Goal: Task Accomplishment & Management: Manage account settings

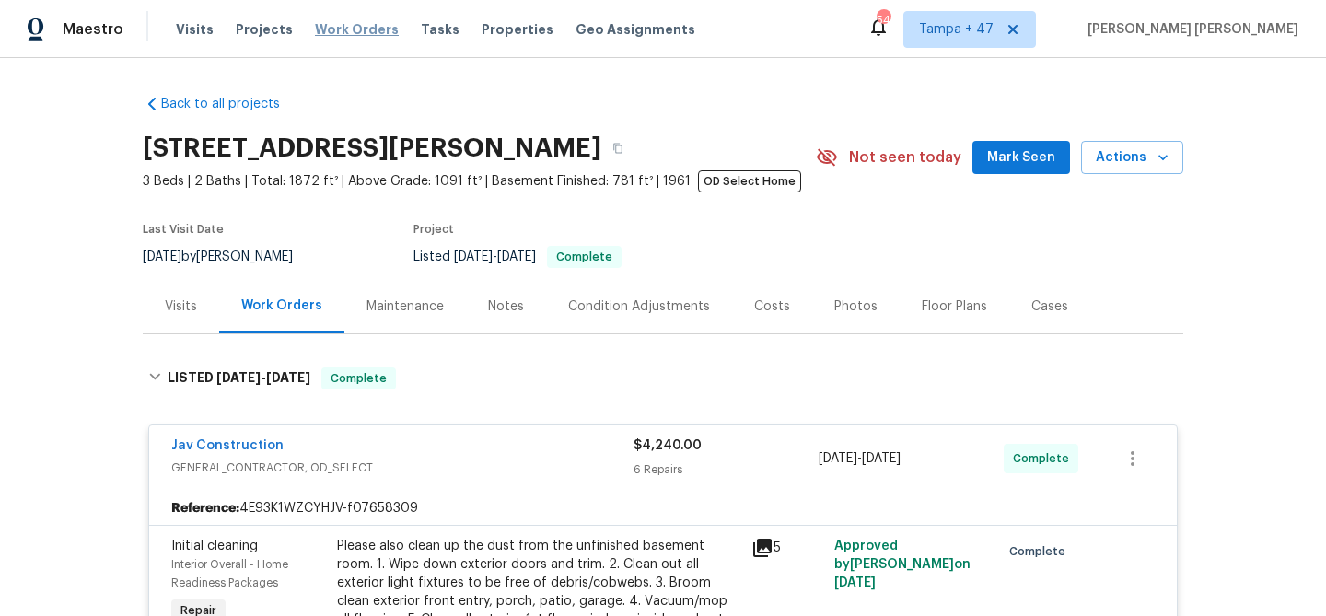
click at [334, 30] on span "Work Orders" at bounding box center [357, 29] width 84 height 18
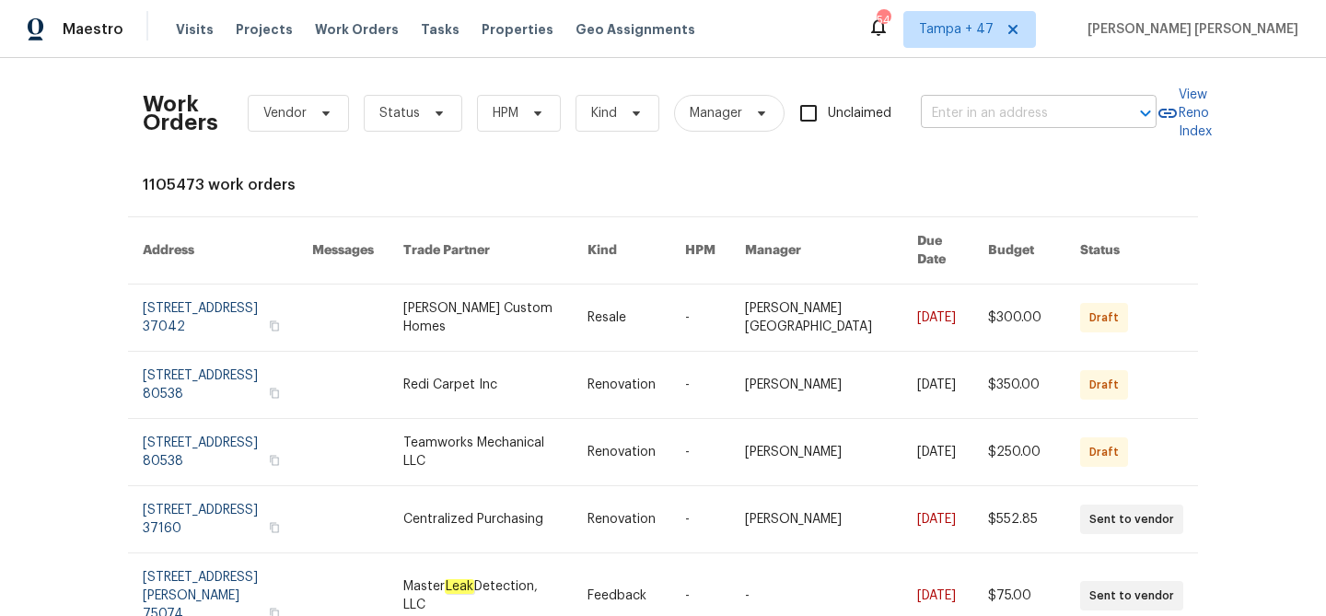
click at [1030, 106] on input "text" at bounding box center [1013, 113] width 184 height 29
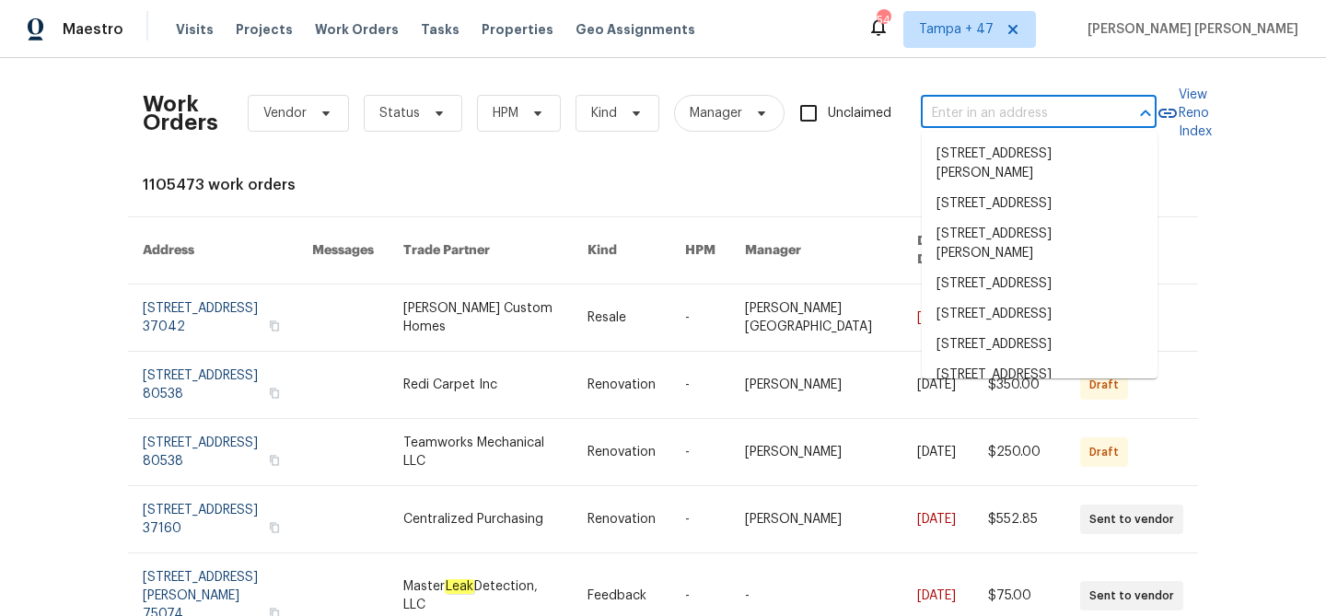
paste input "3600 Multiview Dr, Los Angeles, CA 90068"
type input "3600 Multiview Dr, Los Angeles, CA 90068"
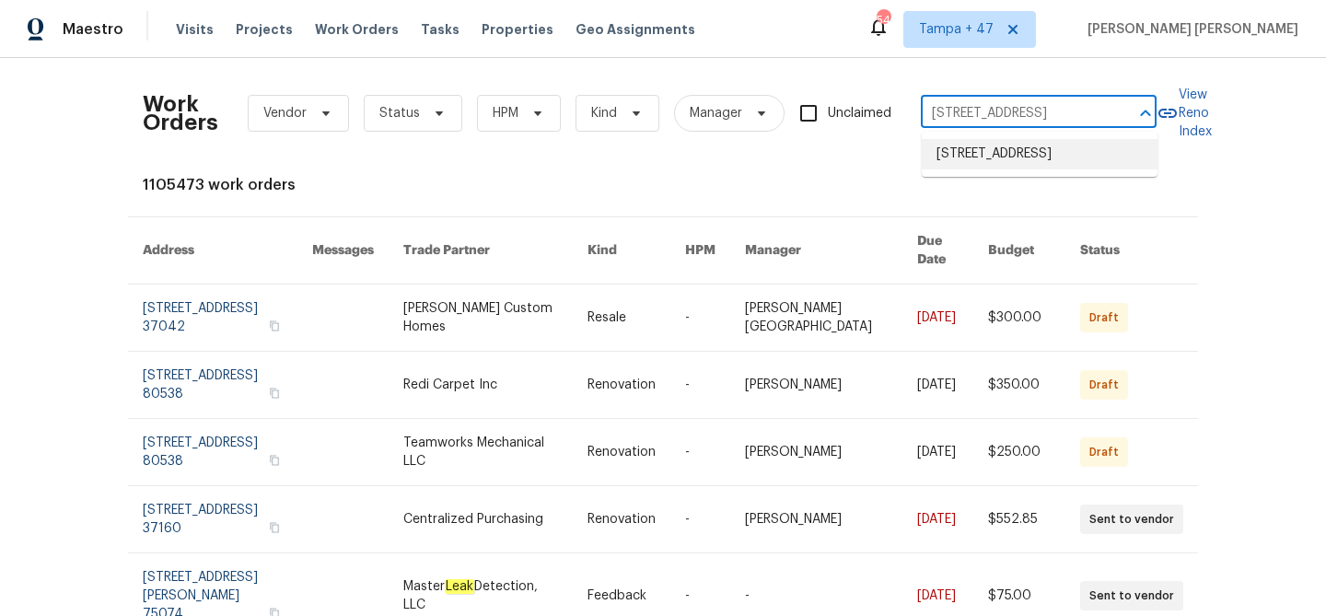
click at [1035, 162] on li "3600 Multiview Dr, Los Angeles, CA 90068" at bounding box center [1040, 154] width 236 height 30
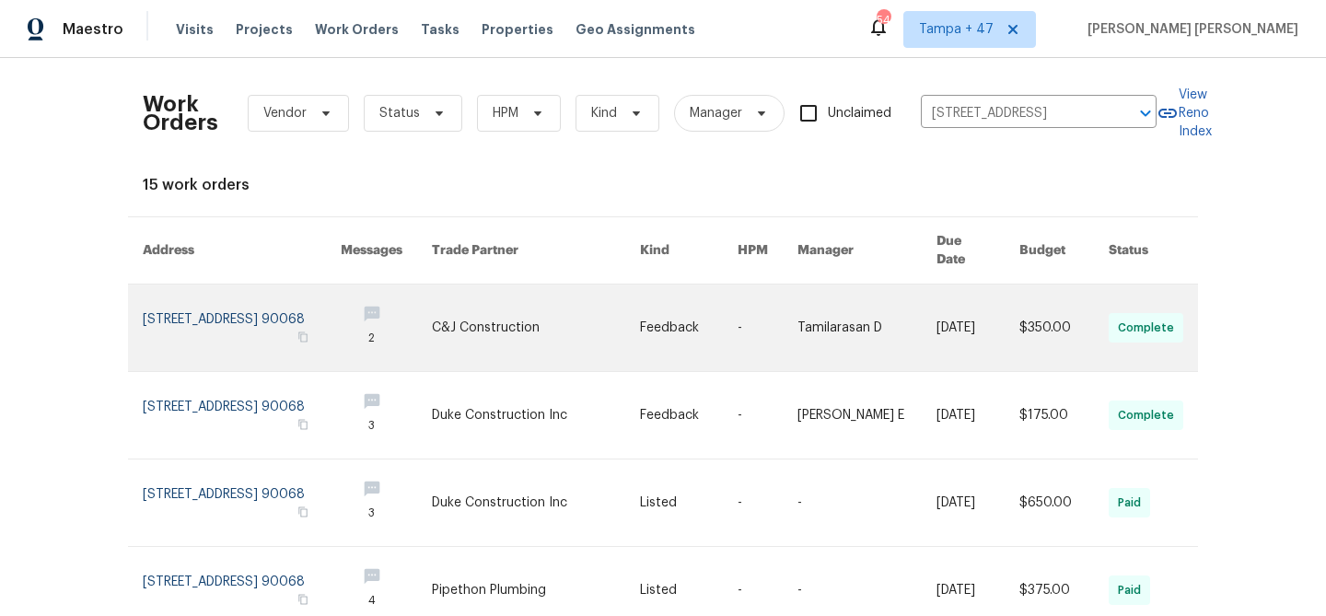
click at [998, 313] on link at bounding box center [978, 328] width 83 height 87
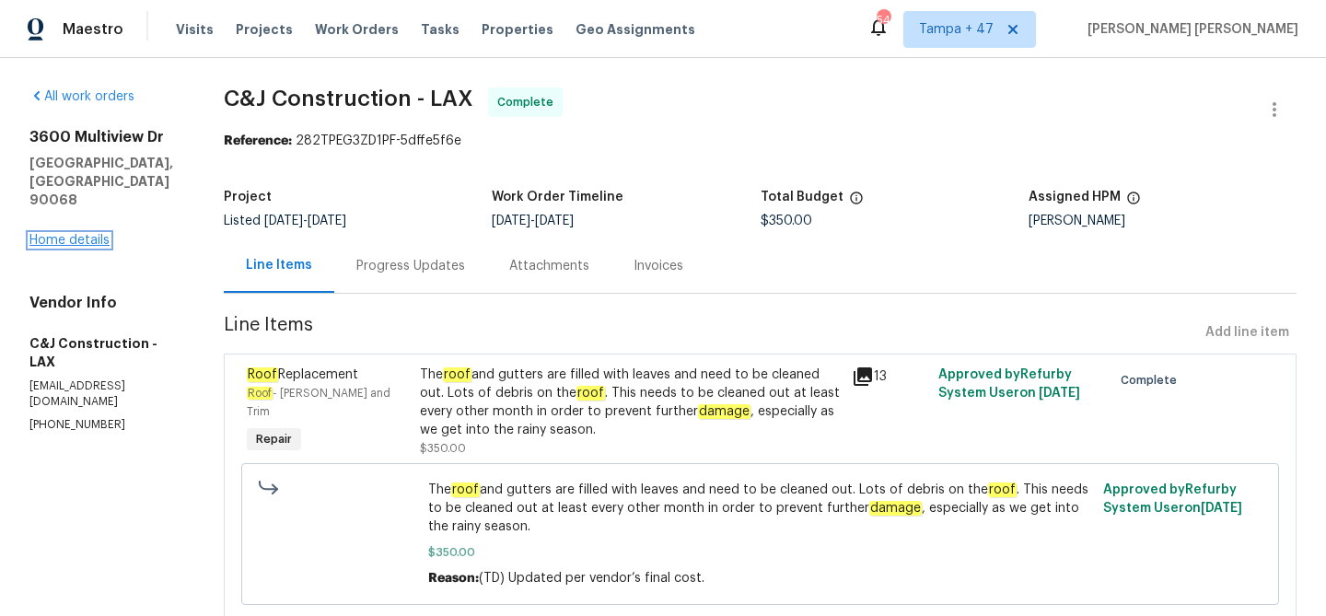
click at [88, 234] on link "Home details" at bounding box center [69, 240] width 80 height 13
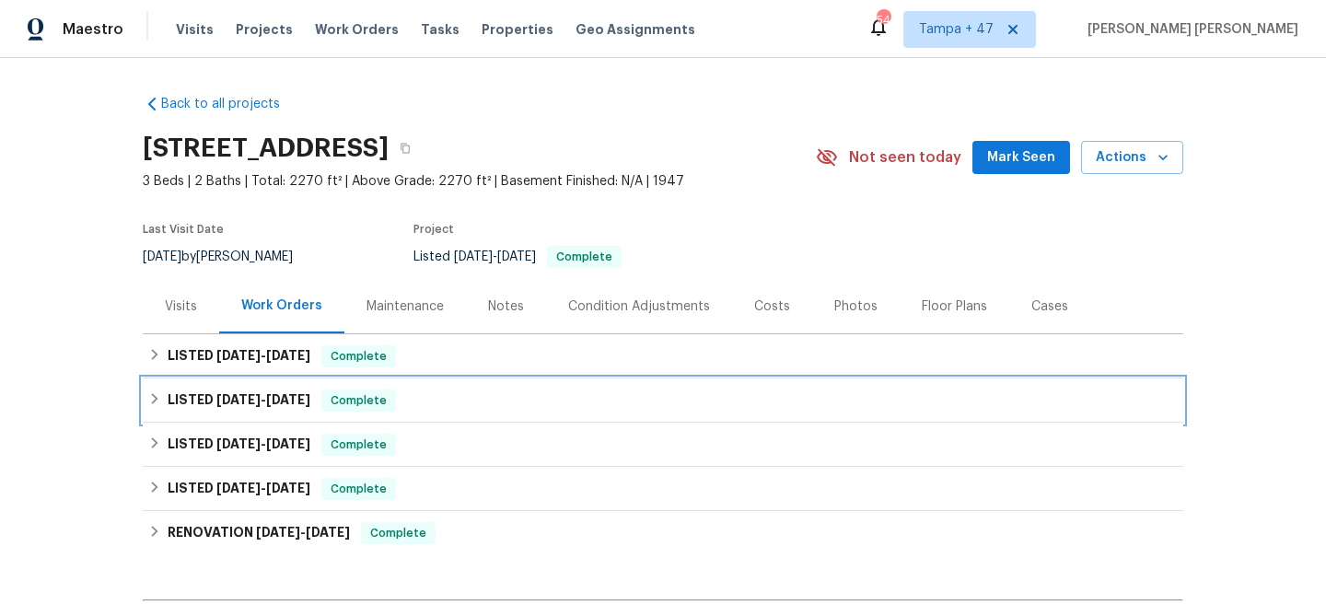
click at [361, 406] on span "Complete" at bounding box center [358, 400] width 71 height 18
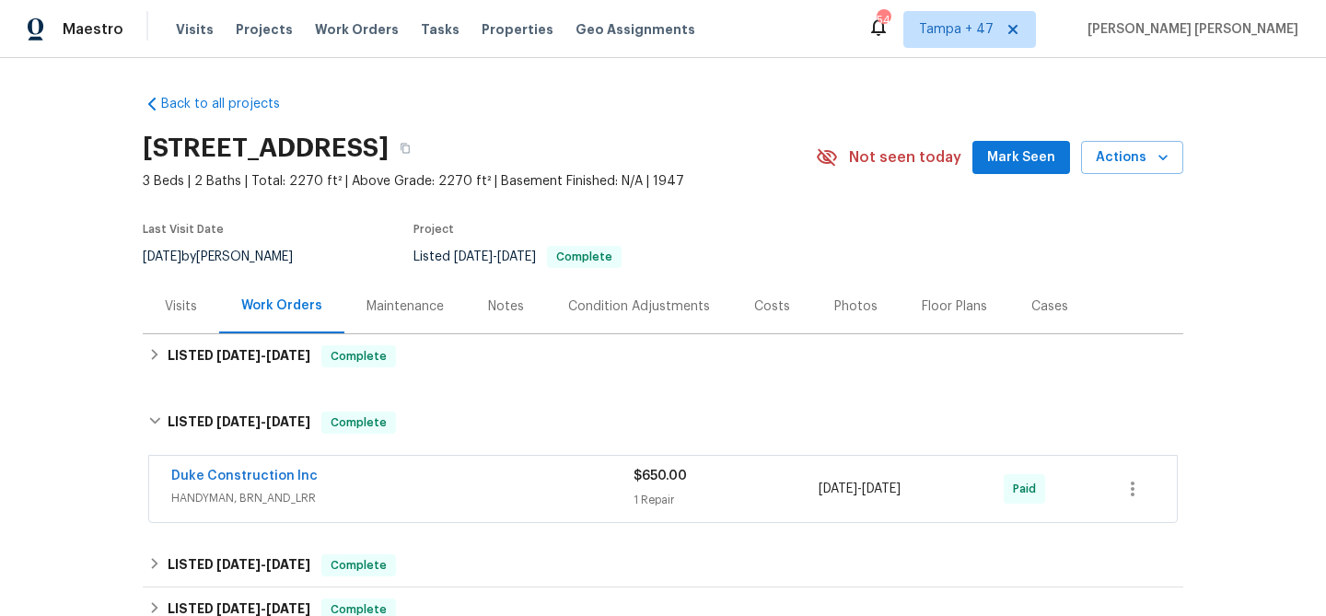
click at [427, 470] on div "Duke Construction Inc" at bounding box center [402, 478] width 462 height 22
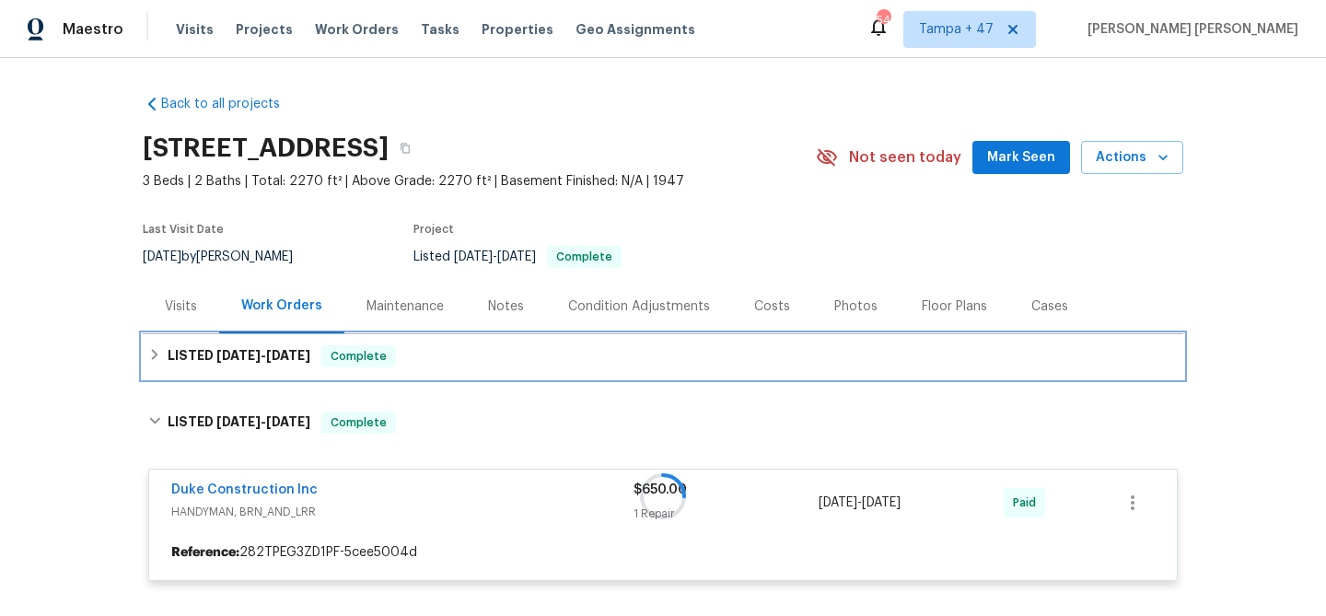
click at [446, 368] on div "LISTED [DATE] - [DATE] Complete" at bounding box center [663, 356] width 1041 height 44
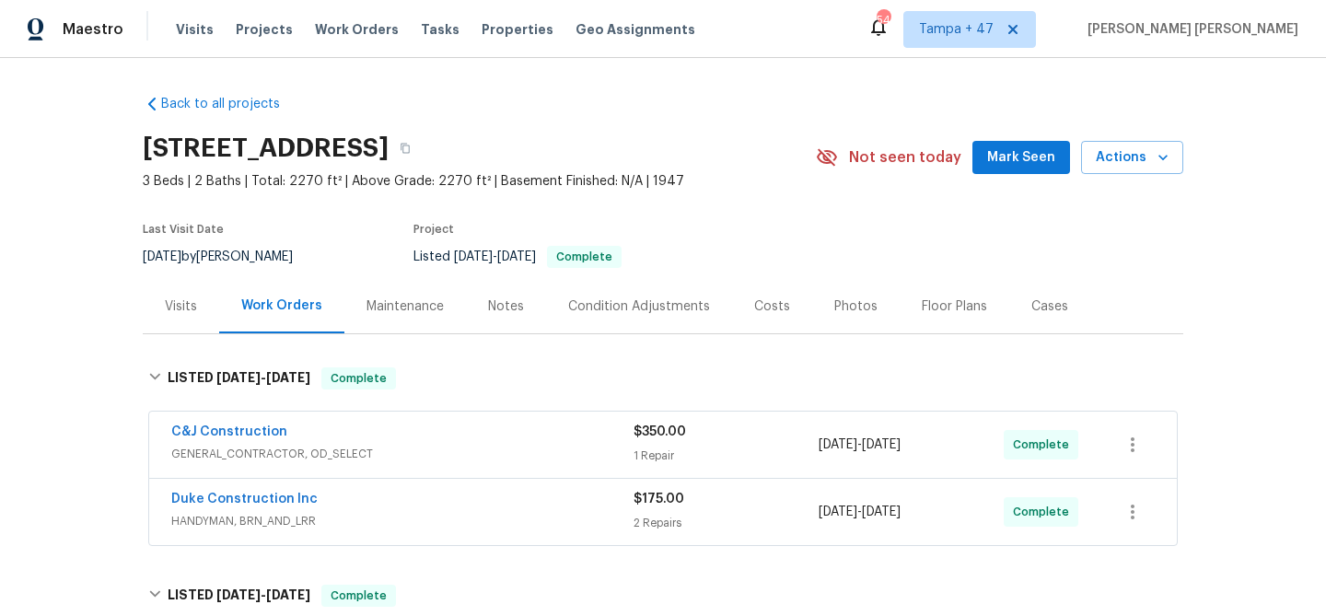
click at [494, 504] on div "Duke Construction Inc" at bounding box center [402, 501] width 462 height 22
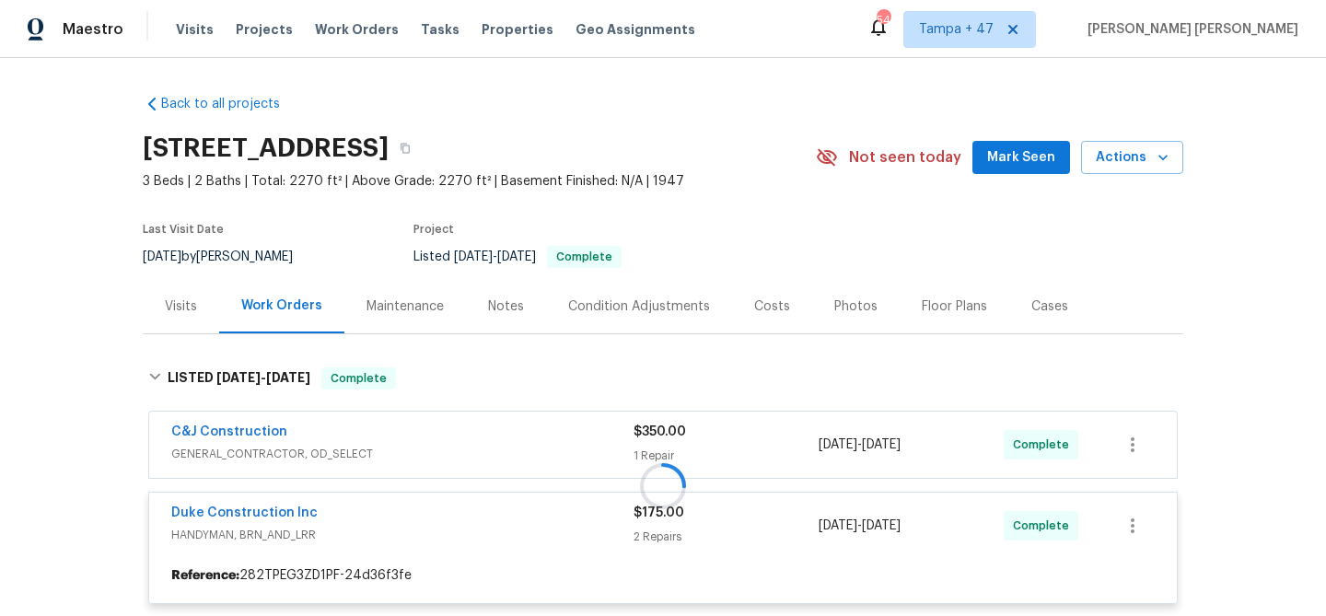
click at [530, 427] on div at bounding box center [663, 486] width 1041 height 274
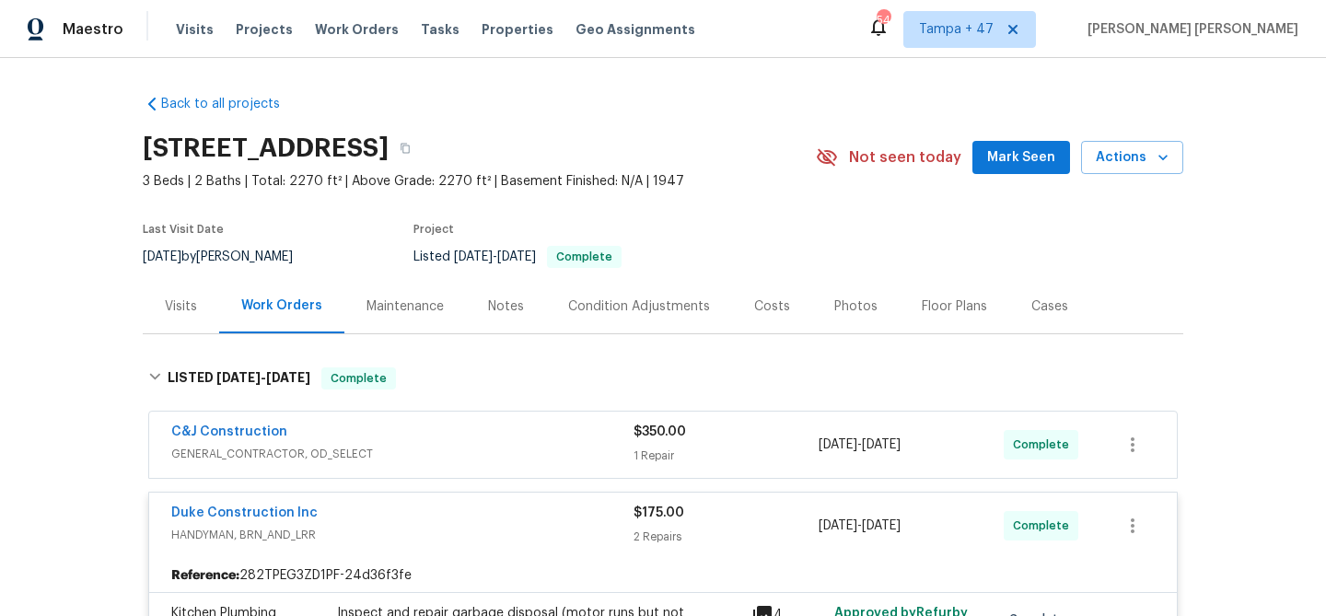
click at [527, 446] on span "GENERAL_CONTRACTOR, OD_SELECT" at bounding box center [402, 454] width 462 height 18
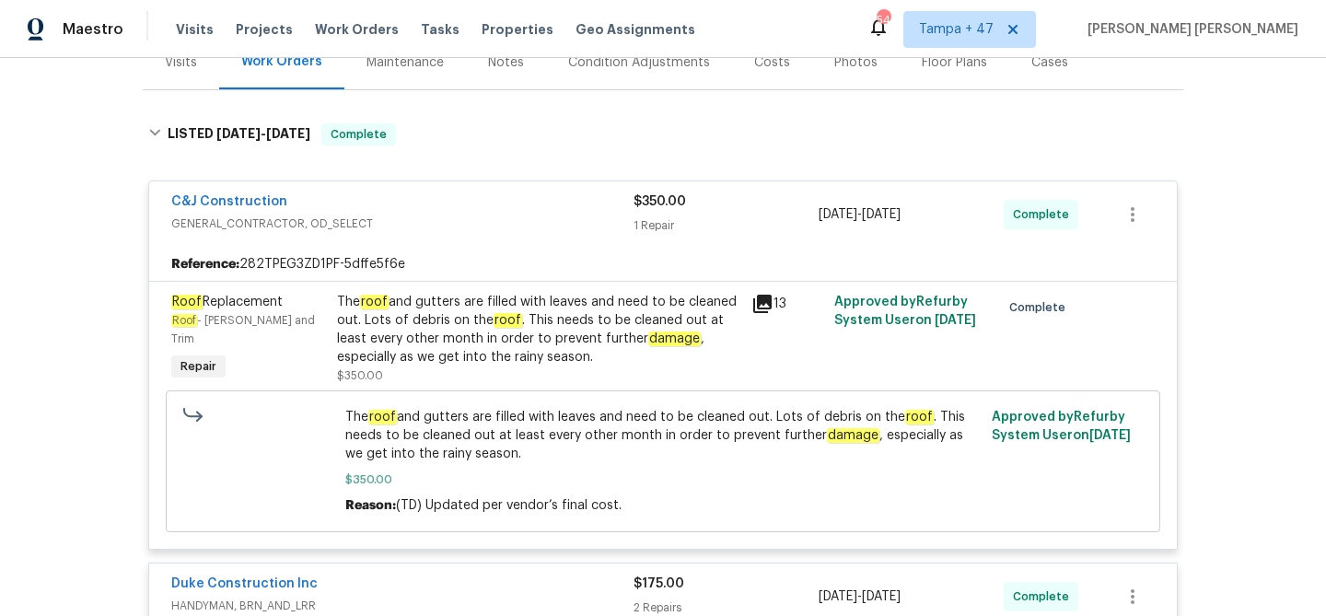
scroll to position [211, 0]
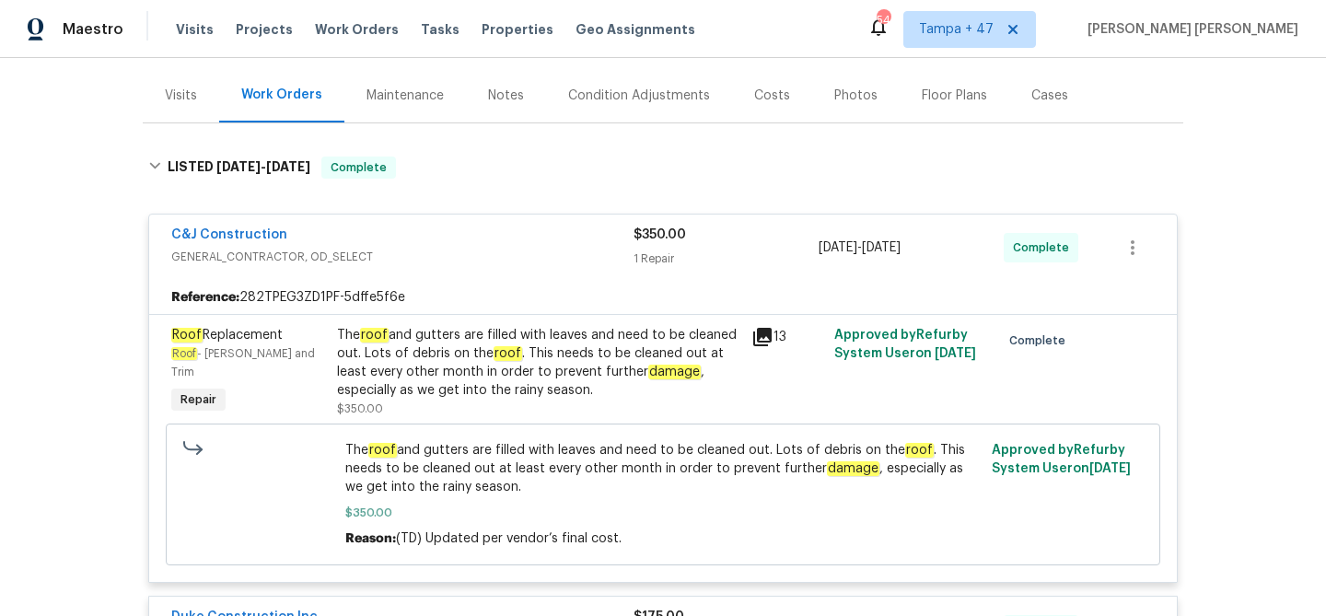
click at [438, 368] on div "The roof and gutters are filled with leaves and need to be cleaned out. Lots of…" at bounding box center [538, 363] width 403 height 74
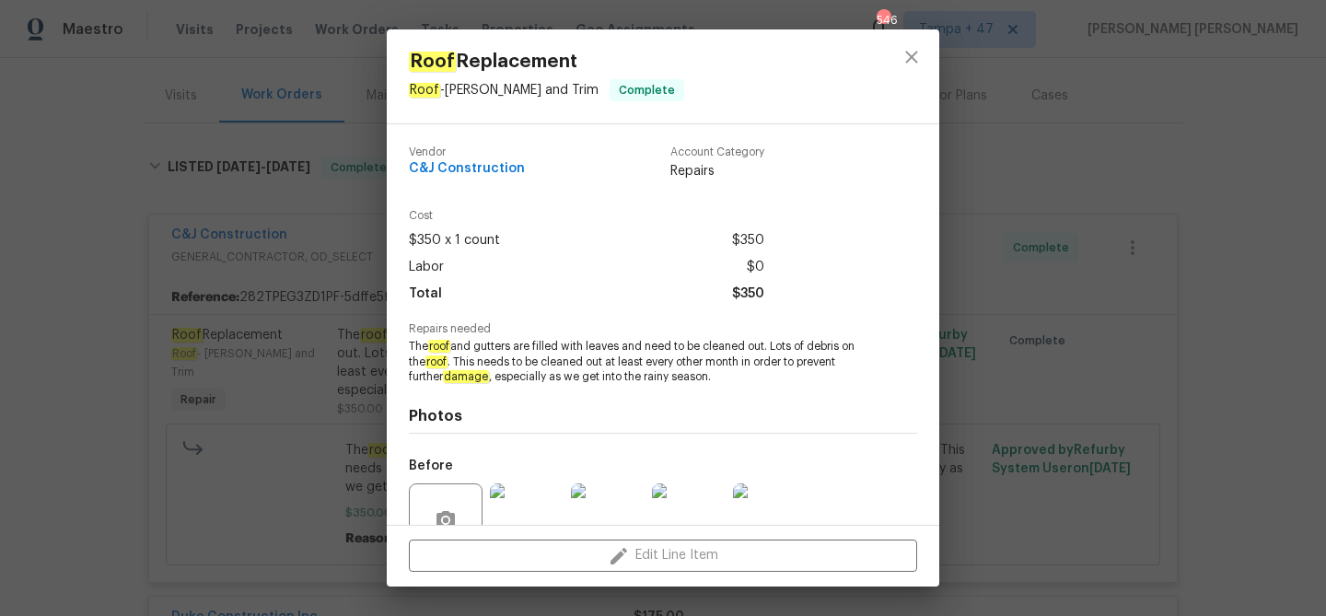
click at [1124, 440] on div "Roof Replacement Roof - Eaves and Trim Complete Vendor C&J Construction Account…" at bounding box center [663, 308] width 1326 height 616
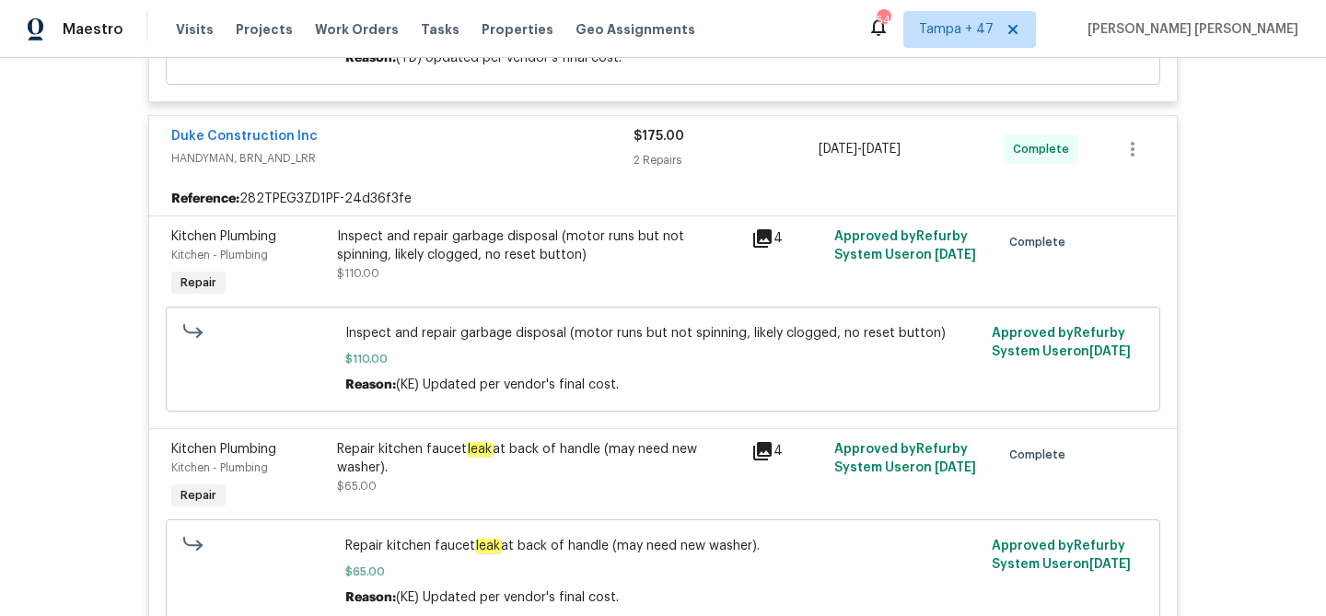
scroll to position [696, 0]
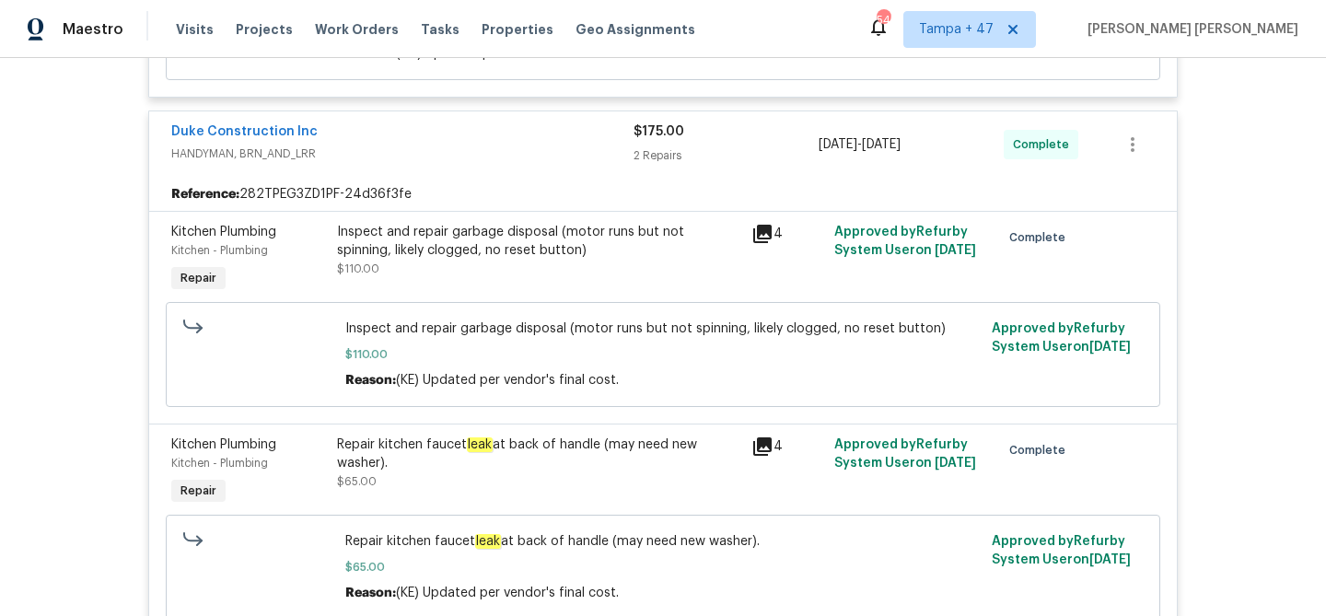
click at [449, 229] on div "Inspect and repair garbage disposal (motor runs but not spinning, likely clogge…" at bounding box center [538, 241] width 403 height 37
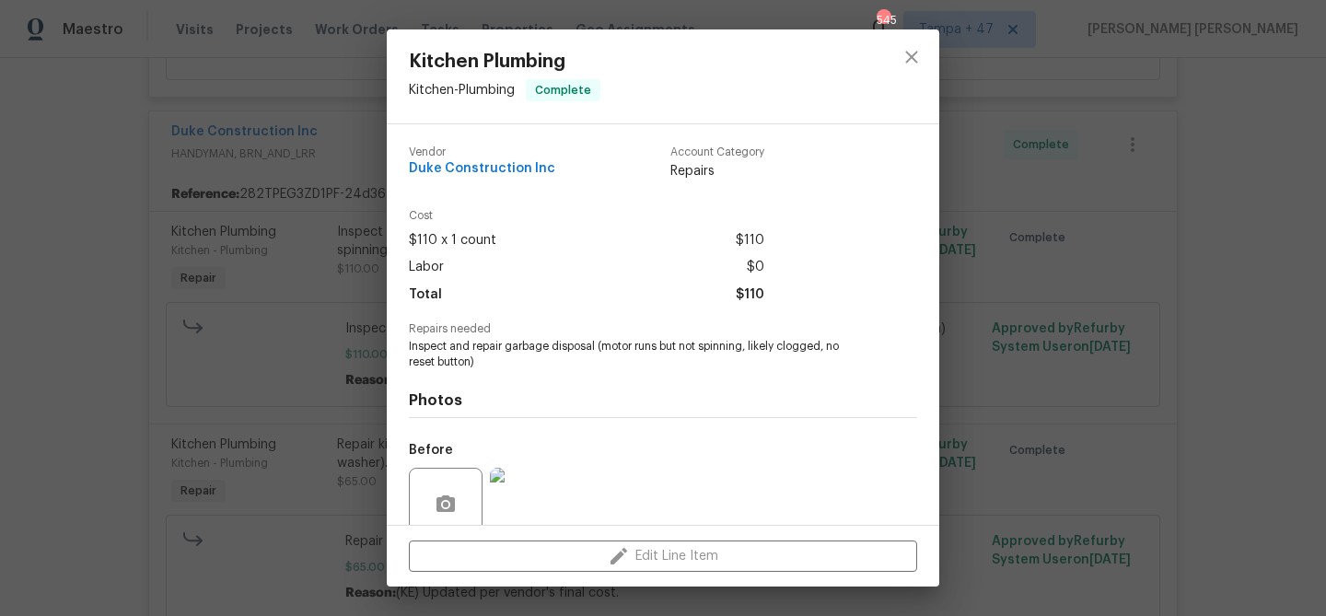
click at [532, 348] on span "Inspect and repair garbage disposal (motor runs but not spinning, likely clogge…" at bounding box center [638, 354] width 458 height 31
click at [571, 351] on span "Inspect and repair garbage disposal (motor runs but not spinning, likely clogge…" at bounding box center [638, 354] width 458 height 31
copy span "garbage disposal"
click at [321, 85] on div "Kitchen Plumbing Kitchen - Plumbing Complete Vendor Duke Construction Inc Accou…" at bounding box center [663, 308] width 1326 height 616
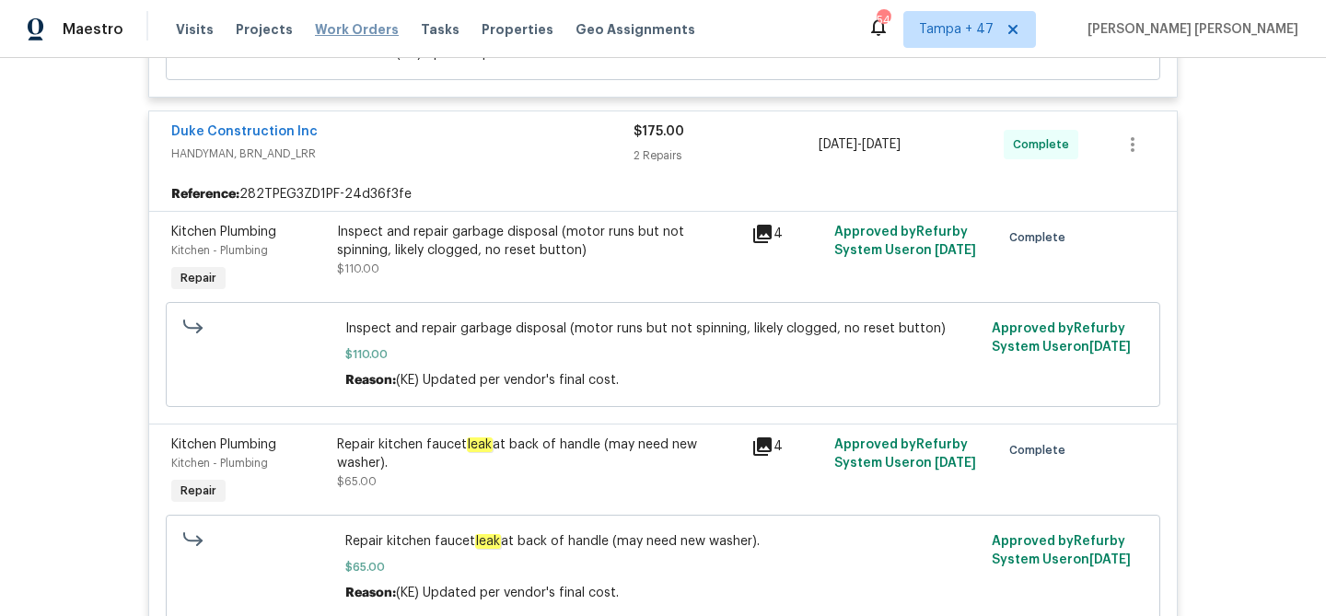
click at [344, 33] on span "Work Orders" at bounding box center [357, 29] width 84 height 18
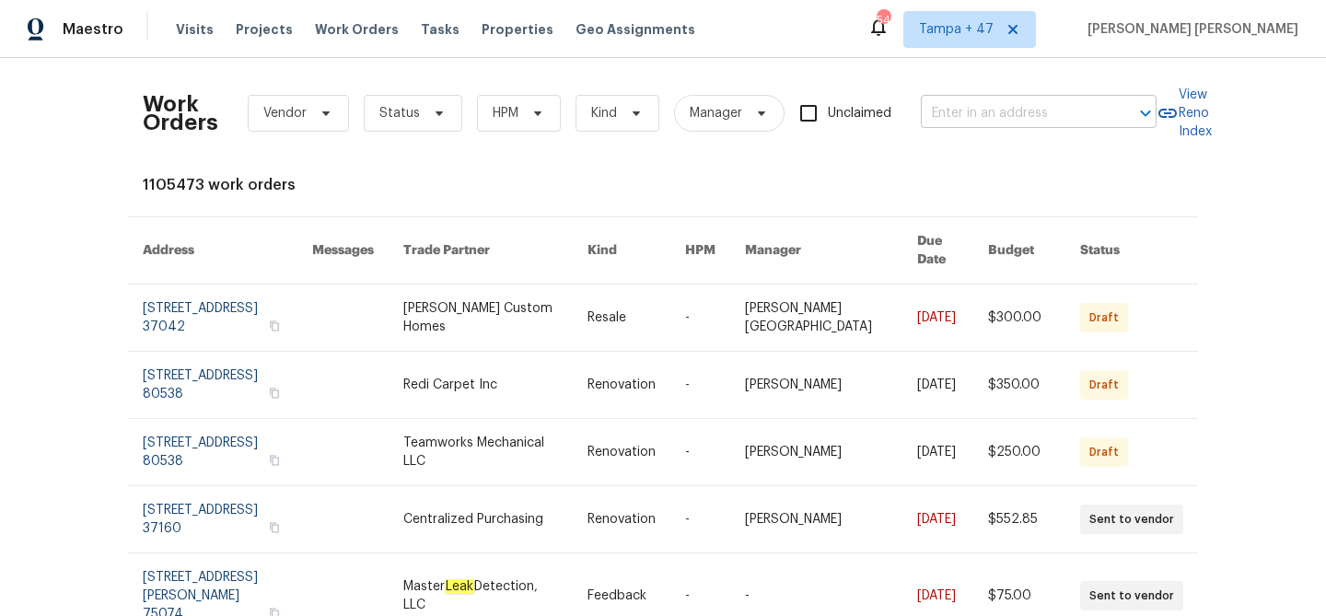
click at [964, 114] on input "text" at bounding box center [1013, 113] width 184 height 29
paste input "[STREET_ADDRESS][PERSON_NAME]"
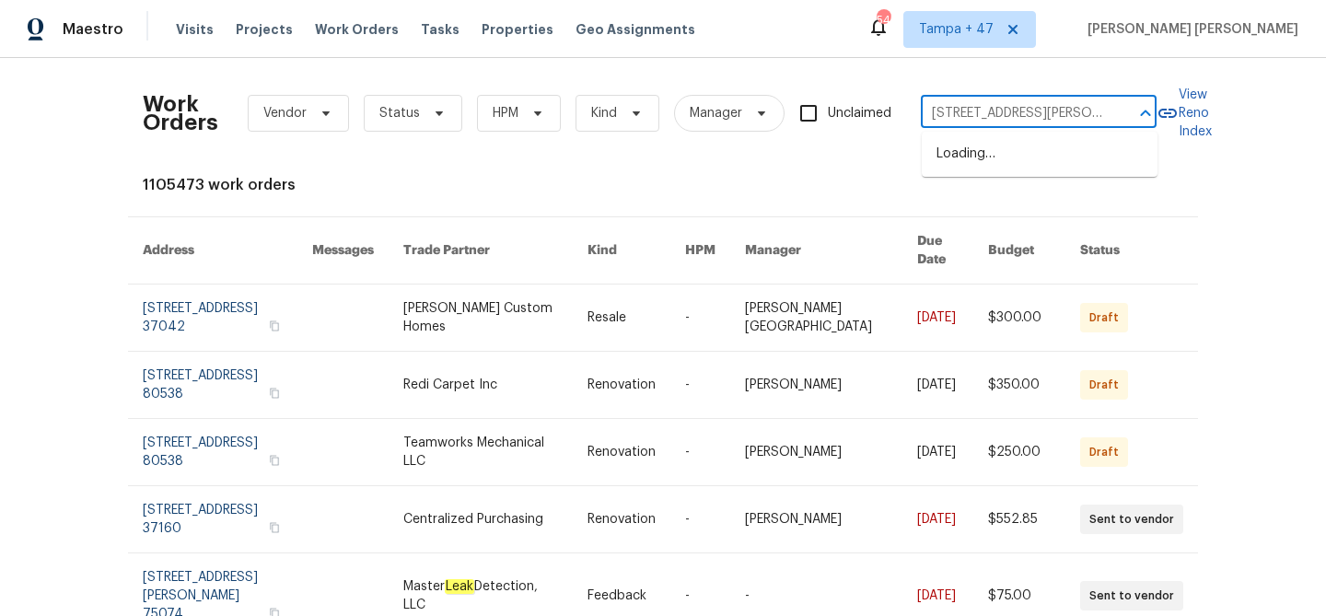
scroll to position [0, 114]
click at [963, 115] on input "[STREET_ADDRESS][PERSON_NAME]" at bounding box center [1013, 113] width 184 height 29
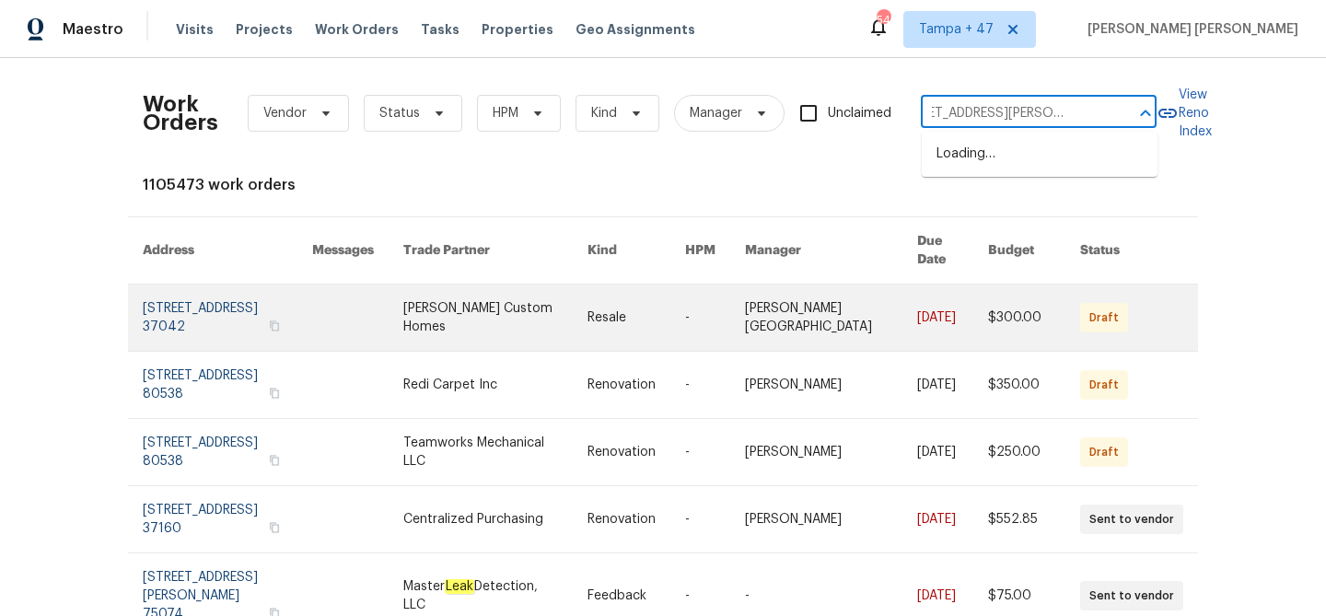
scroll to position [0, 67]
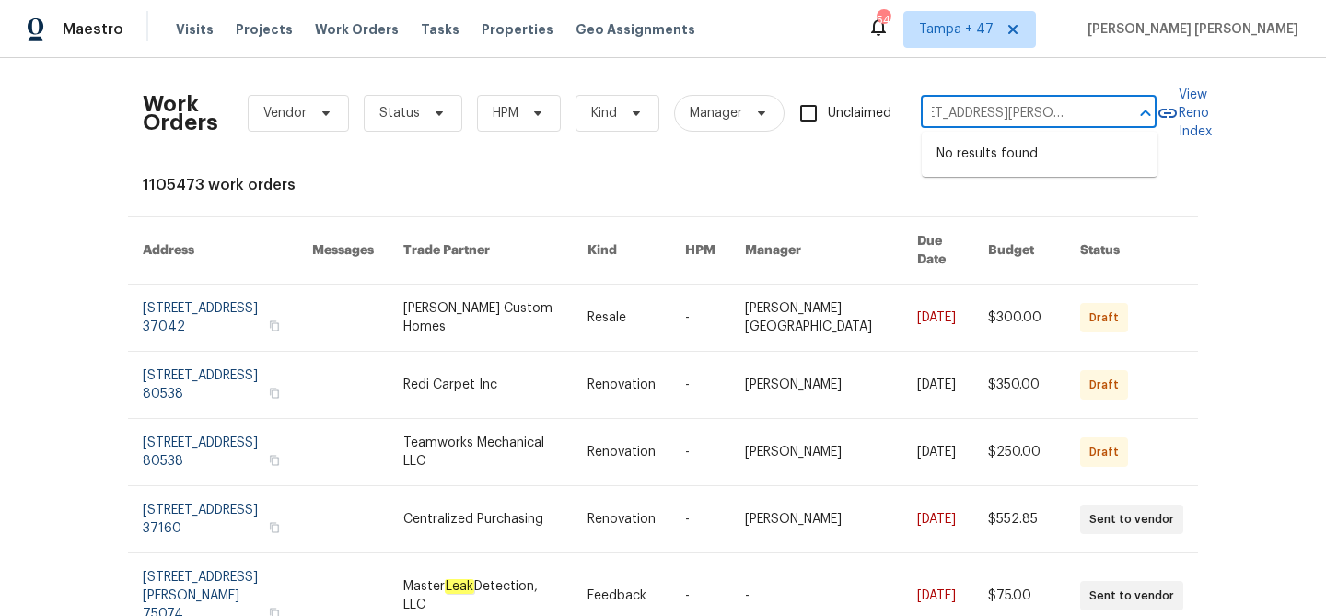
type input "2200 Agnew Rd, Santa Clara, CA 95054"
click at [679, 203] on div "Work Orders Vendor Status HPM Kind Manager Unclaimed ​ View Reno Index 1105473 …" at bounding box center [663, 557] width 1041 height 969
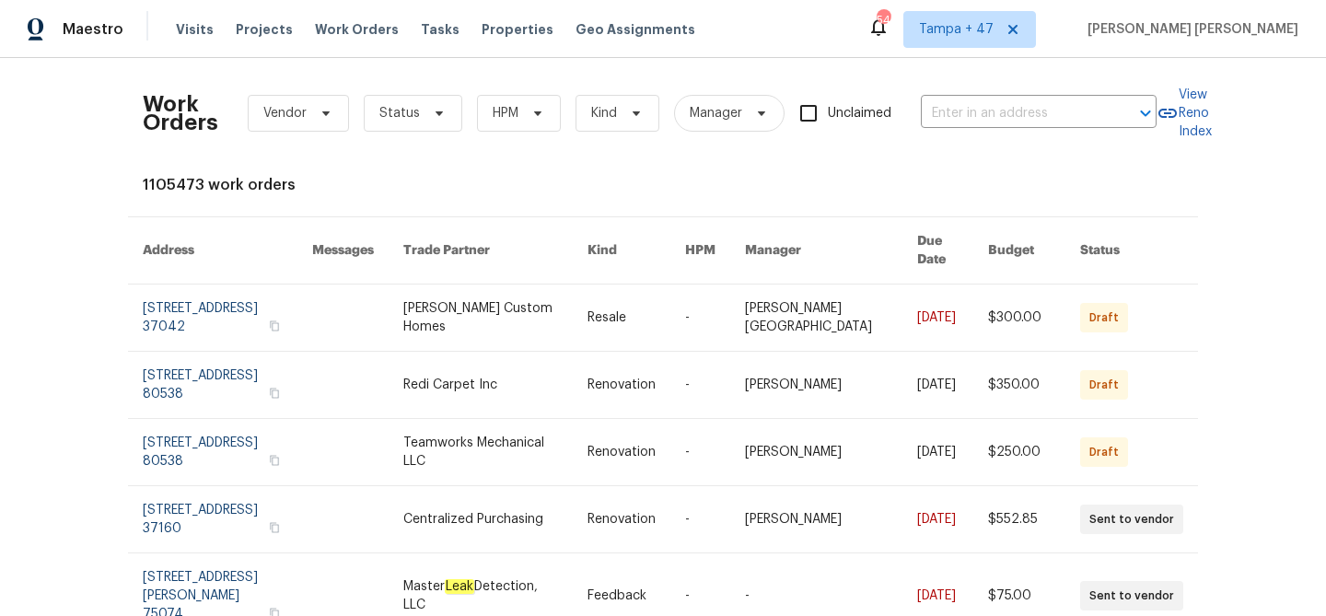
scroll to position [0, 0]
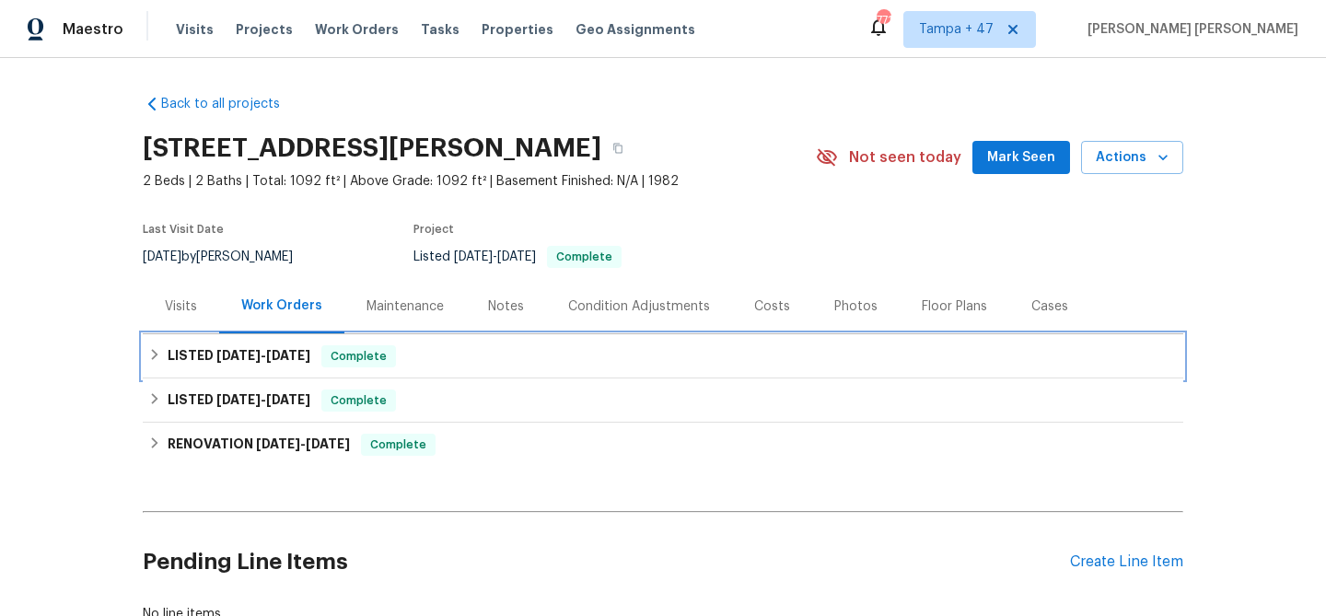
click at [353, 344] on div "LISTED [DATE] - [DATE] Complete" at bounding box center [663, 356] width 1041 height 44
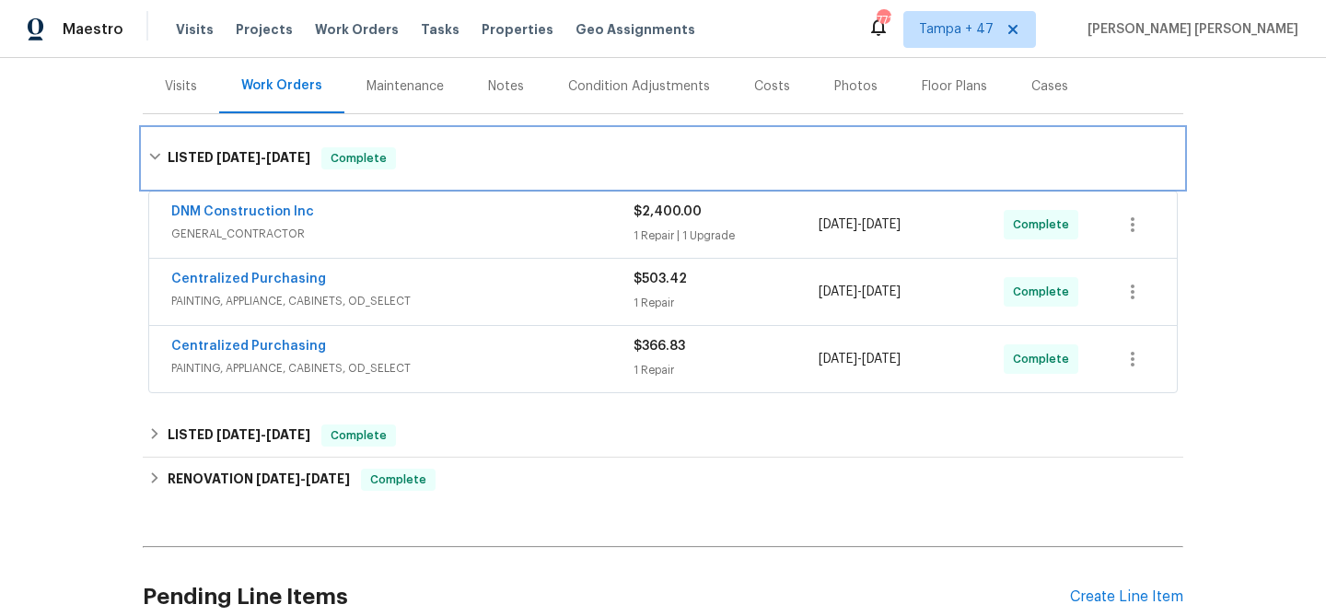
scroll to position [222, 0]
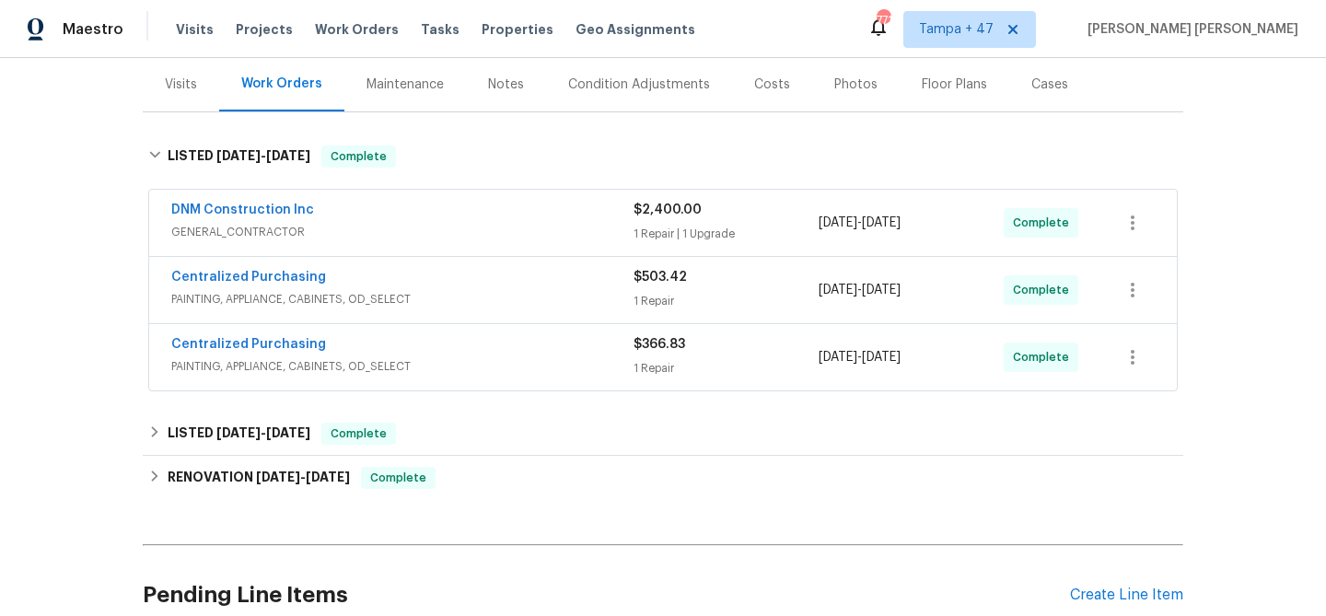
click at [508, 360] on span "PAINTING, APPLIANCE, CABINETS, OD_SELECT" at bounding box center [402, 366] width 462 height 18
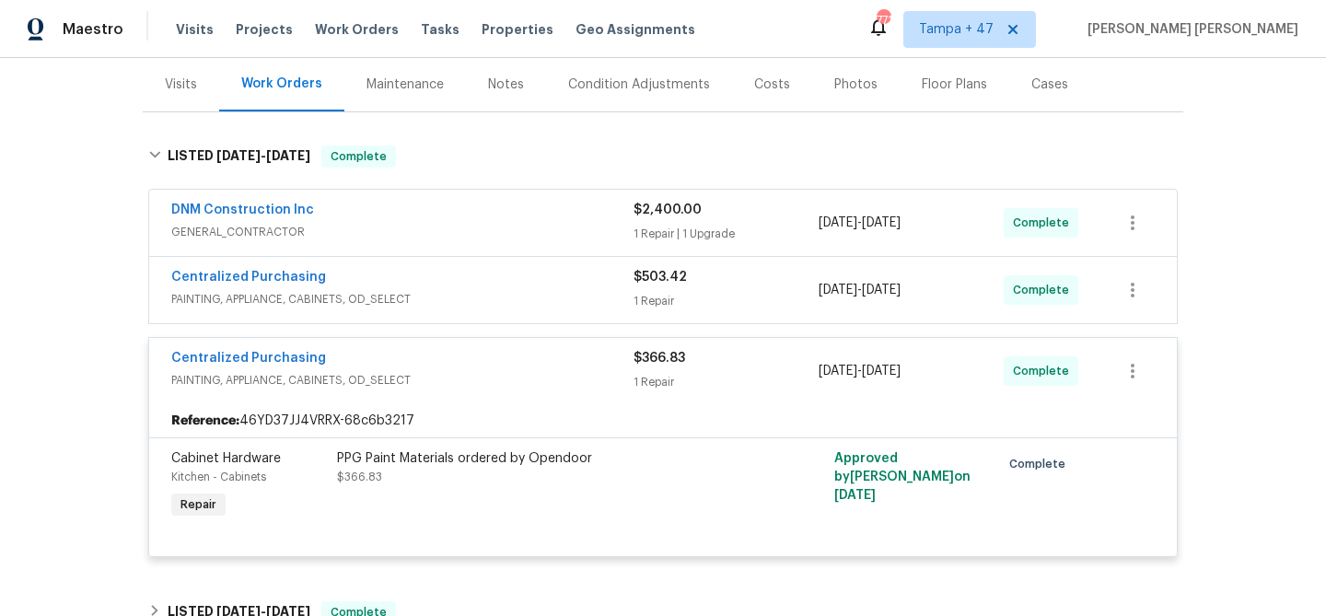
click at [555, 268] on div "Centralized Purchasing" at bounding box center [402, 279] width 462 height 22
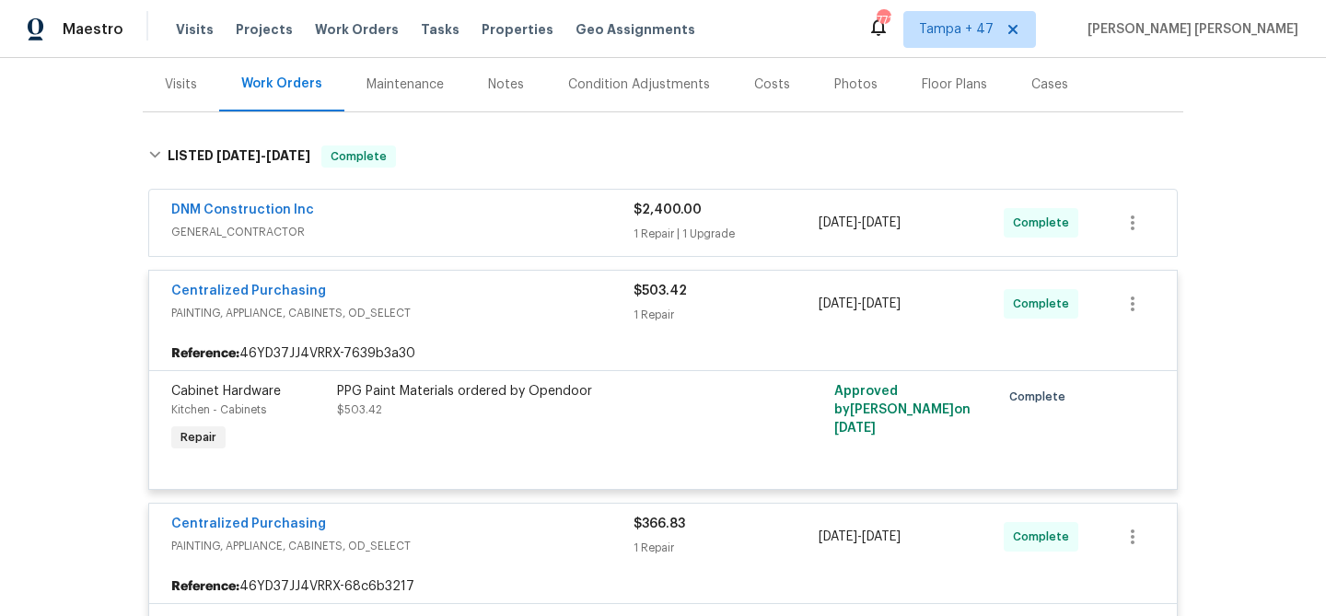
click at [570, 216] on div "DNM Construction Inc" at bounding box center [402, 212] width 462 height 22
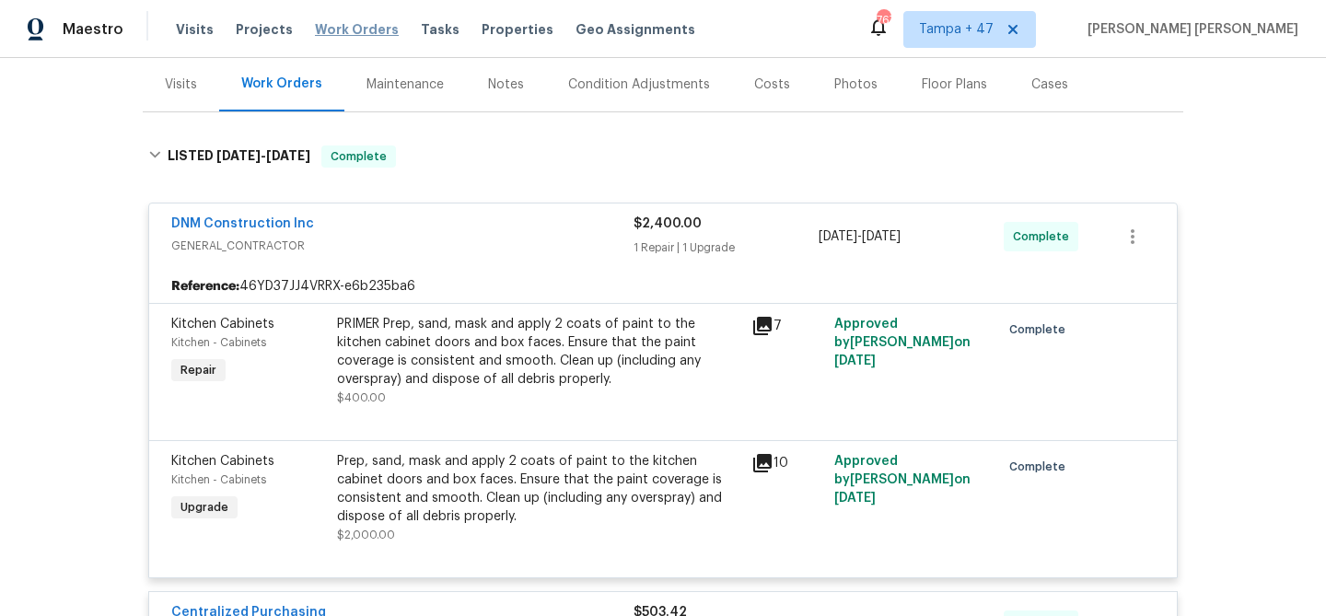
click at [352, 28] on span "Work Orders" at bounding box center [357, 29] width 84 height 18
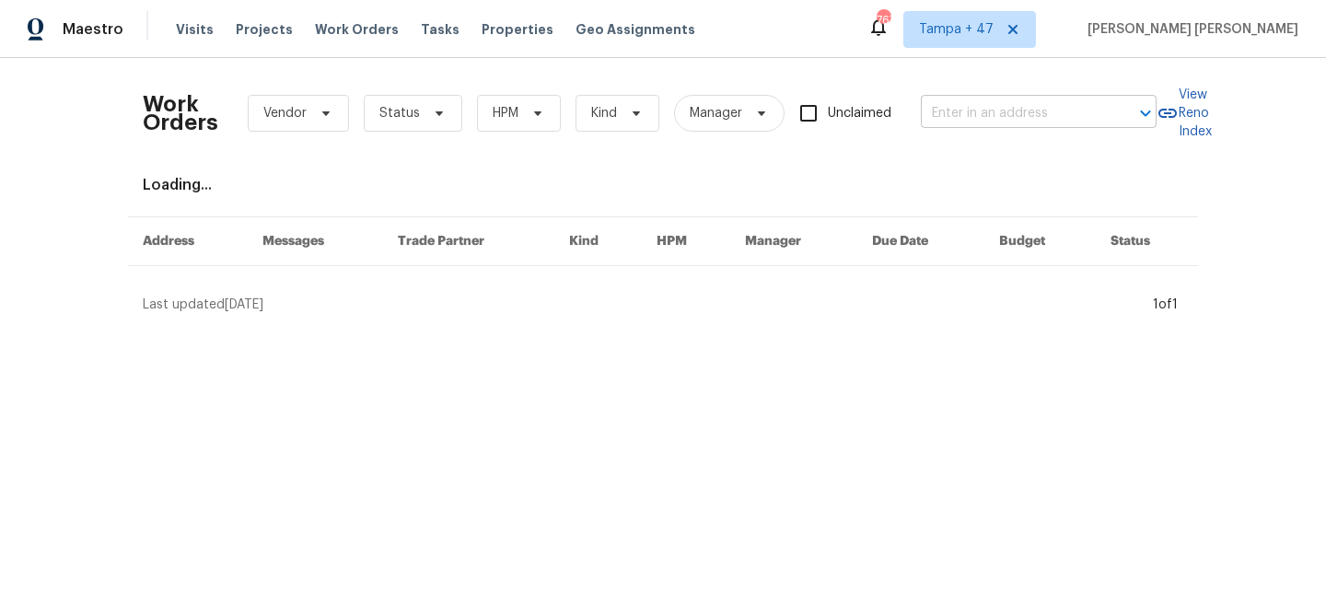
click at [1040, 127] on input "text" at bounding box center [1013, 113] width 184 height 29
paste input "[STREET_ADDRESS]"
type input "[STREET_ADDRESS]"
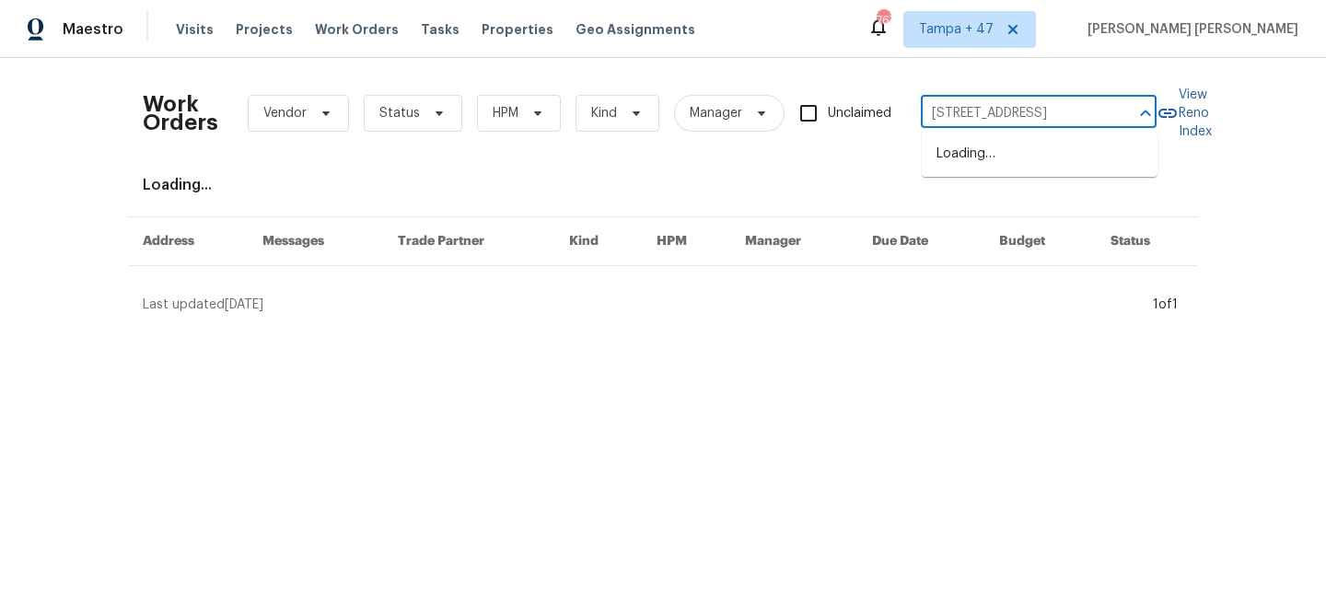
scroll to position [0, 88]
click at [1039, 157] on li "[STREET_ADDRESS]" at bounding box center [1040, 154] width 236 height 30
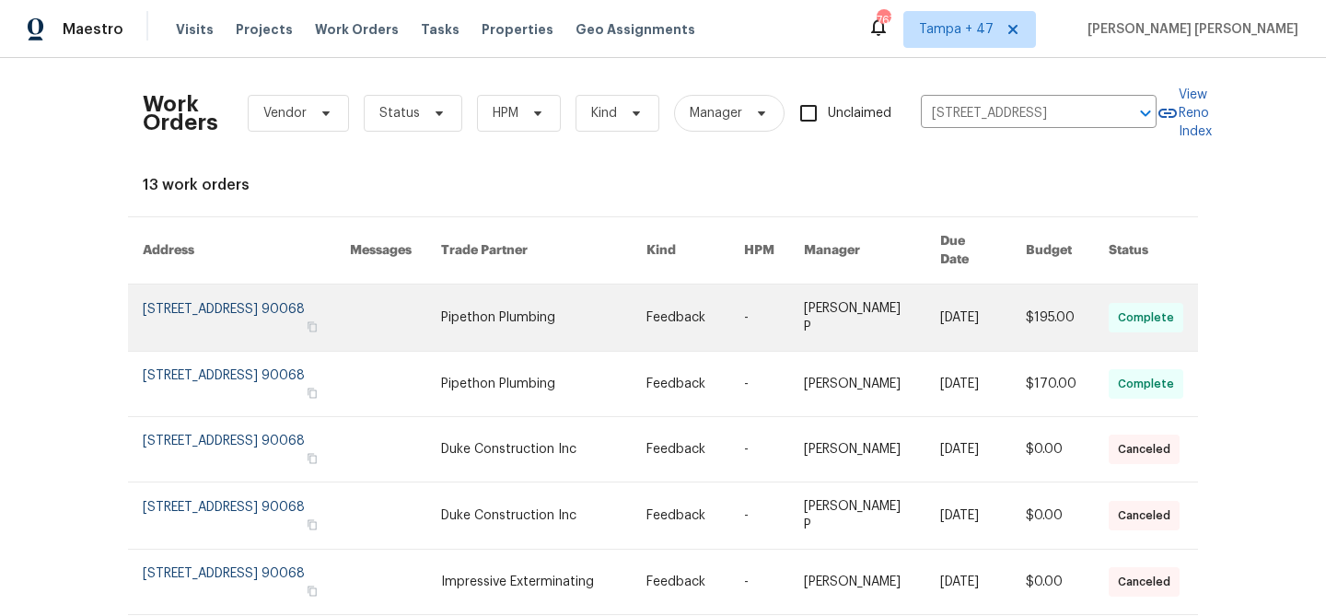
click at [1028, 304] on td "$195.00" at bounding box center [1052, 318] width 83 height 67
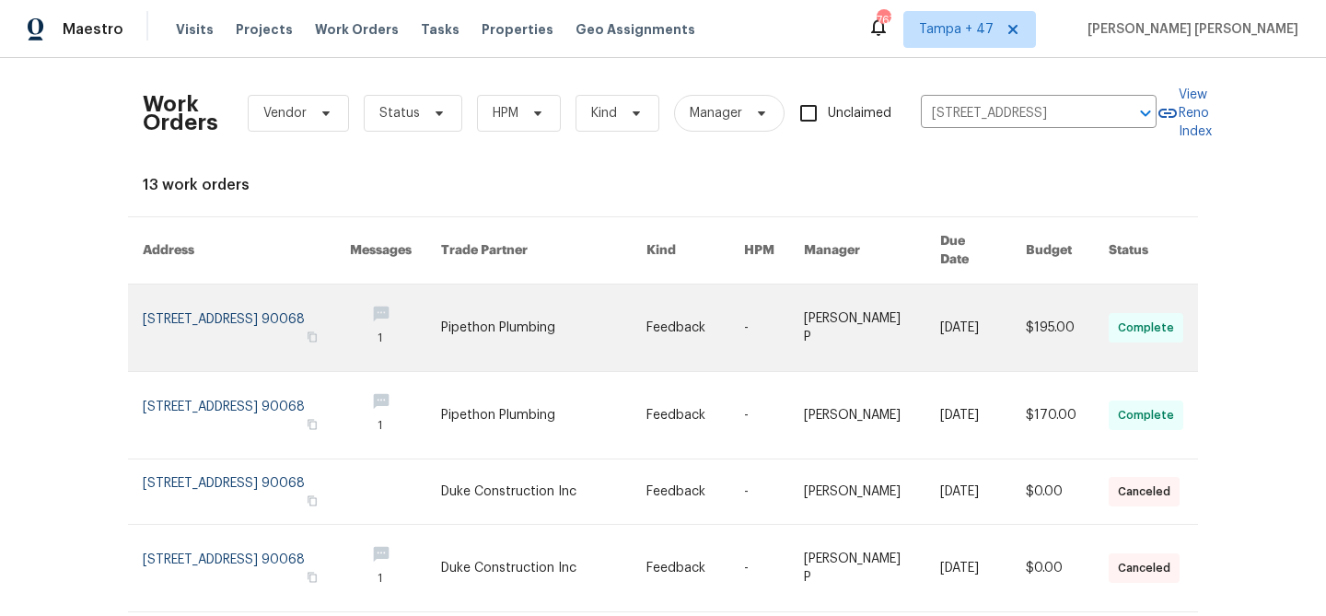
click at [693, 285] on link at bounding box center [696, 328] width 98 height 87
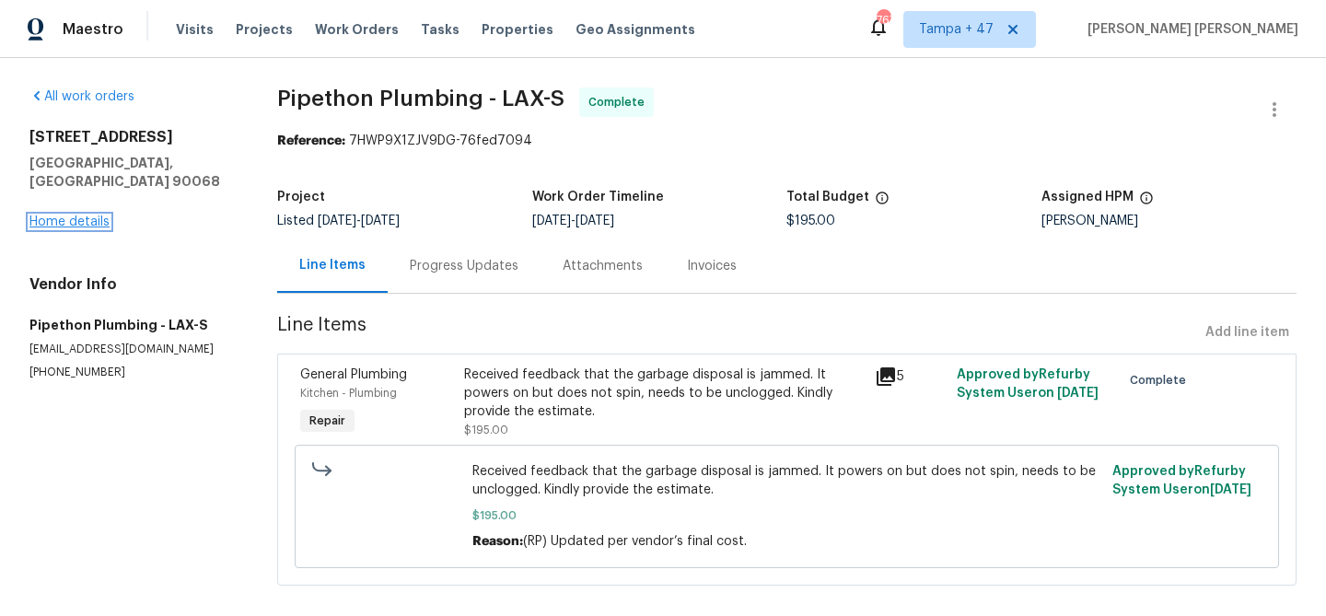
click at [68, 216] on link "Home details" at bounding box center [69, 222] width 80 height 13
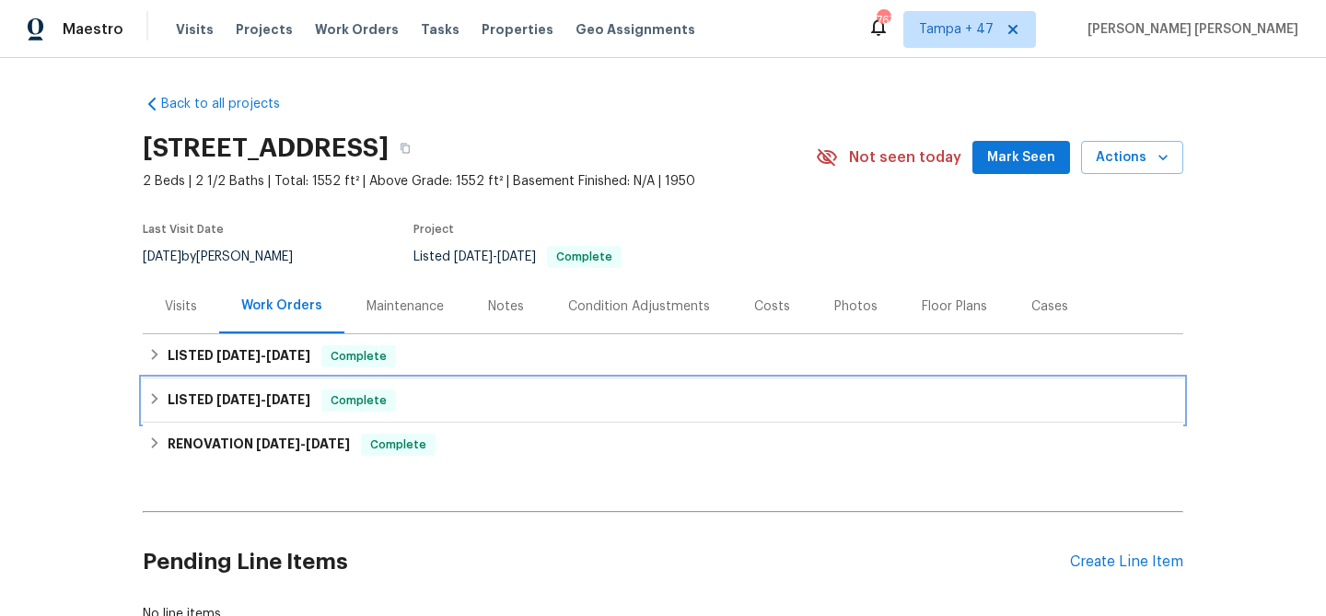
click at [274, 398] on span "[DATE]" at bounding box center [288, 399] width 44 height 13
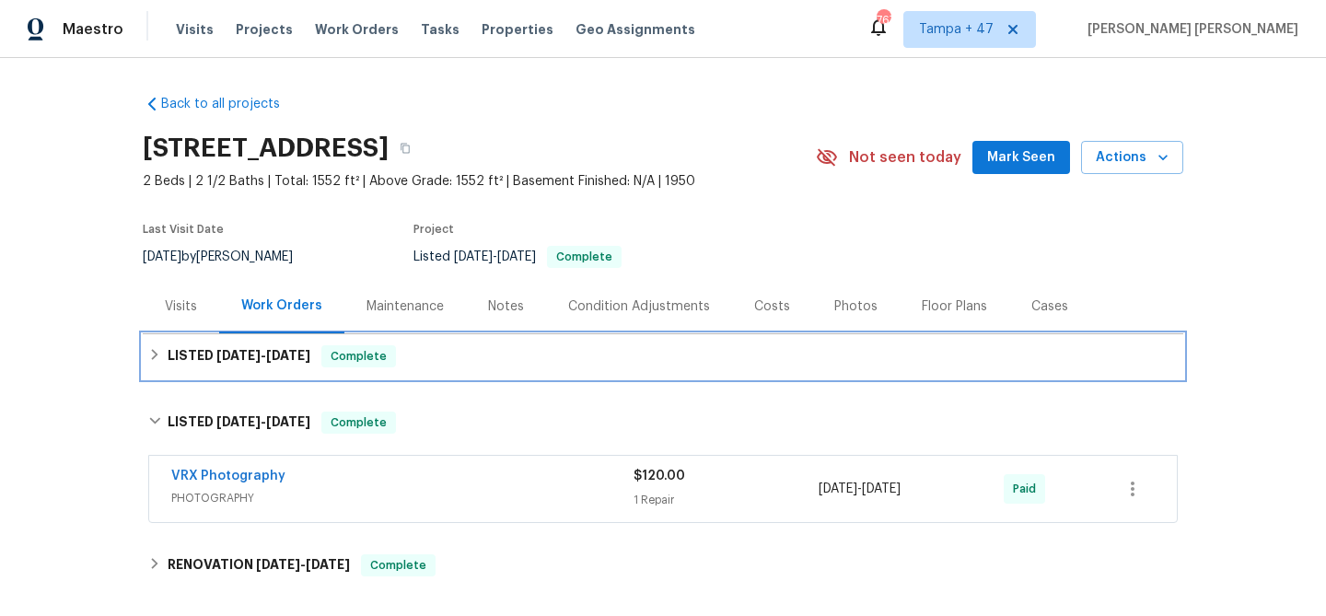
click at [323, 347] on div "LISTED [DATE] - [DATE] Complete" at bounding box center [663, 356] width 1030 height 22
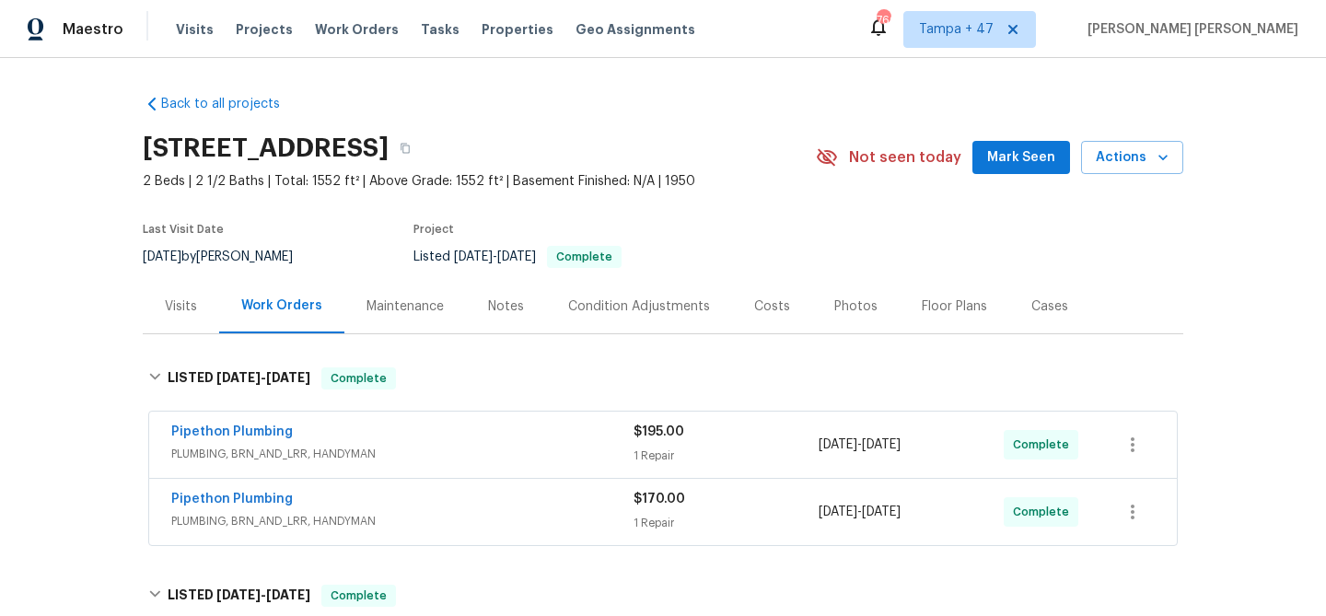
click at [455, 501] on div "Pipethon Plumbing" at bounding box center [402, 501] width 462 height 22
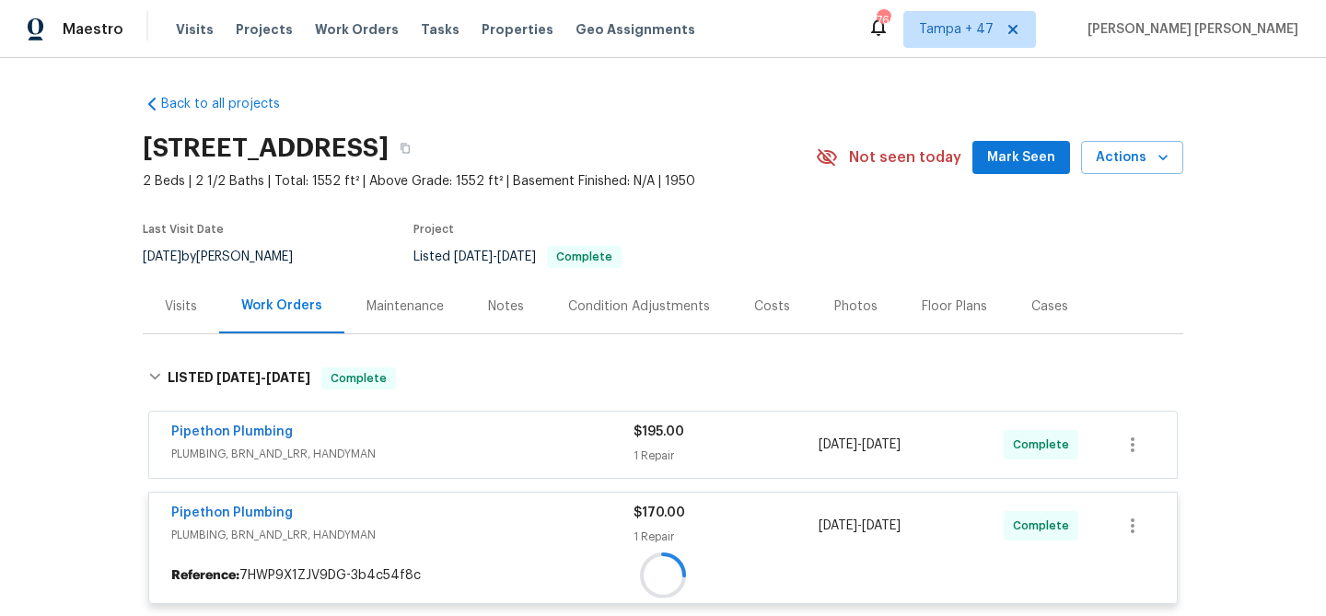
click at [492, 559] on div at bounding box center [663, 575] width 1028 height 33
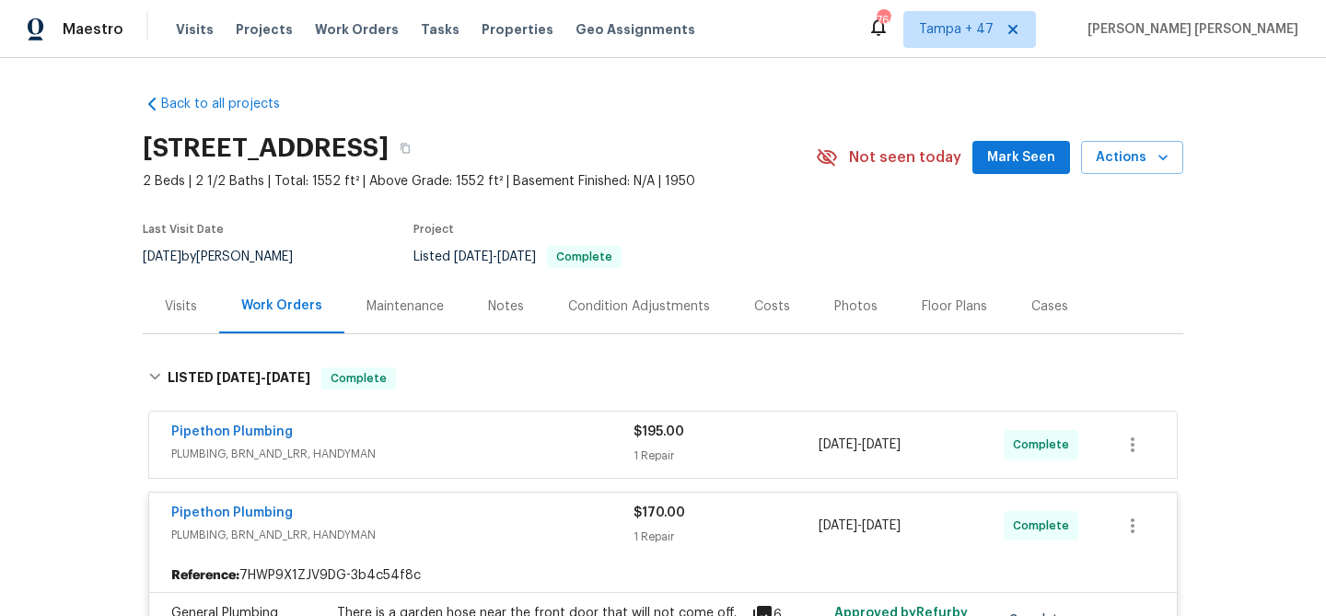
click at [492, 438] on div "Pipethon Plumbing" at bounding box center [402, 434] width 462 height 22
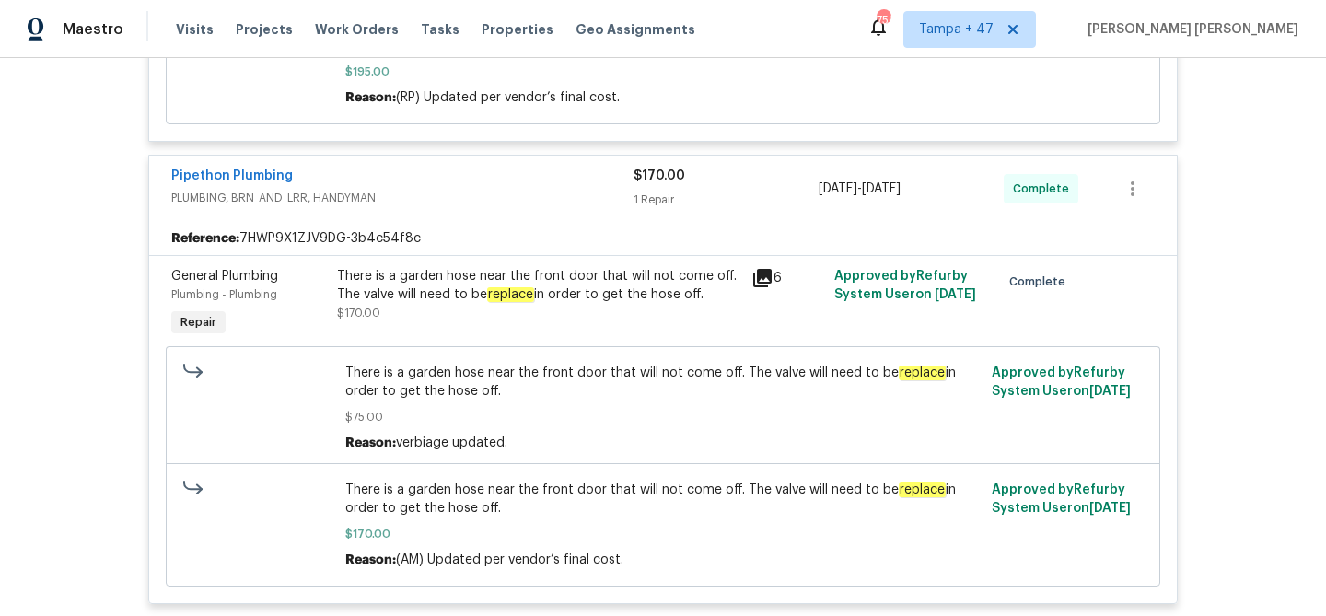
scroll to position [618, 0]
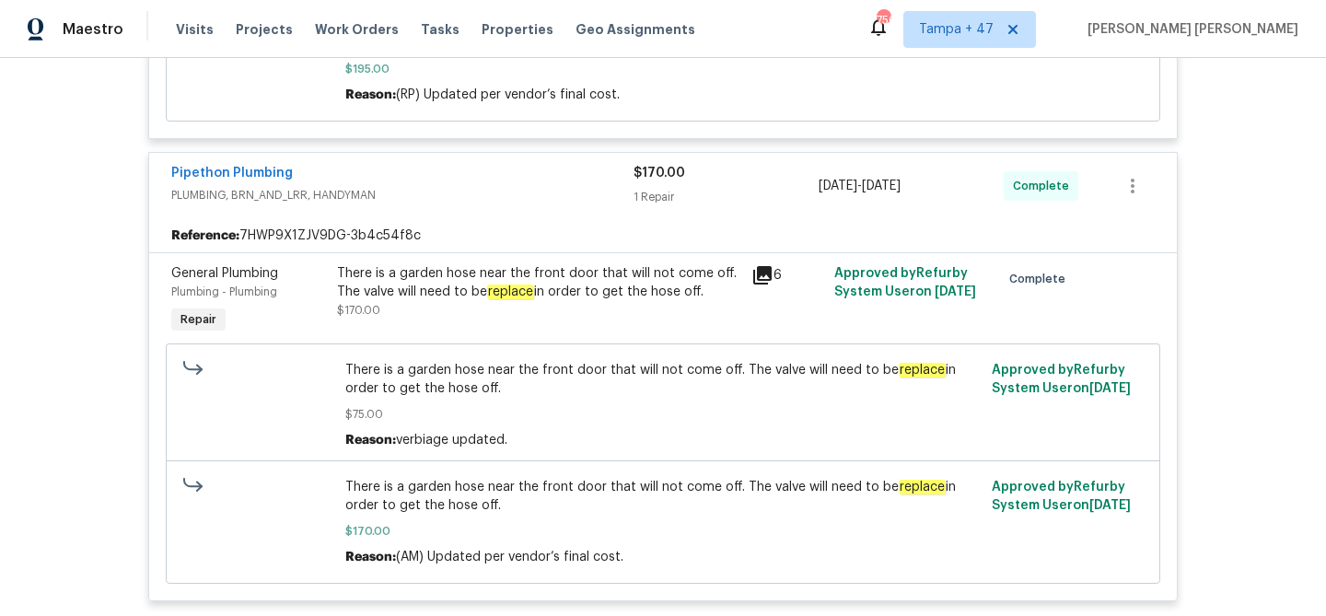
click at [429, 284] on div "There is a garden hose near the front door that will not come off. The valve wi…" at bounding box center [538, 282] width 403 height 37
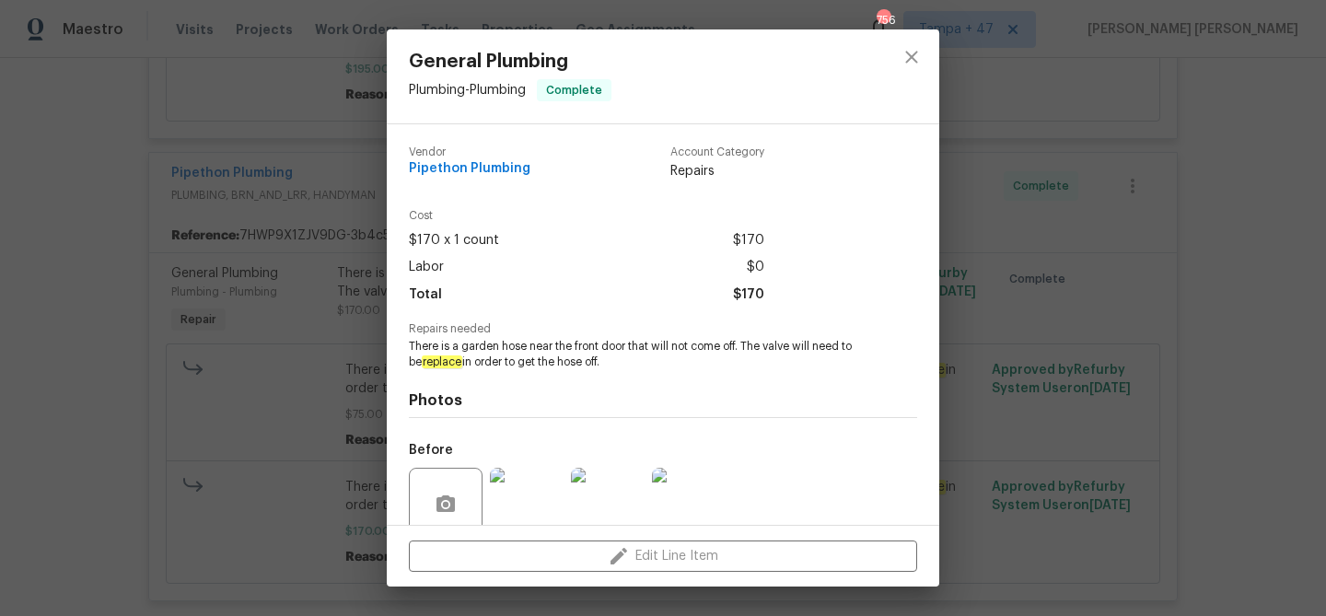
click at [477, 344] on span "There is a garden hose near the front door that will not come off. The valve wi…" at bounding box center [638, 354] width 458 height 31
click at [612, 344] on span "There is a garden hose near the front door that will not come off. The valve wi…" at bounding box center [638, 354] width 458 height 31
copy span "garden hose near the front door"
click at [298, 19] on div "General Plumbing Plumbing - Plumbing Complete Vendor Pipethon Plumbing Account …" at bounding box center [663, 308] width 1326 height 616
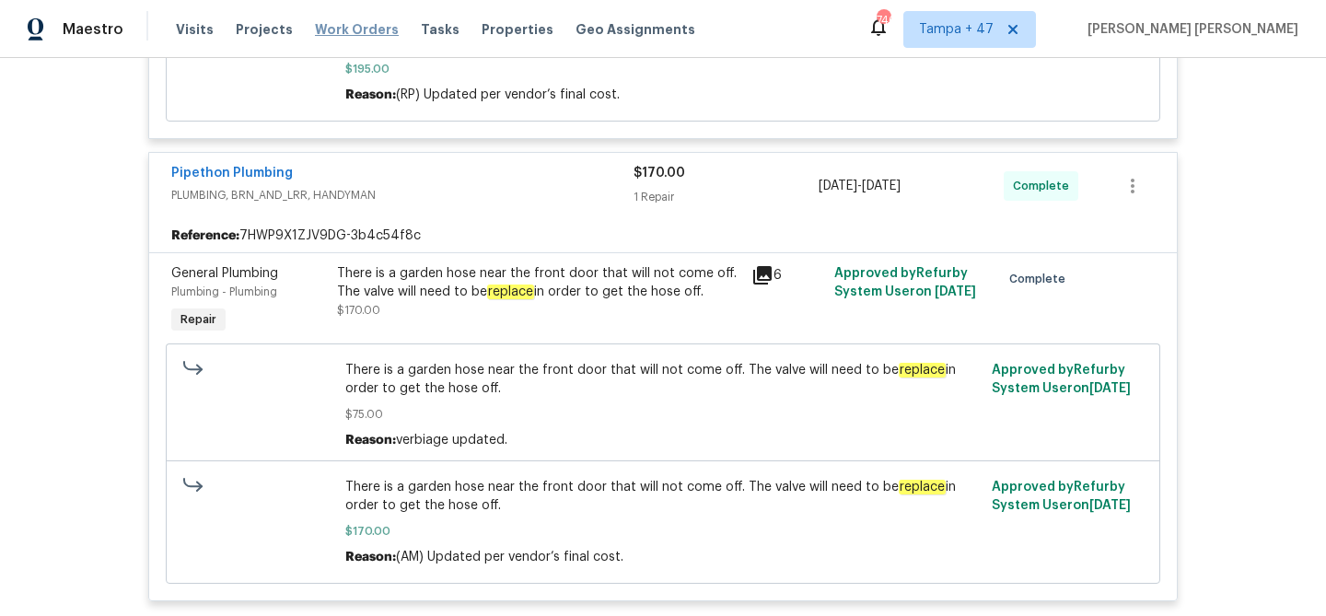
click at [328, 26] on span "Work Orders" at bounding box center [357, 29] width 84 height 18
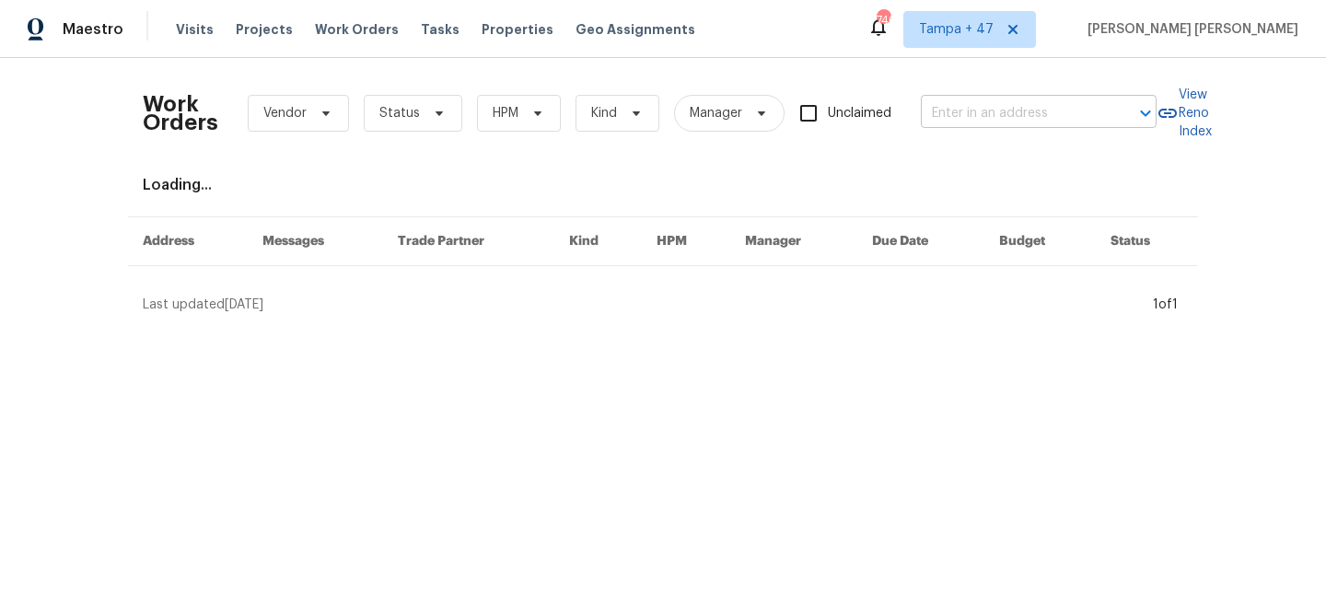
click at [996, 99] on input "text" at bounding box center [1013, 113] width 184 height 29
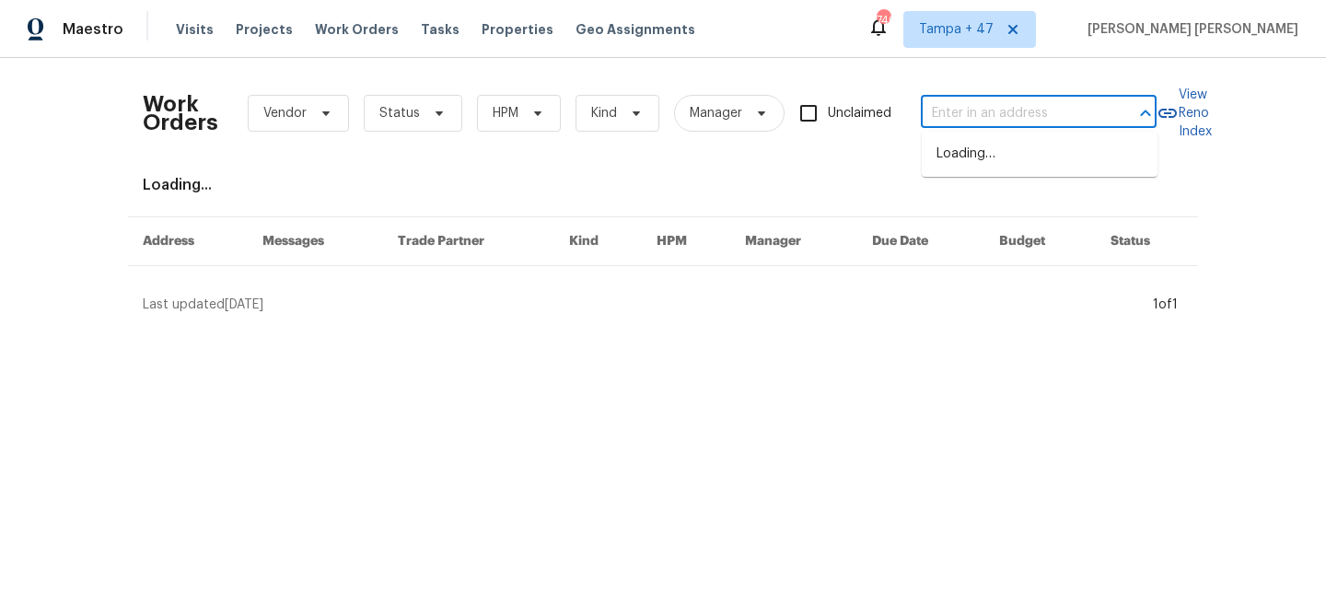
paste input "[STREET_ADDRESS]"
type input "[STREET_ADDRESS]"
click at [996, 169] on li "[STREET_ADDRESS]" at bounding box center [1040, 154] width 236 height 30
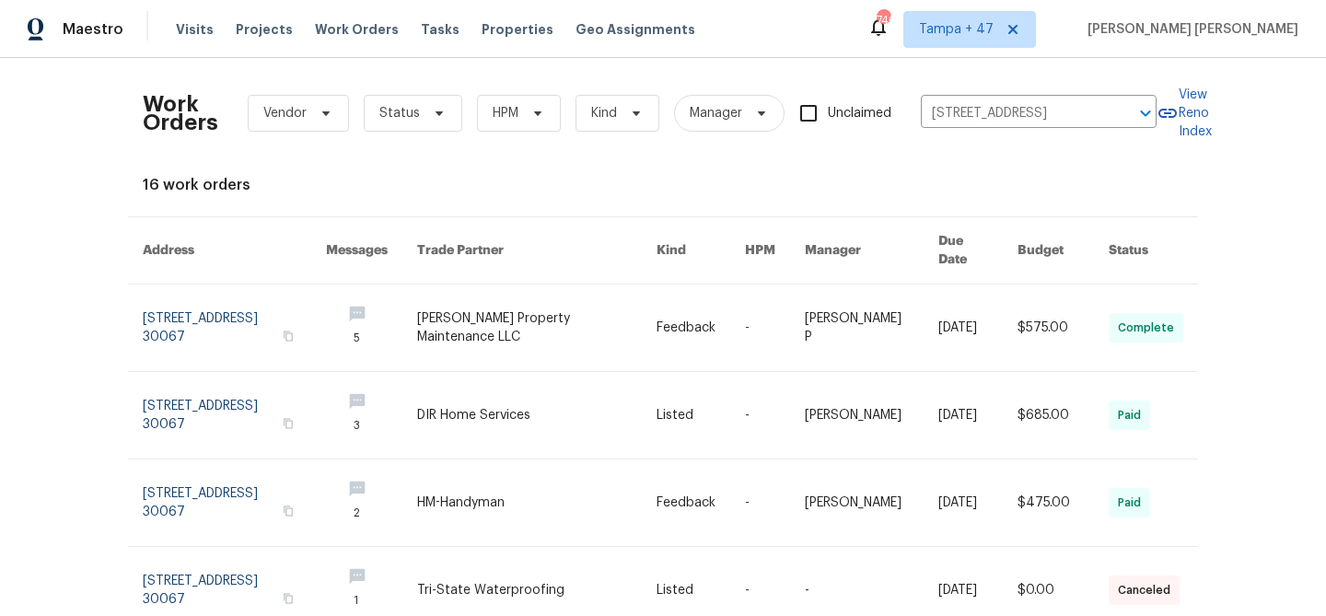
click at [988, 298] on link at bounding box center [978, 328] width 79 height 87
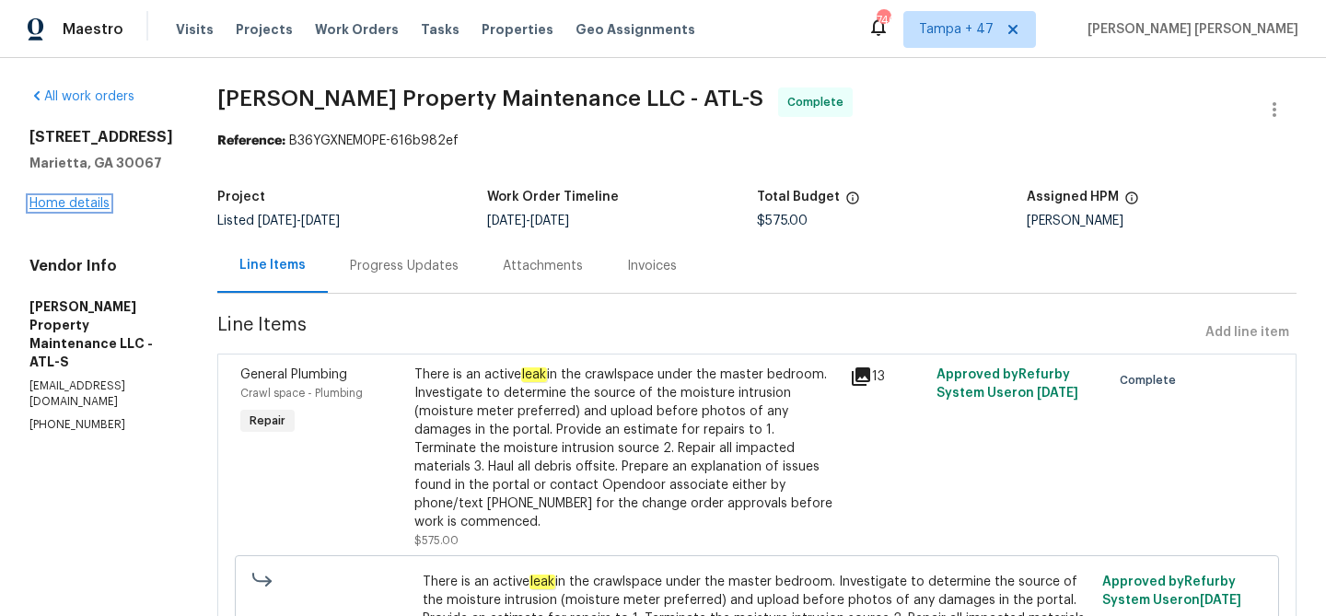
click at [91, 210] on link "Home details" at bounding box center [69, 203] width 80 height 13
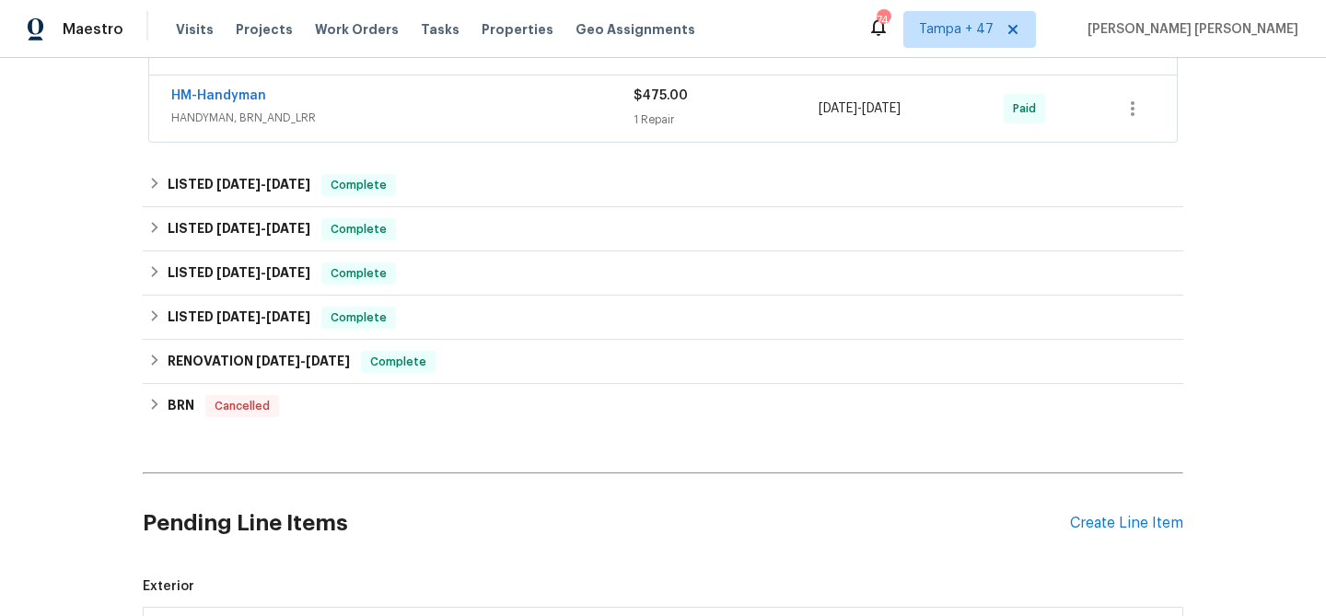
scroll to position [676, 0]
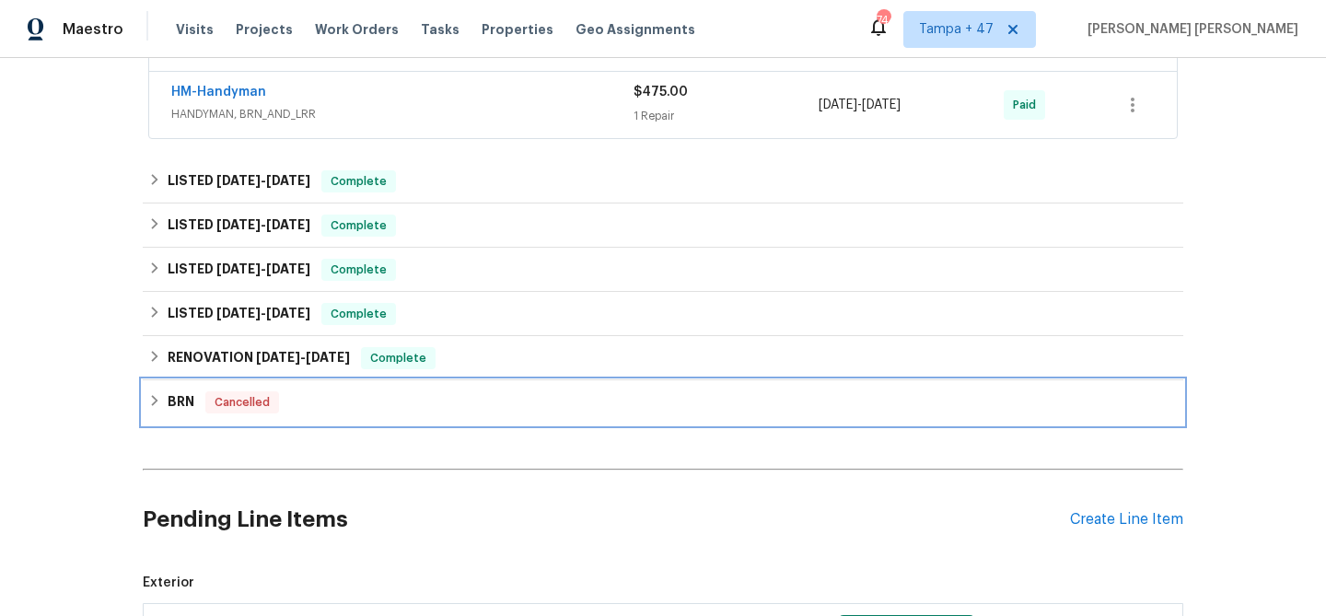
click at [283, 398] on div "BRN Cancelled" at bounding box center [663, 402] width 1030 height 22
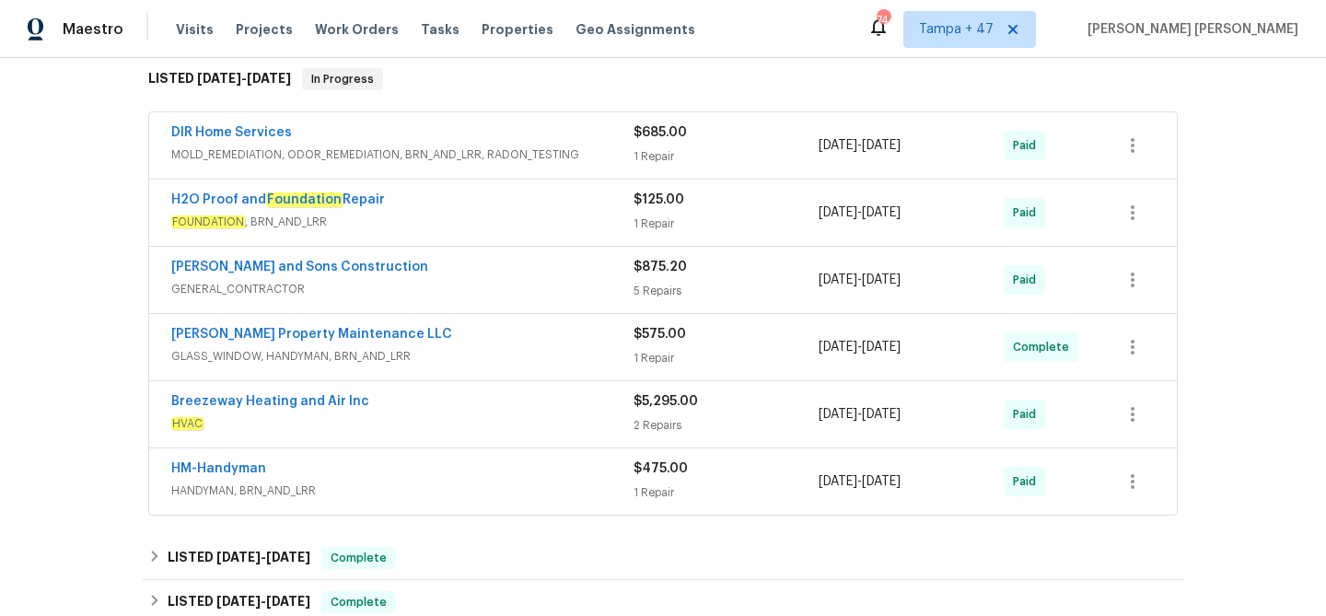
scroll to position [298, 0]
click at [487, 351] on span "GLASS_WINDOW, HANDYMAN, BRN_AND_LRR" at bounding box center [402, 358] width 462 height 18
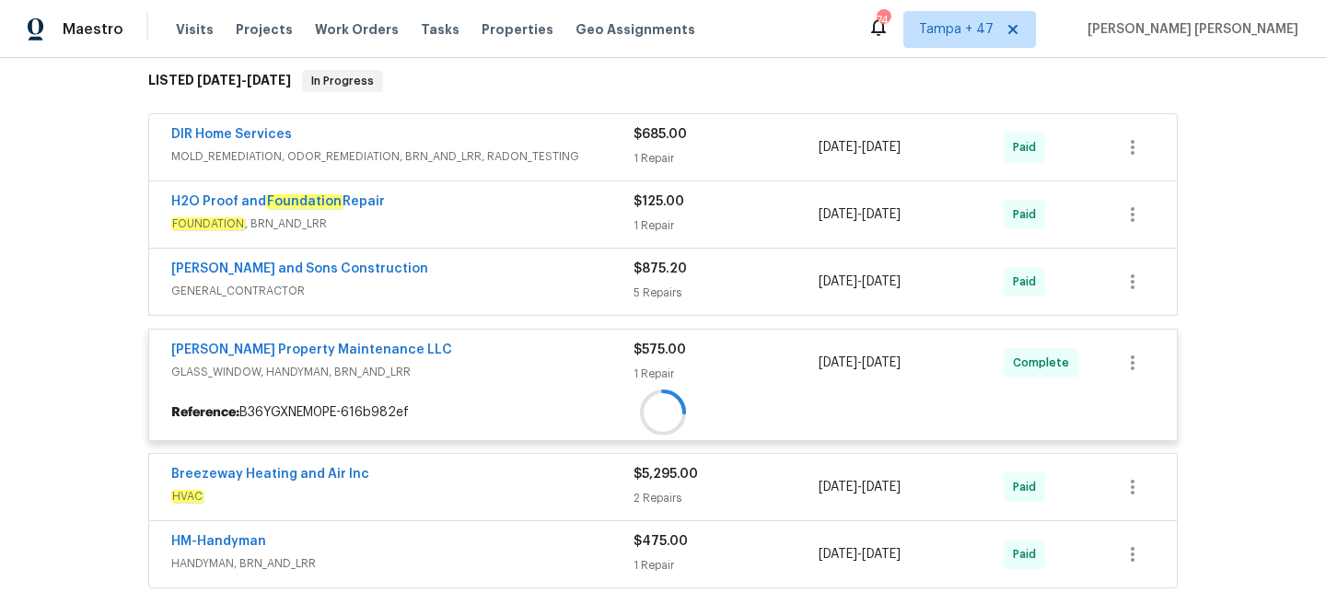
scroll to position [268, 0]
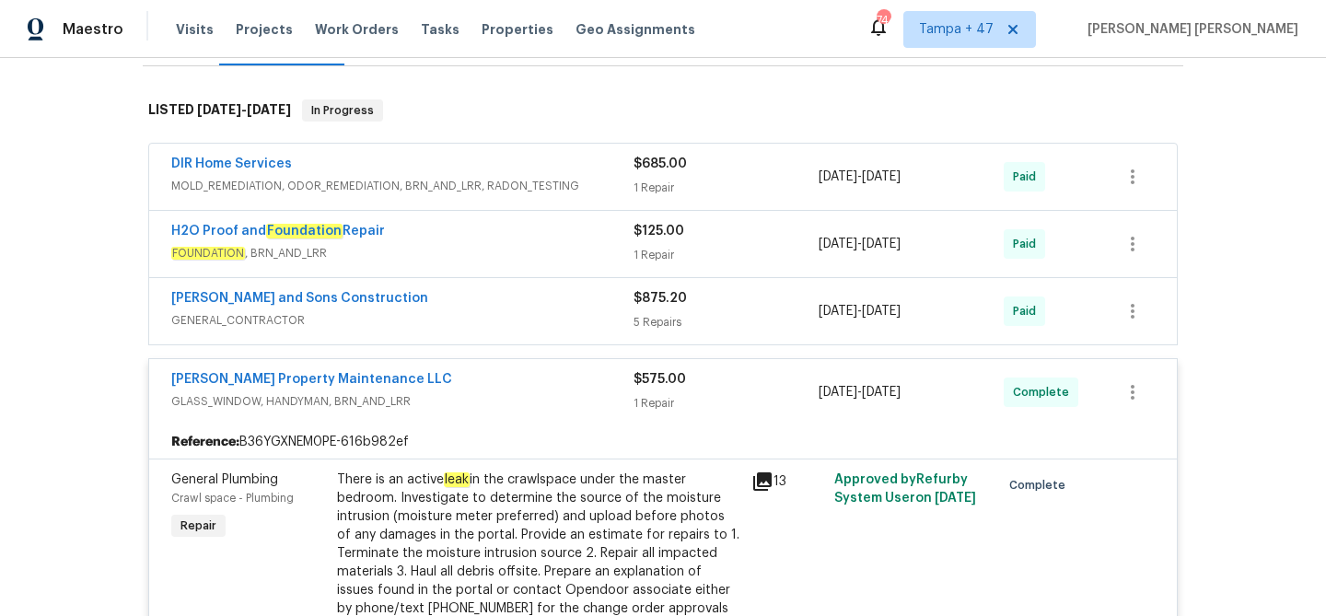
click at [561, 181] on span "MOLD_REMEDIATION, ODOR_REMEDIATION, BRN_AND_LRR, RADON_TESTING" at bounding box center [402, 186] width 462 height 18
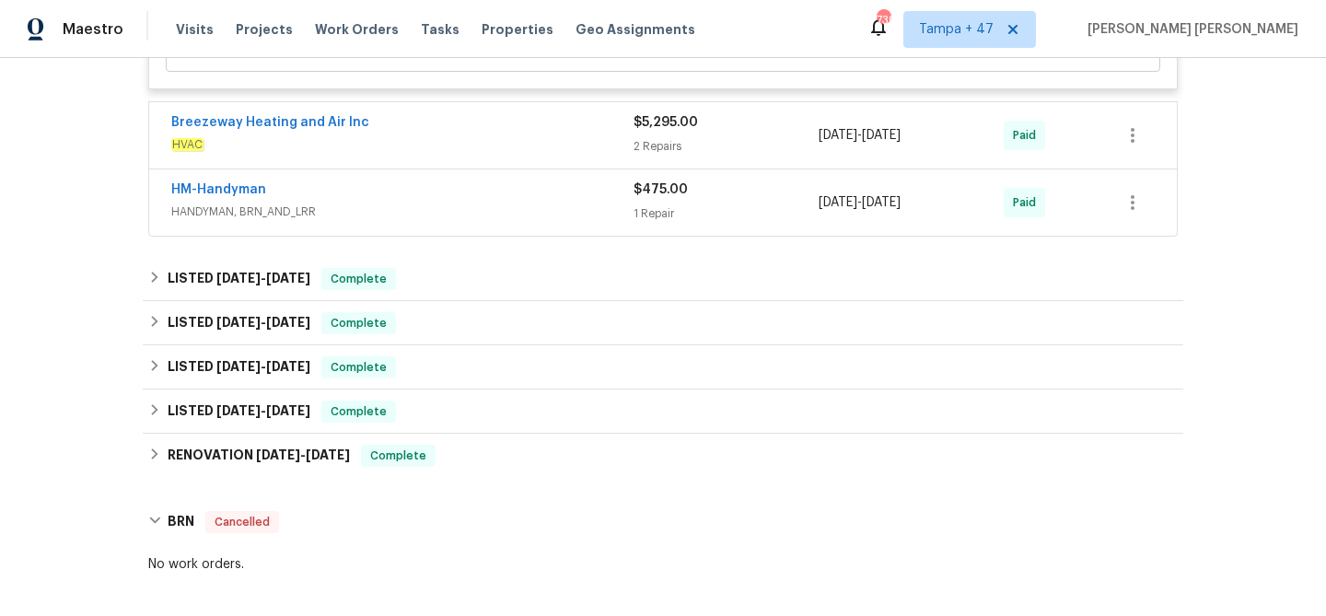
scroll to position [1384, 0]
click at [428, 218] on span "HANDYMAN, BRN_AND_LRR" at bounding box center [402, 210] width 462 height 18
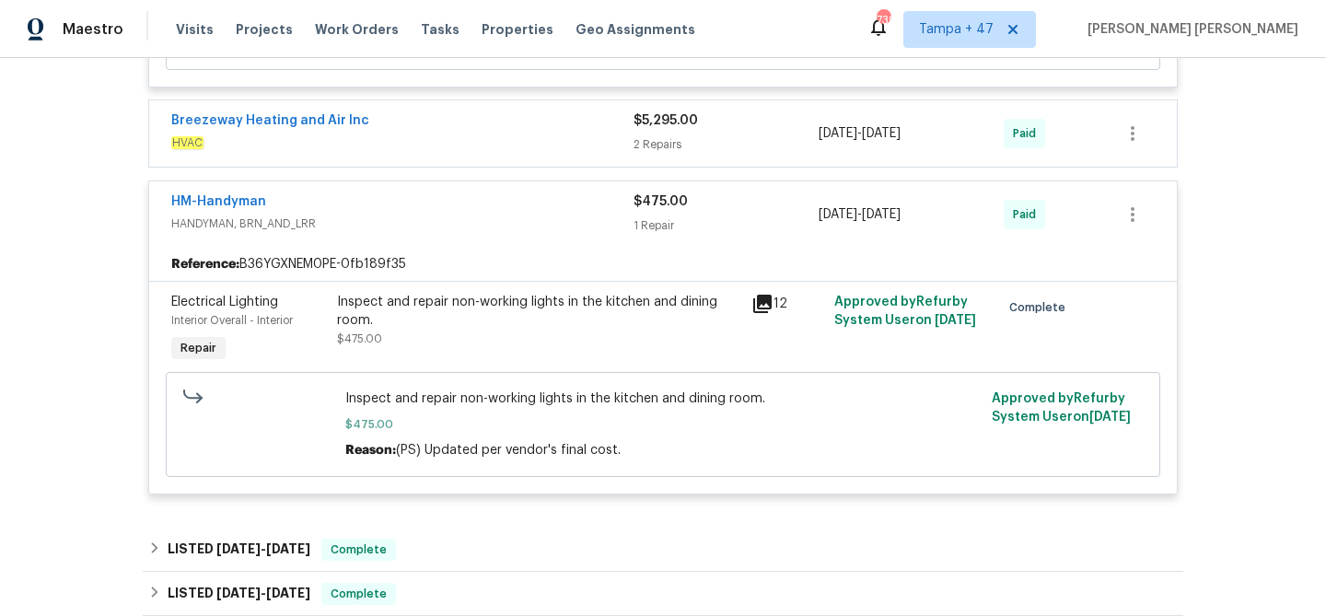
click at [428, 218] on span "HANDYMAN, BRN_AND_LRR" at bounding box center [402, 224] width 462 height 18
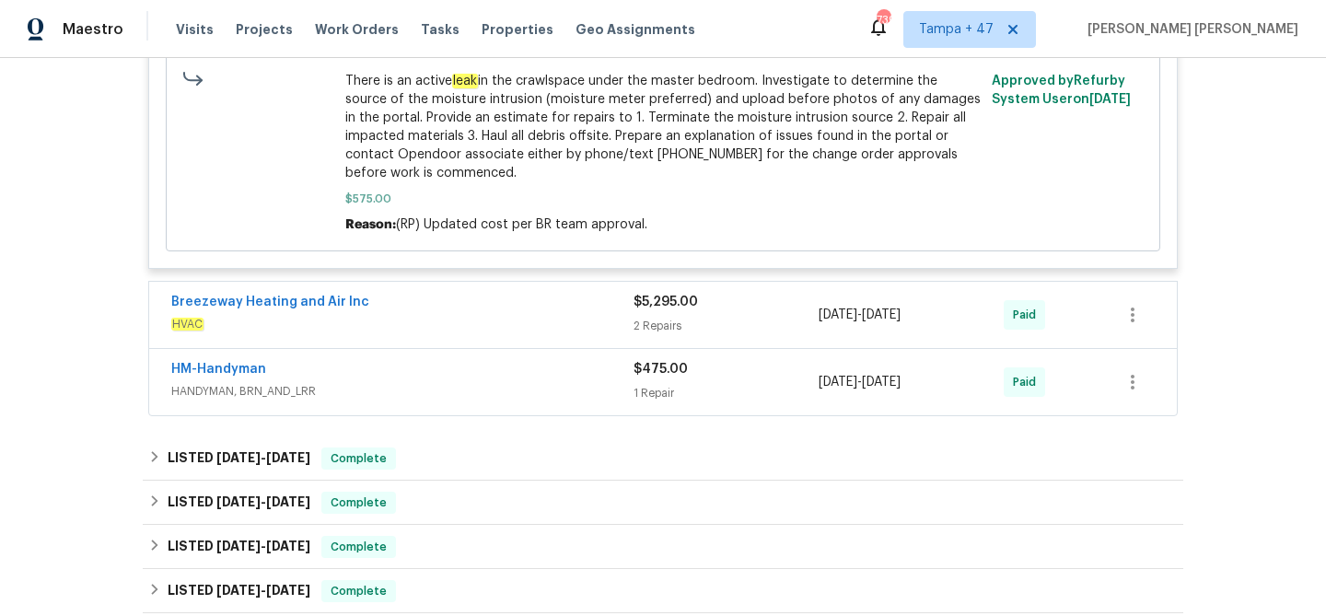
scroll to position [1189, 0]
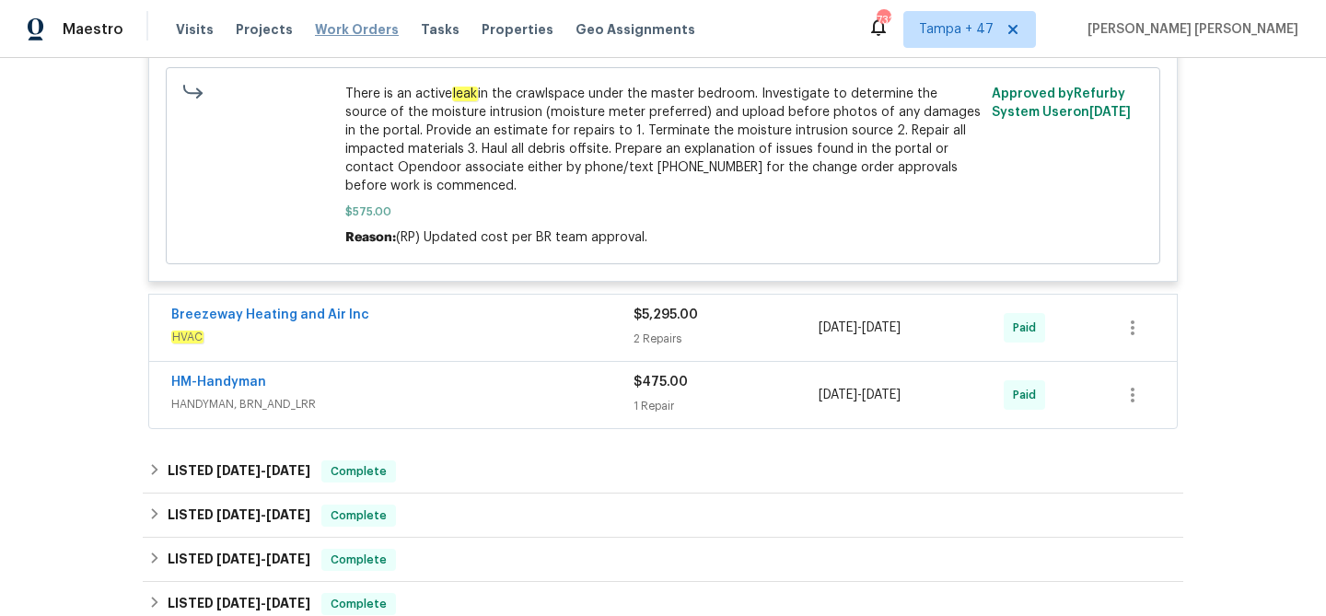
click at [334, 33] on span "Work Orders" at bounding box center [357, 29] width 84 height 18
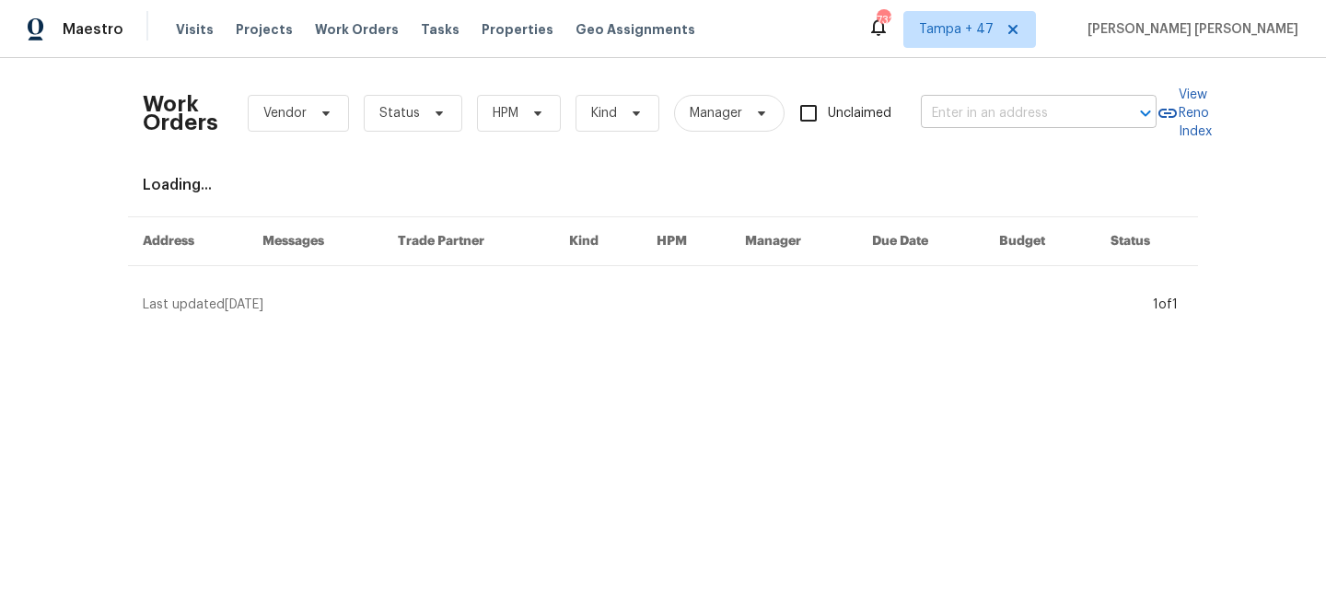
click at [966, 111] on input "text" at bounding box center [1013, 113] width 184 height 29
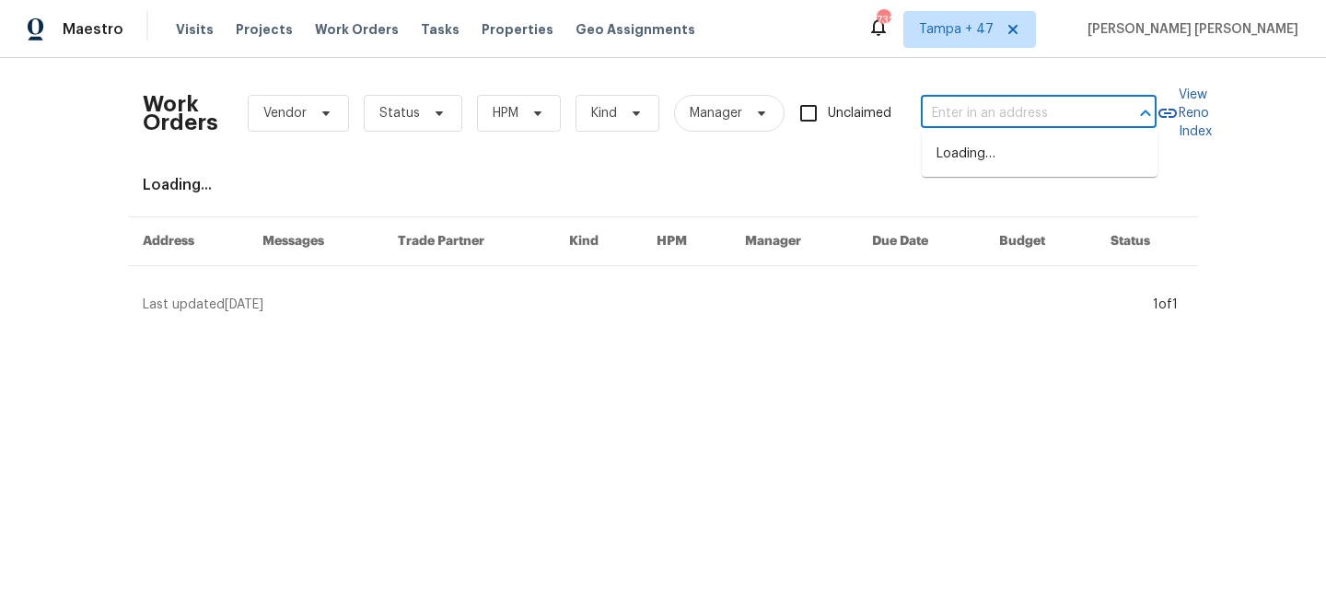
paste input "[STREET_ADDRESS]"
type input "[STREET_ADDRESS]"
click at [987, 163] on li "[STREET_ADDRESS]" at bounding box center [1040, 154] width 236 height 30
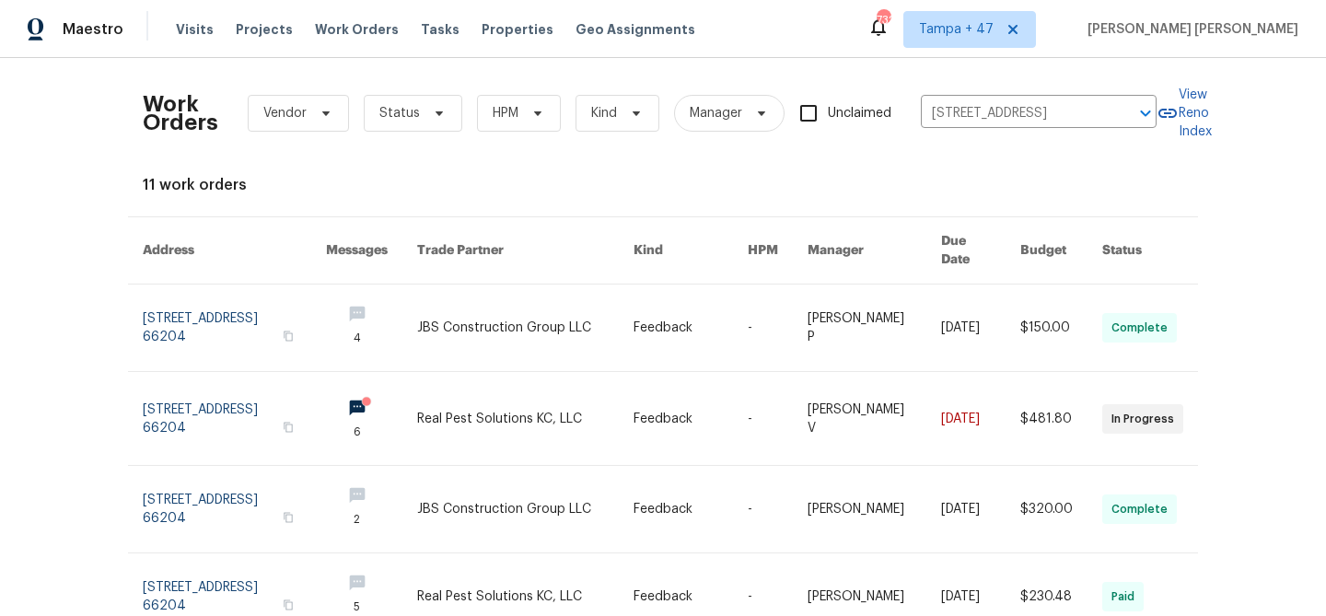
click at [903, 307] on link at bounding box center [875, 328] width 134 height 87
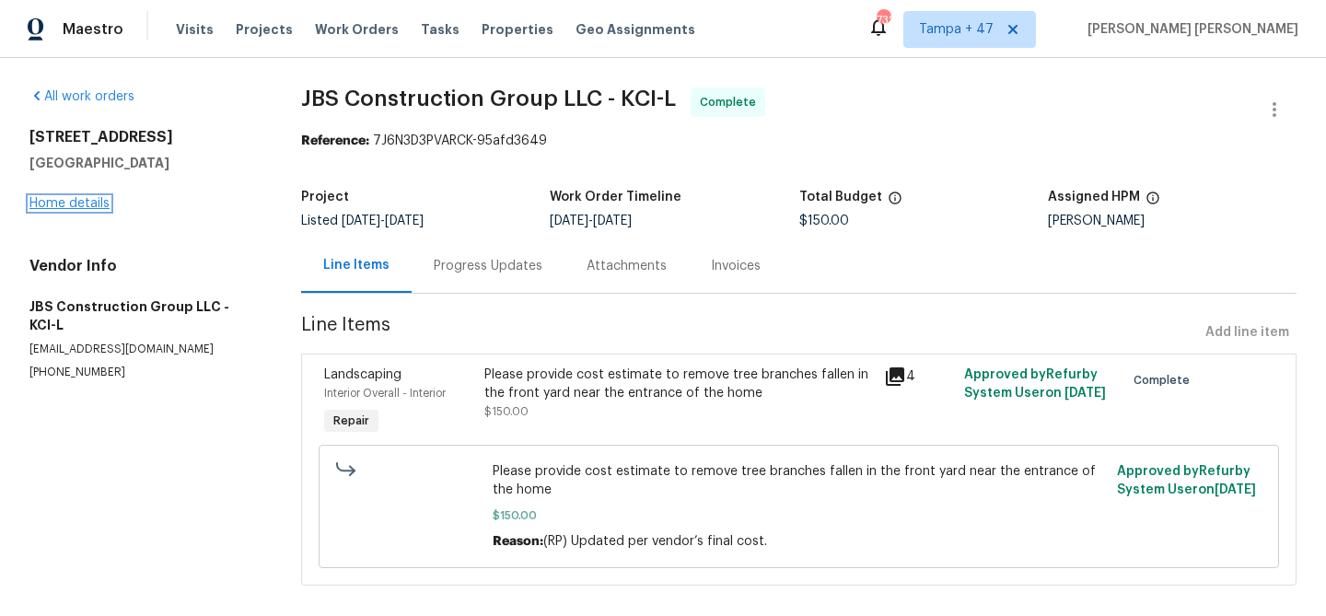
click at [67, 205] on link "Home details" at bounding box center [69, 203] width 80 height 13
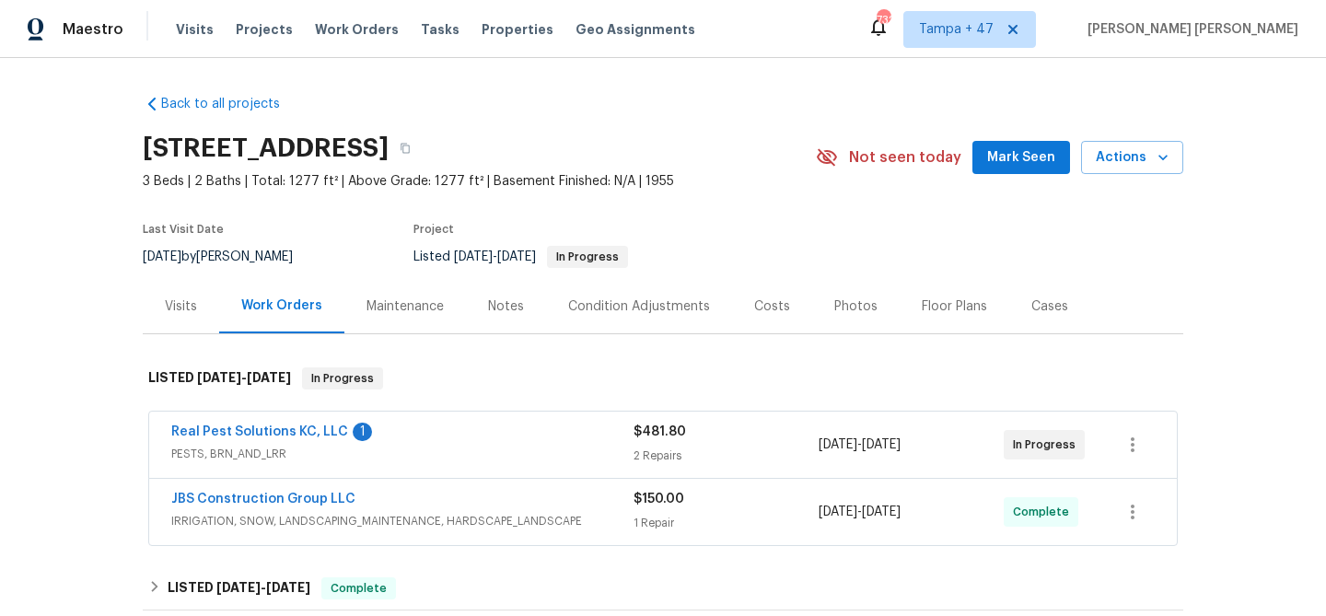
scroll to position [280, 0]
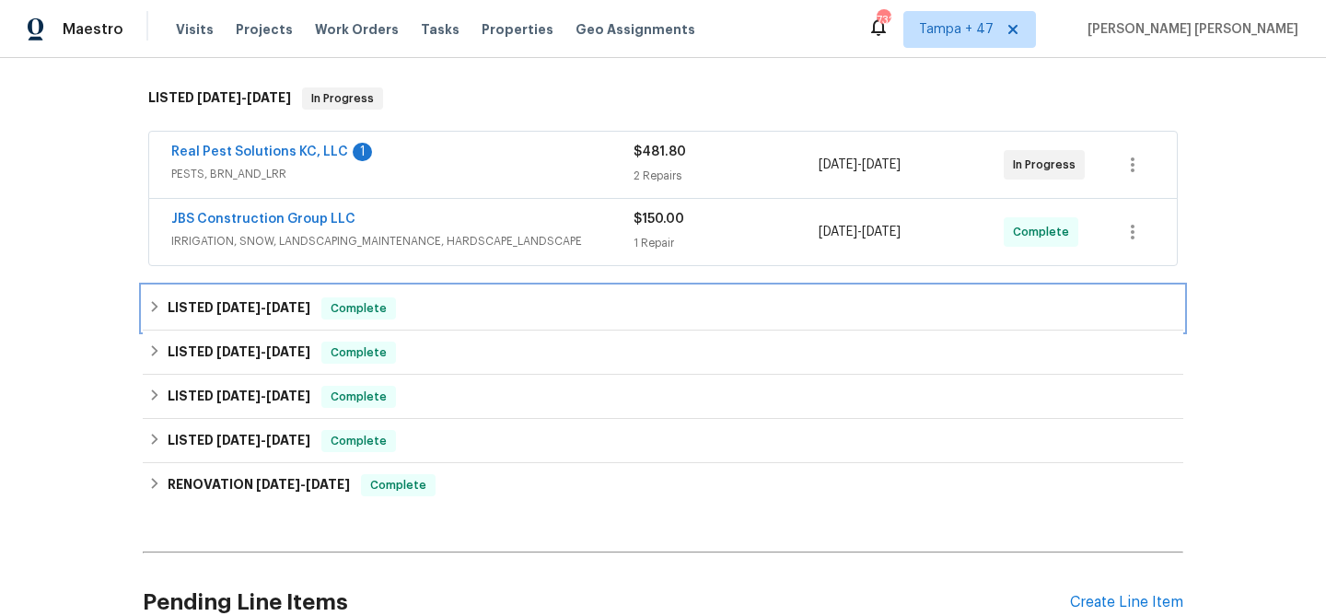
click at [343, 302] on span "Complete" at bounding box center [358, 308] width 71 height 18
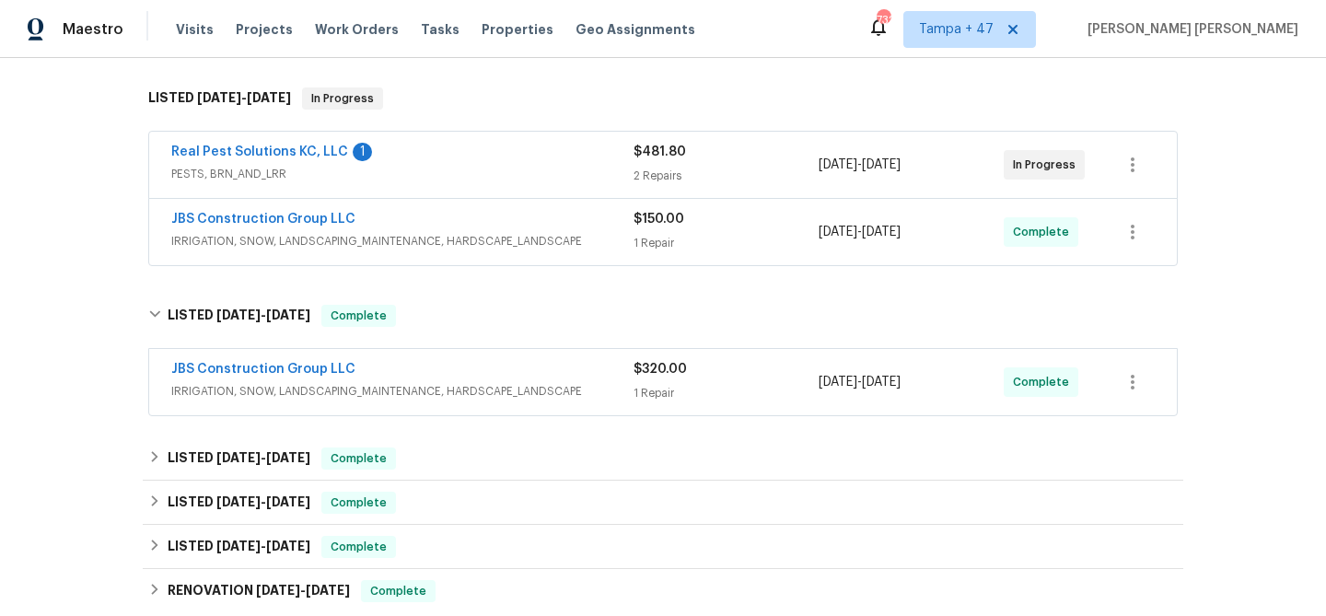
click at [469, 372] on div "JBS Construction Group LLC" at bounding box center [402, 371] width 462 height 22
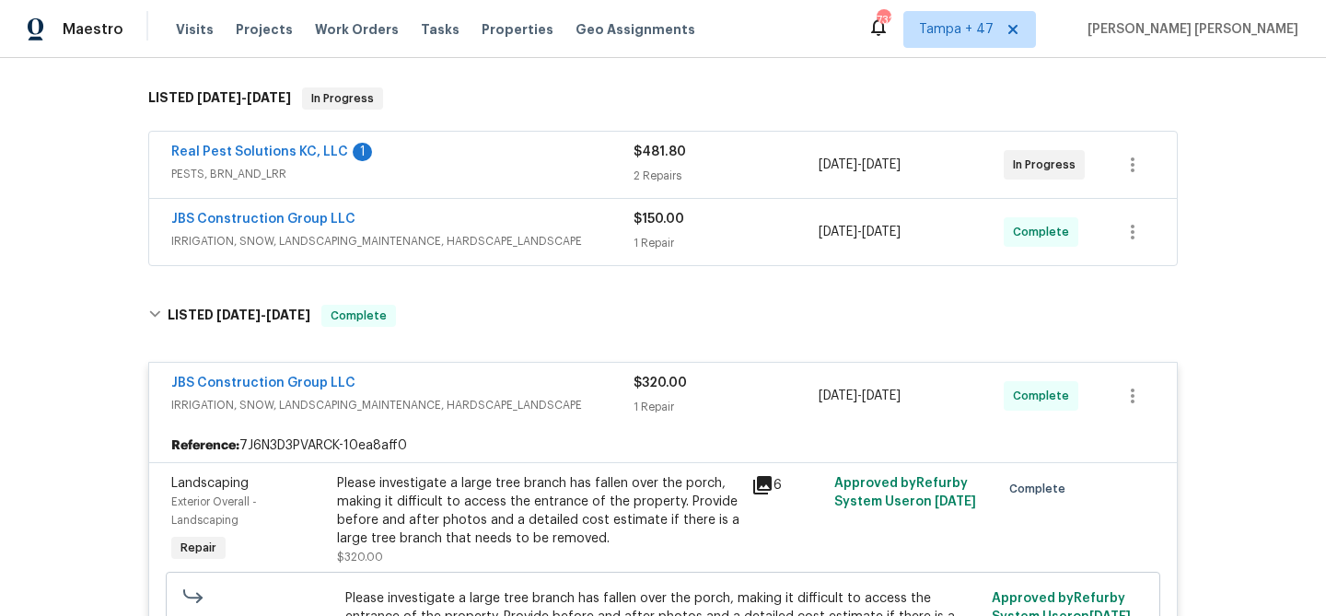
click at [522, 244] on span "IRRIGATION, SNOW, LANDSCAPING_MAINTENANCE, HARDSCAPE_LANDSCAPE" at bounding box center [402, 241] width 462 height 18
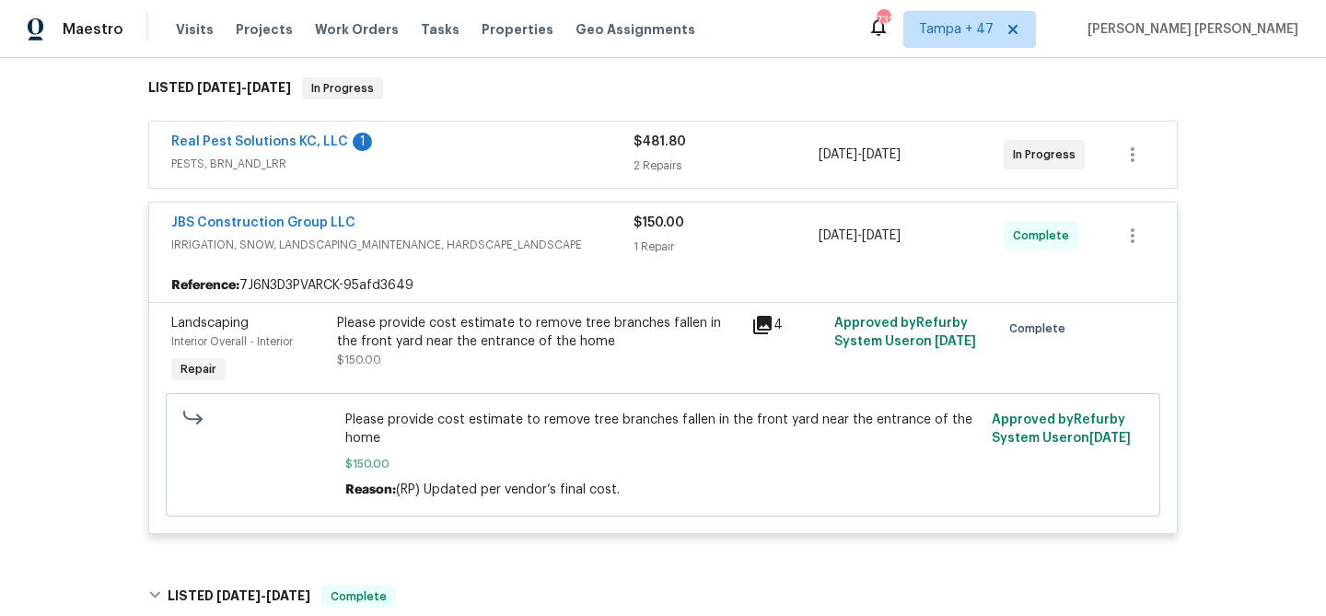
scroll to position [18, 0]
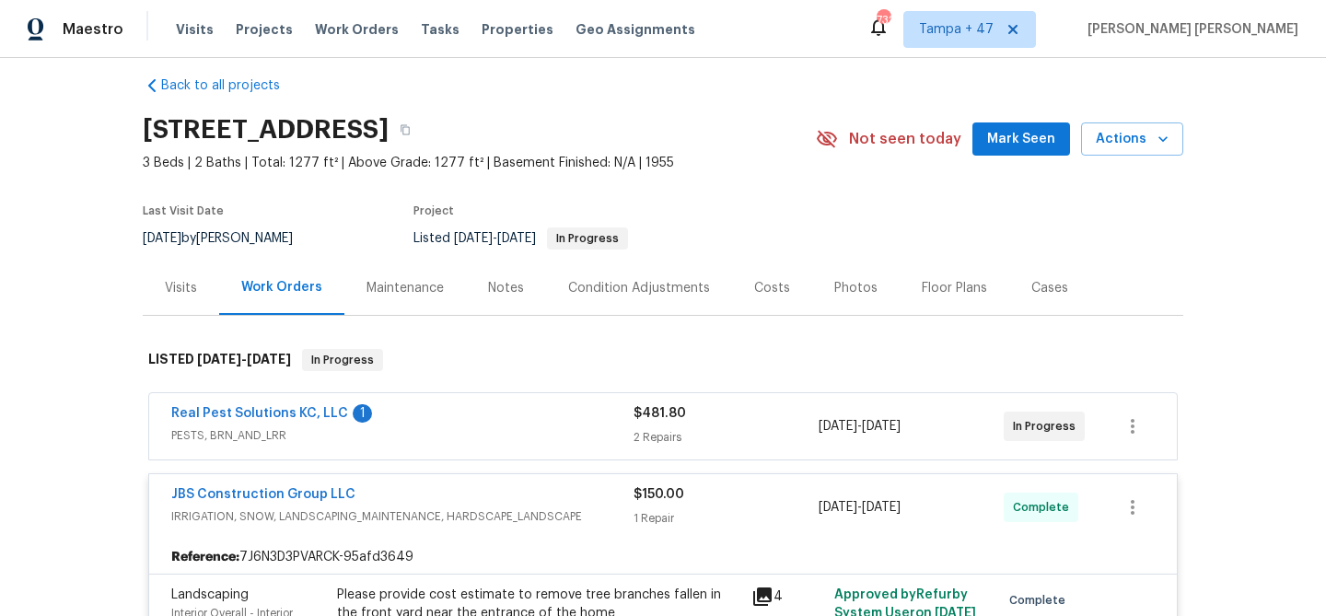
click at [585, 426] on span "PESTS, BRN_AND_LRR" at bounding box center [402, 435] width 462 height 18
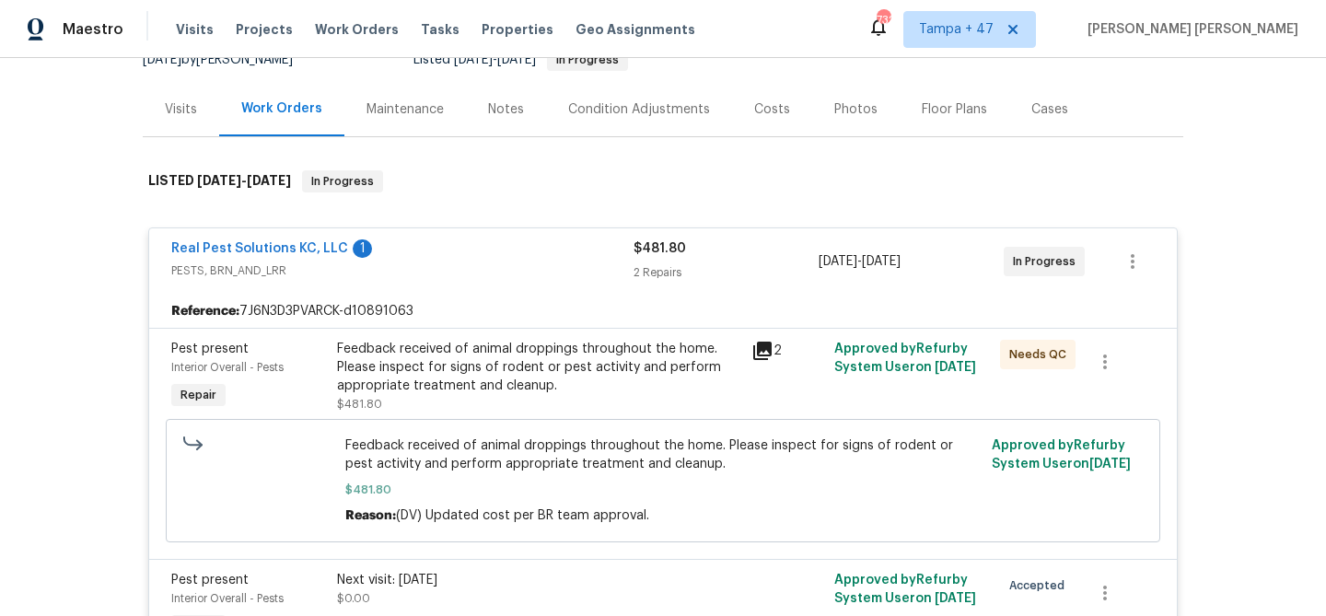
scroll to position [170, 0]
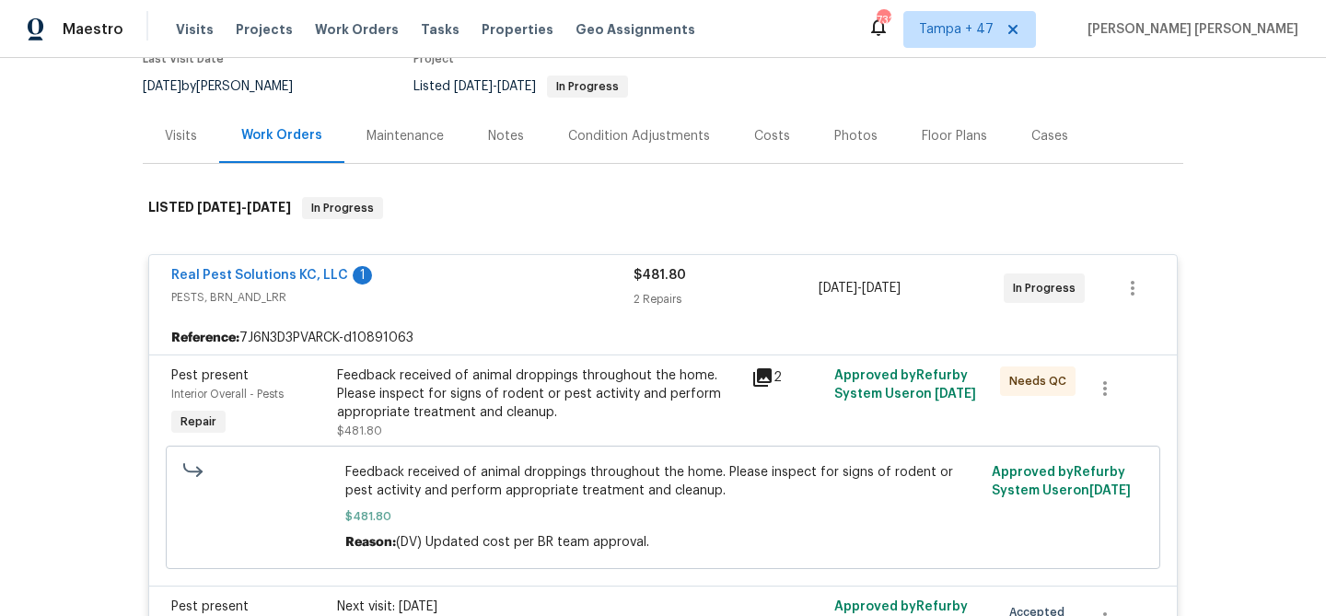
click at [531, 291] on span "PESTS, BRN_AND_LRR" at bounding box center [402, 297] width 462 height 18
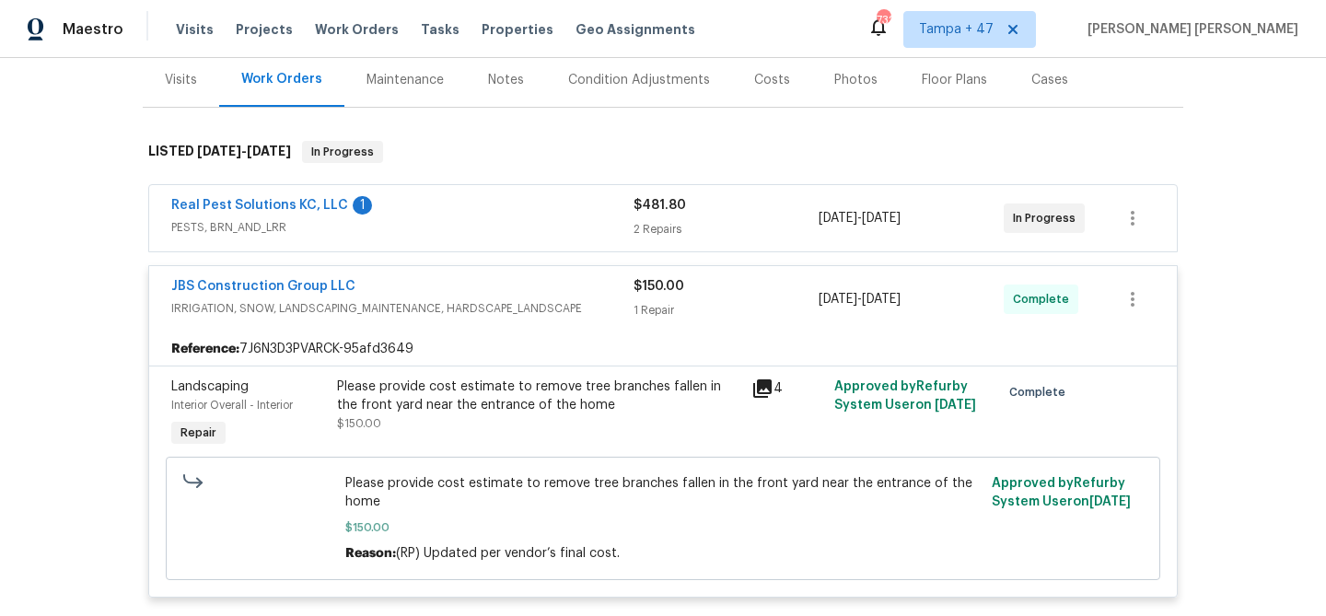
scroll to position [212, 0]
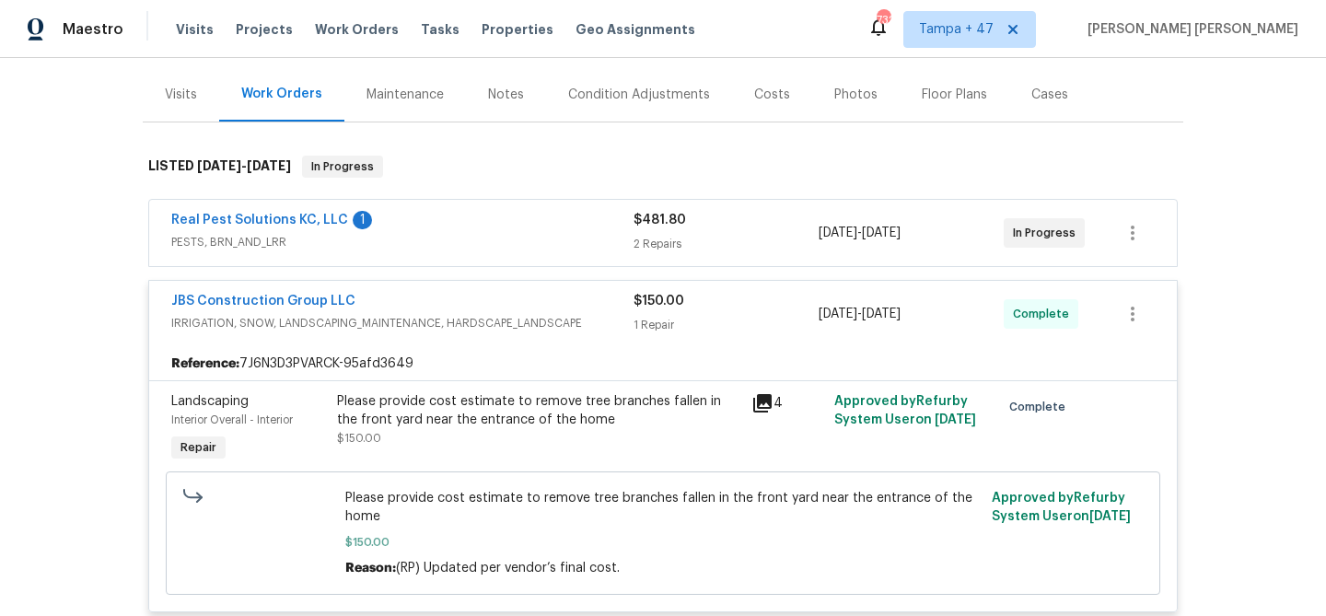
click at [562, 242] on span "PESTS, BRN_AND_LRR" at bounding box center [402, 242] width 462 height 18
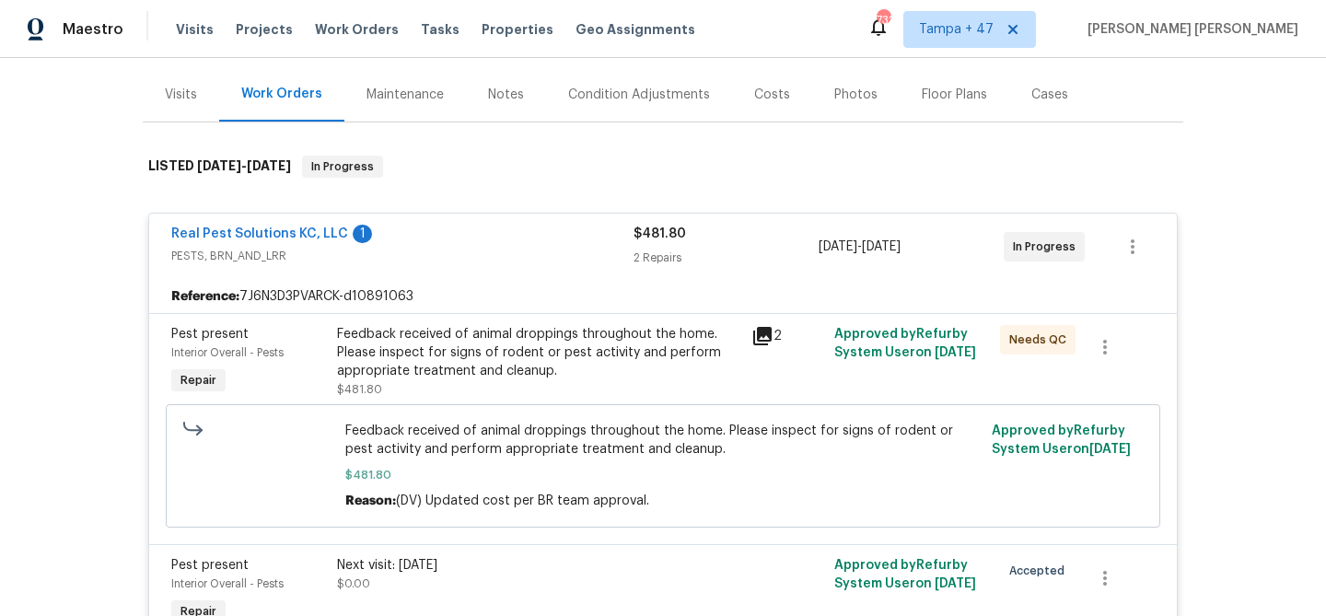
click at [562, 242] on div "Real Pest Solutions KC, LLC 1" at bounding box center [402, 236] width 462 height 22
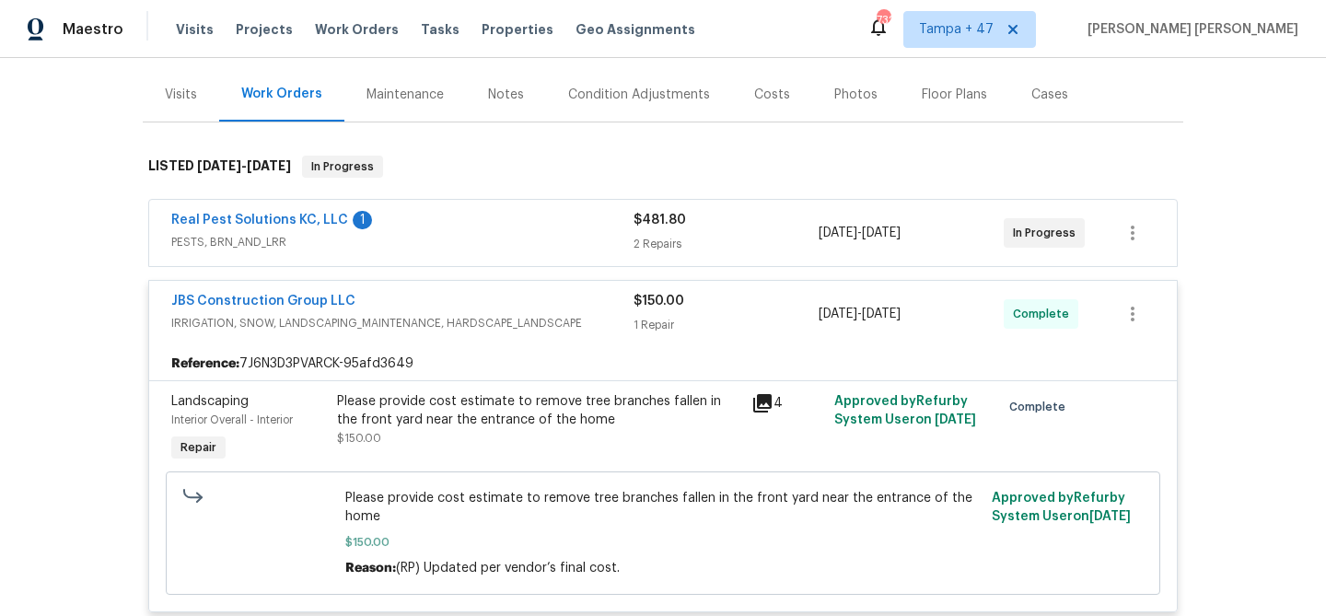
click at [562, 242] on span "PESTS, BRN_AND_LRR" at bounding box center [402, 242] width 462 height 18
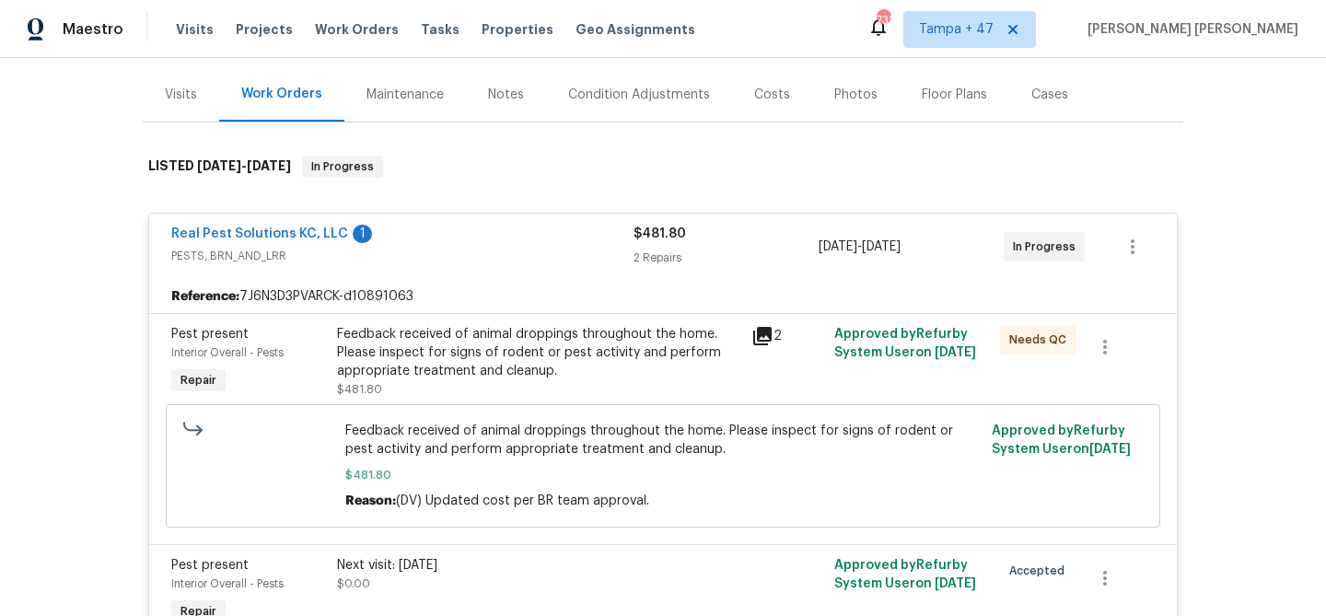
click at [560, 251] on span "PESTS, BRN_AND_LRR" at bounding box center [402, 256] width 462 height 18
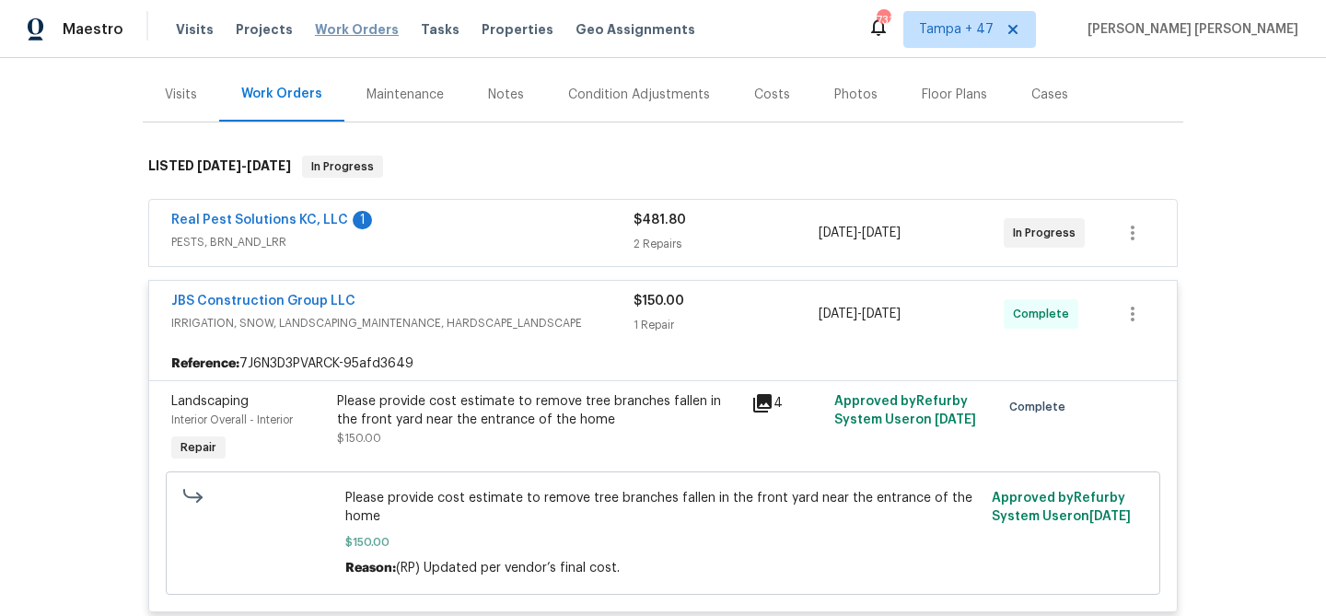
click at [362, 26] on span "Work Orders" at bounding box center [357, 29] width 84 height 18
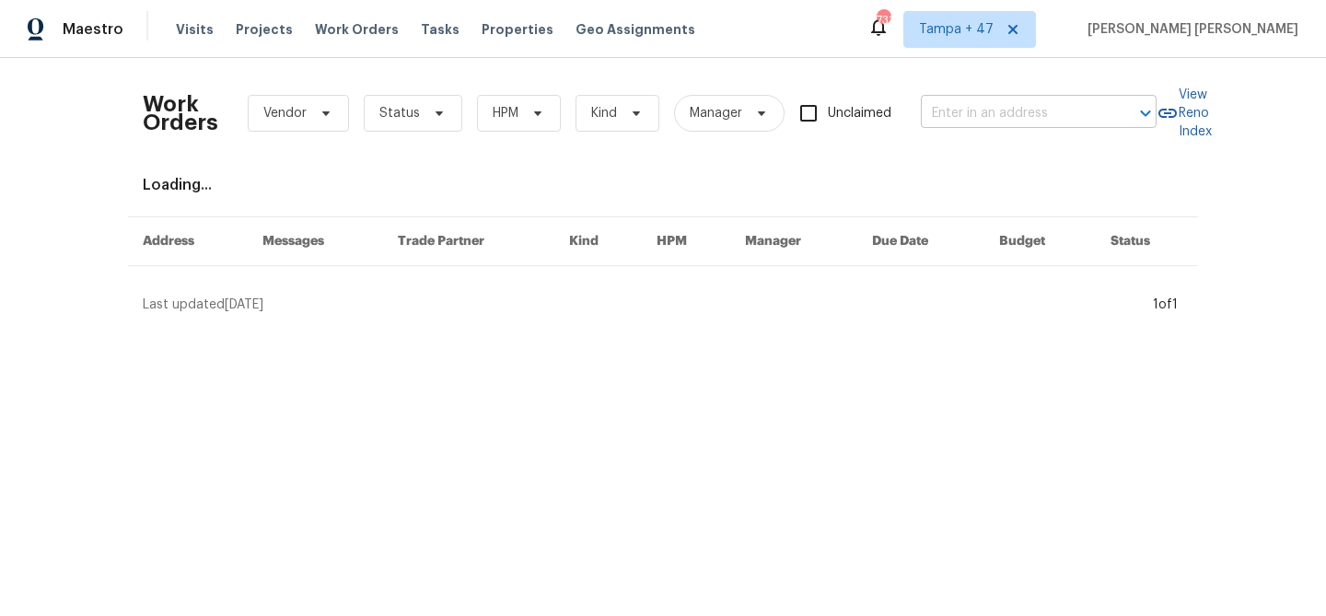
click at [1036, 118] on input "text" at bounding box center [1013, 113] width 184 height 29
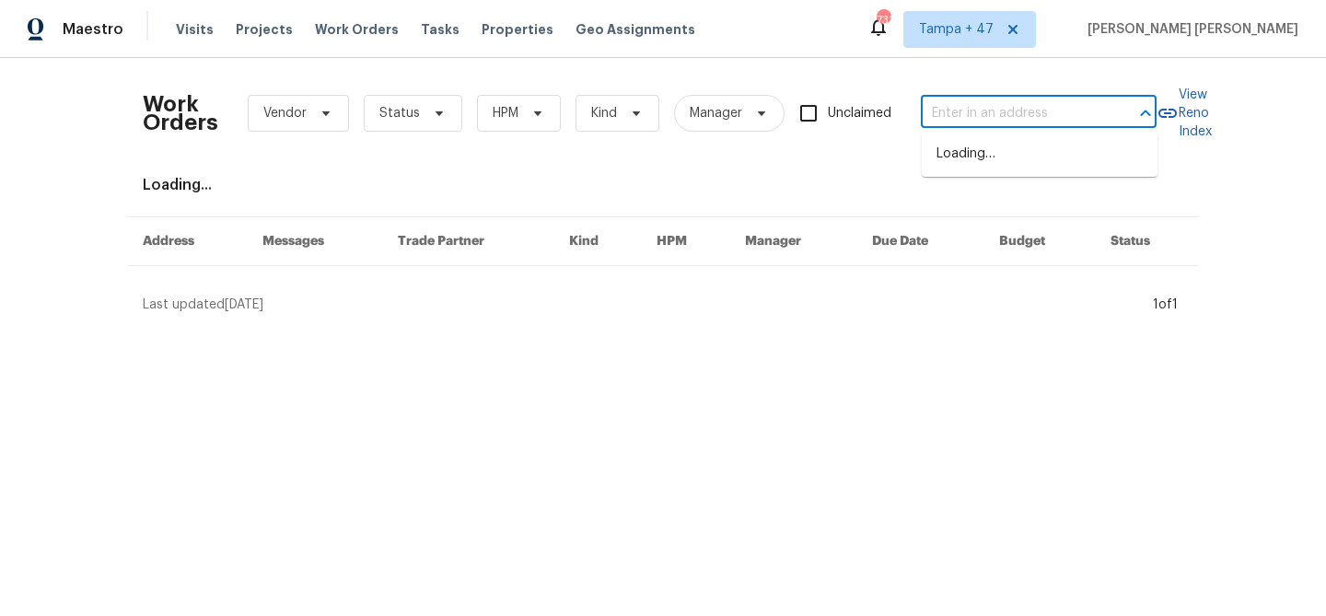
paste input "[STREET_ADDRESS]"
type input "[STREET_ADDRESS]"
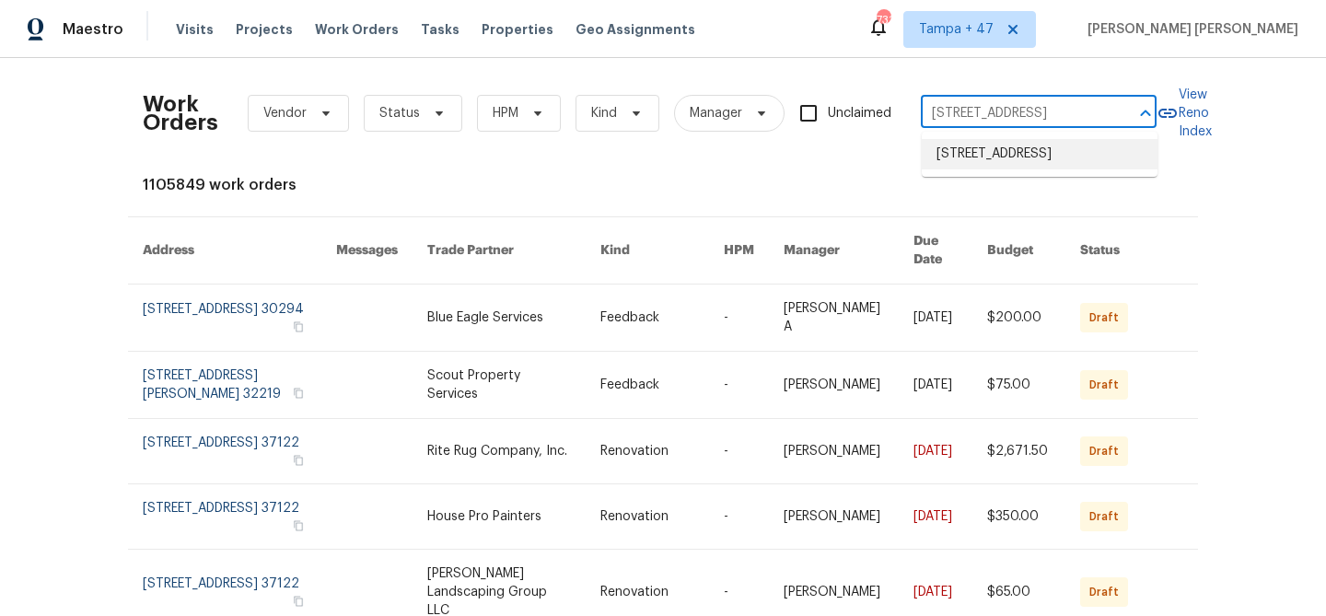
click at [1027, 168] on li "[STREET_ADDRESS]" at bounding box center [1040, 154] width 236 height 30
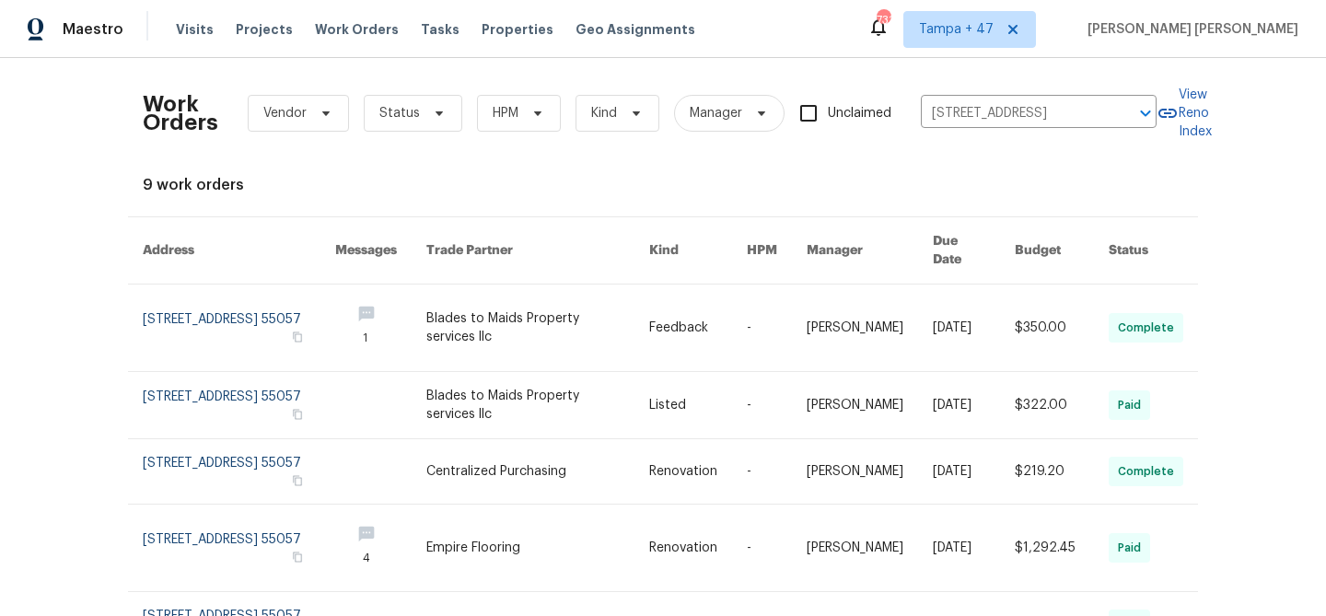
click at [886, 292] on link at bounding box center [870, 328] width 126 height 87
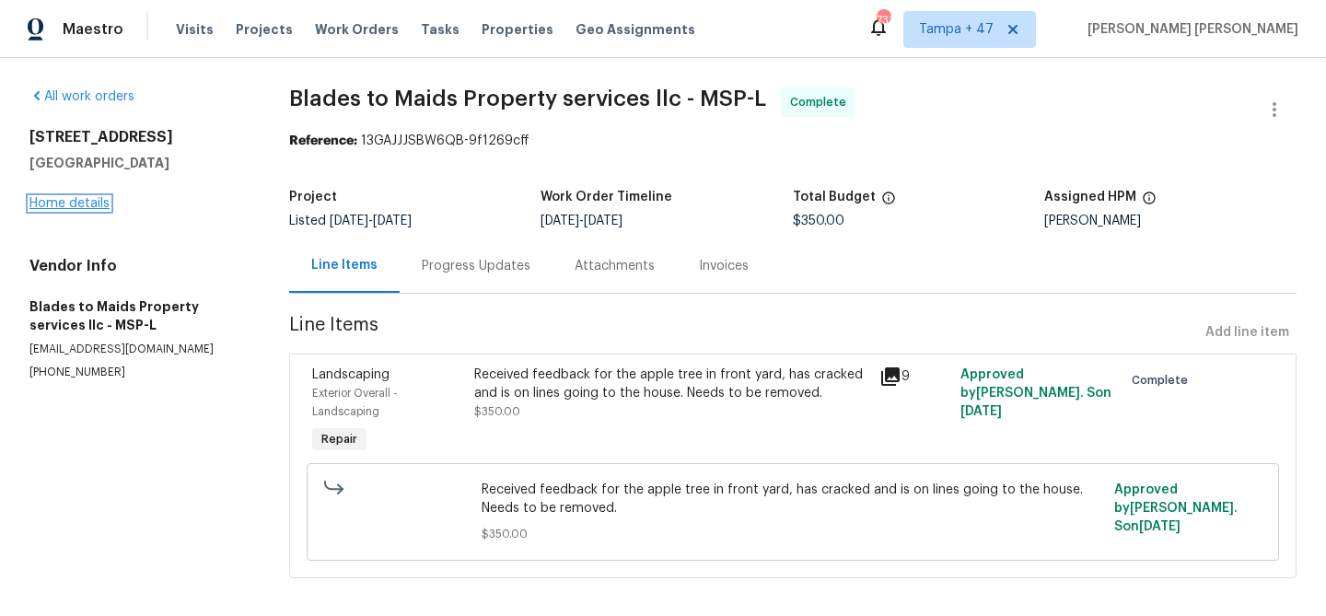
click at [78, 205] on link "Home details" at bounding box center [69, 203] width 80 height 13
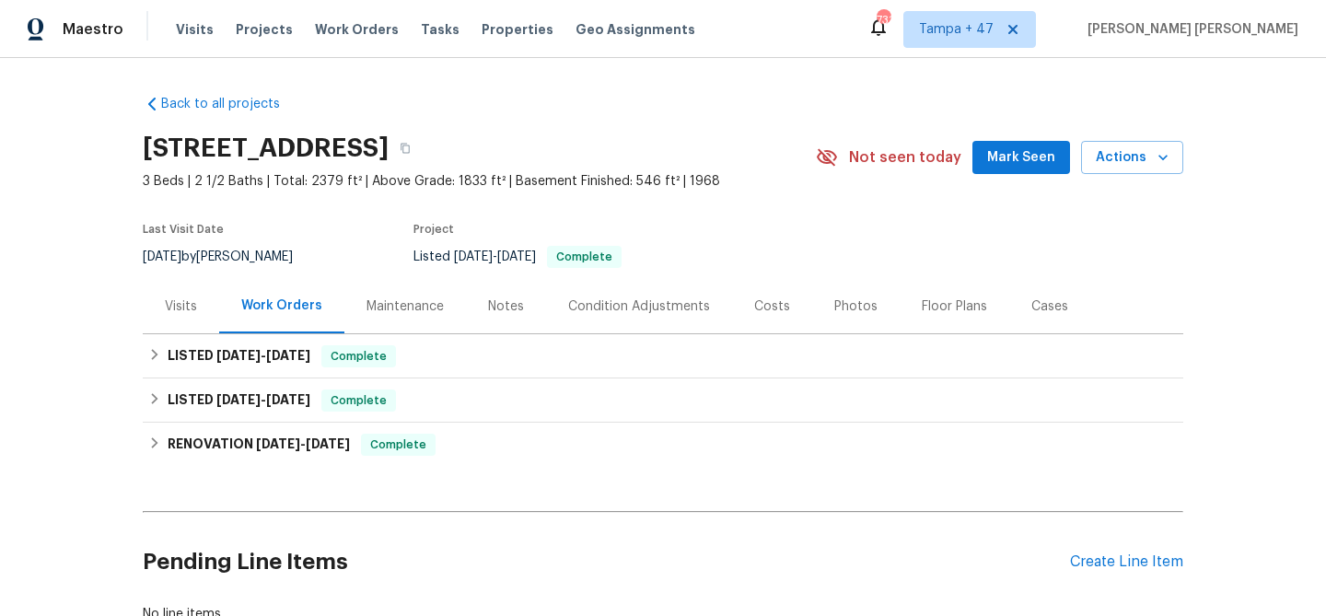
scroll to position [11, 0]
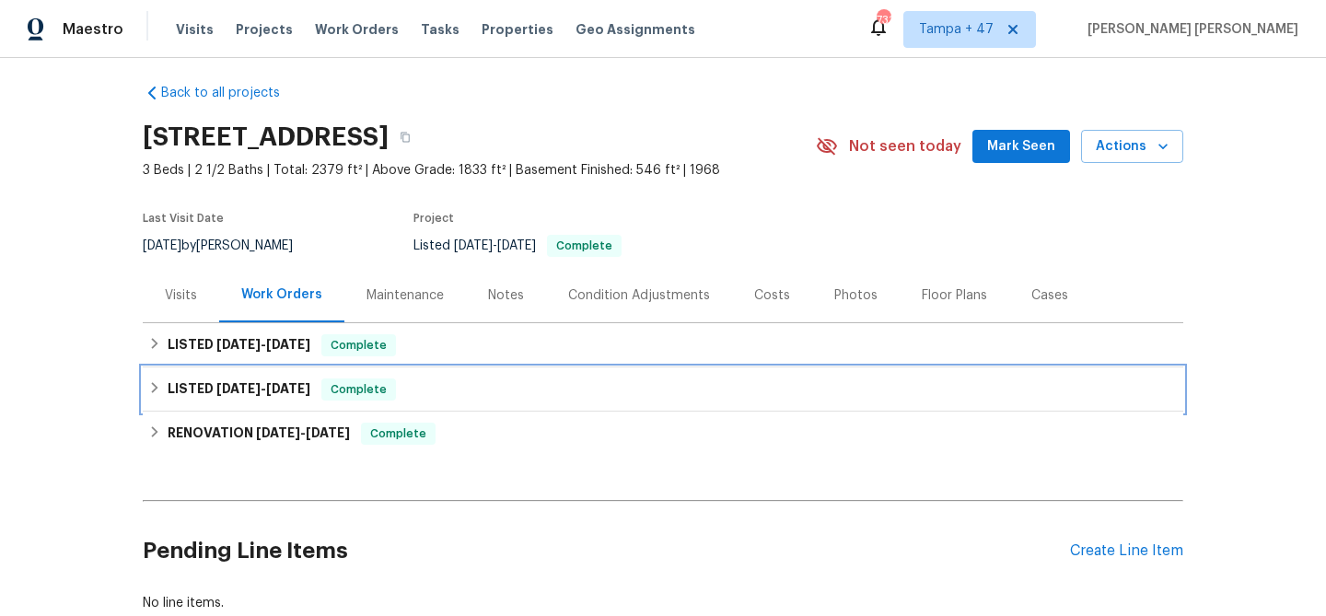
click at [321, 375] on div "LISTED [DATE] - [DATE] Complete" at bounding box center [663, 390] width 1041 height 44
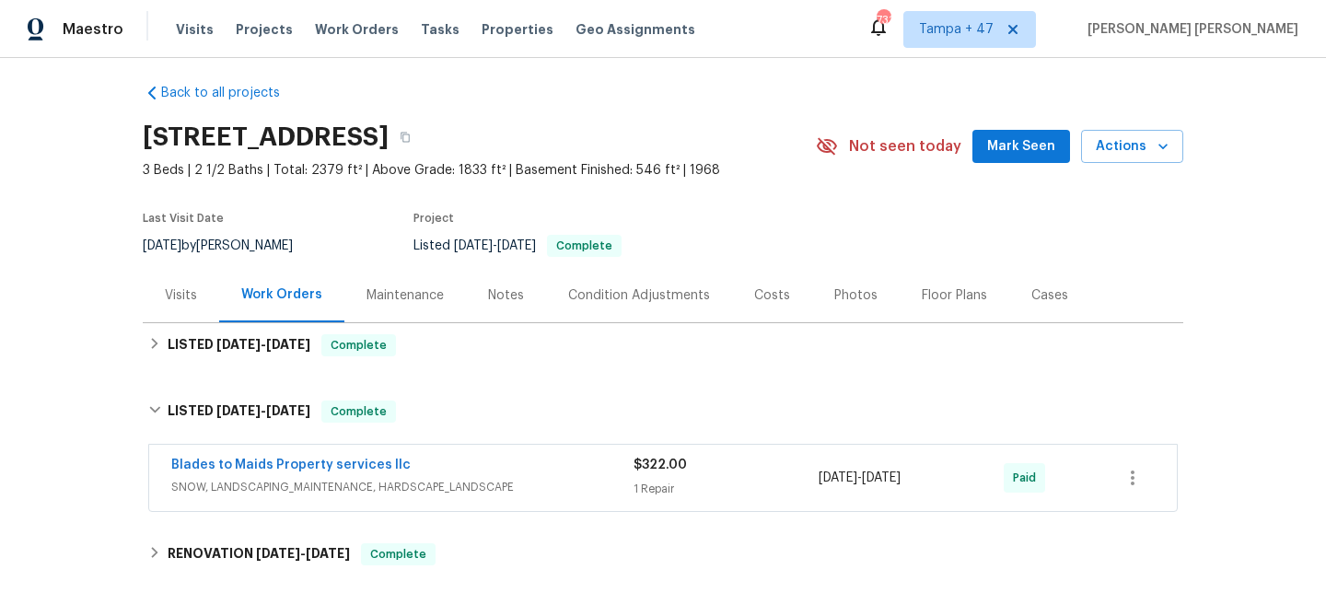
click at [428, 487] on span "SNOW, LANDSCAPING_MAINTENANCE, HARDSCAPE_LANDSCAPE" at bounding box center [402, 487] width 462 height 18
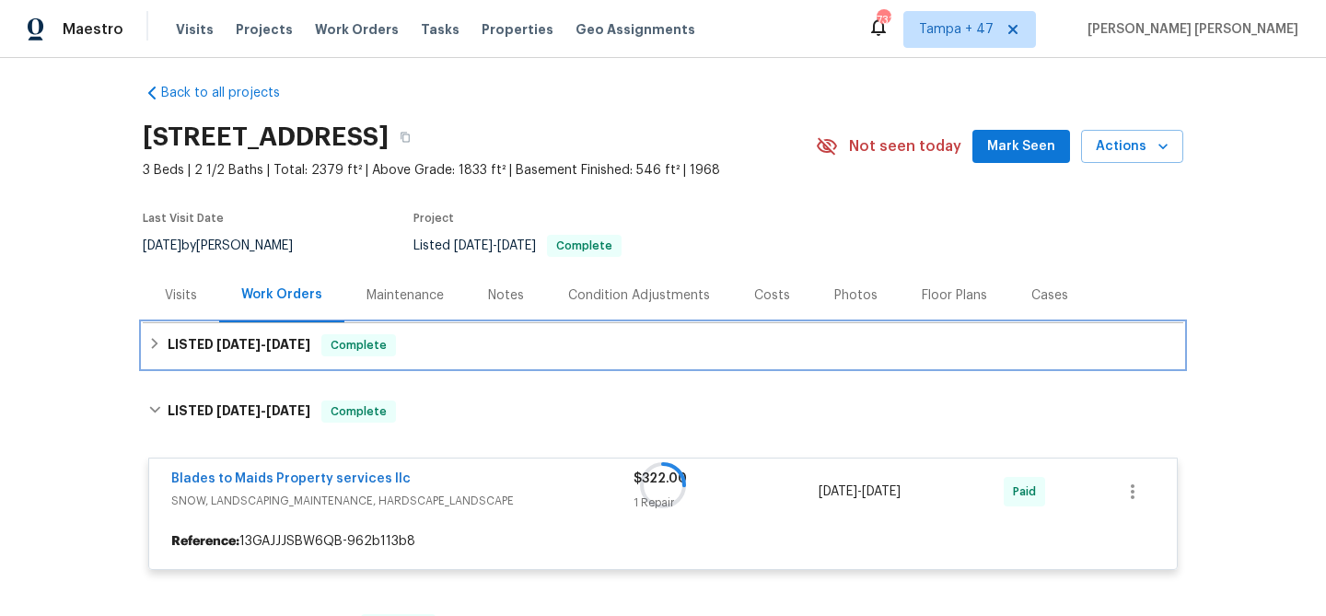
click at [470, 336] on div "LISTED [DATE] - [DATE] Complete" at bounding box center [663, 345] width 1030 height 22
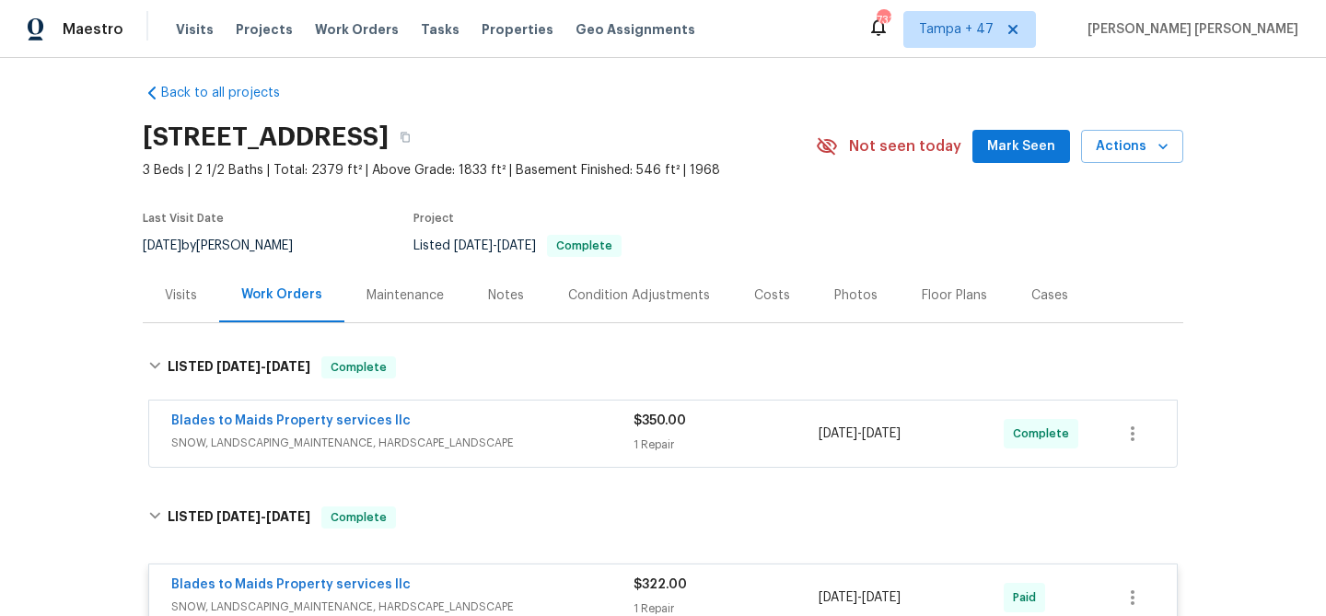
click at [565, 436] on span "SNOW, LANDSCAPING_MAINTENANCE, HARDSCAPE_LANDSCAPE" at bounding box center [402, 443] width 462 height 18
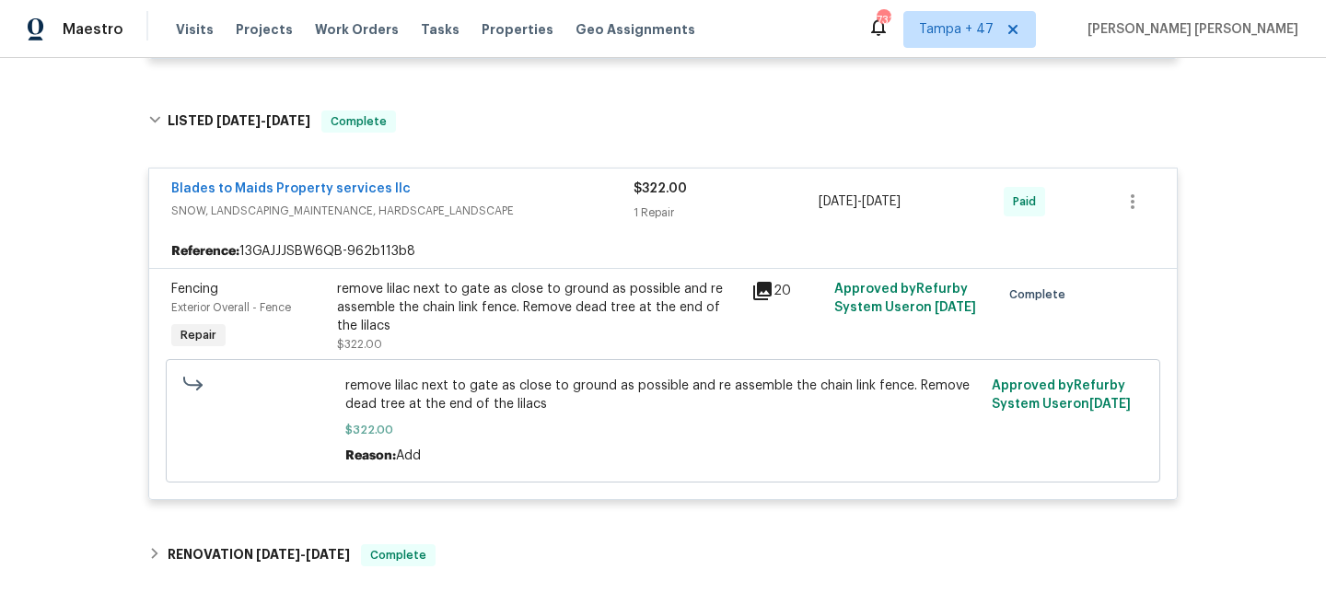
scroll to position [568, 0]
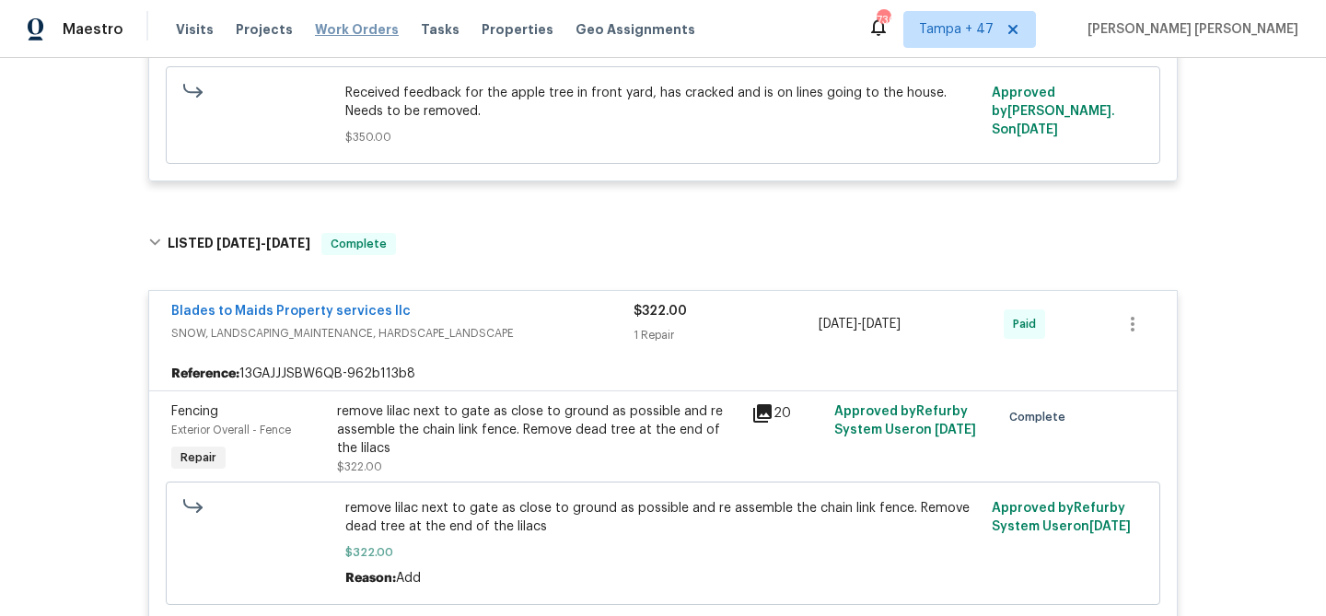
click at [346, 29] on span "Work Orders" at bounding box center [357, 29] width 84 height 18
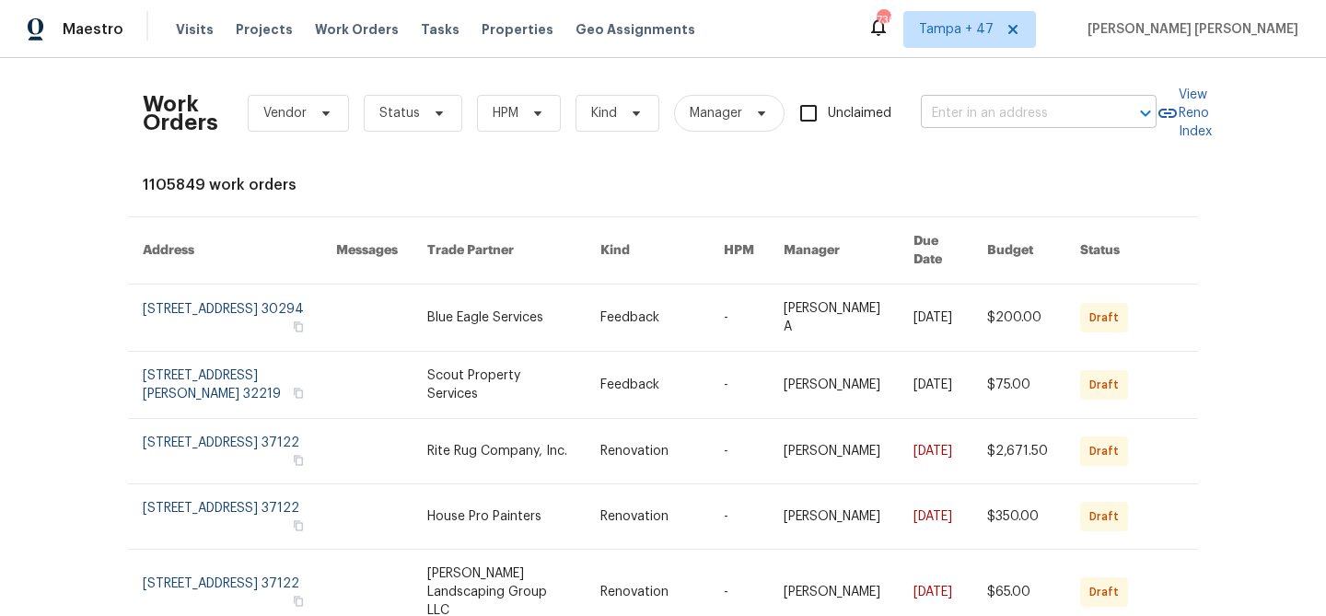
click at [964, 112] on input "text" at bounding box center [1013, 113] width 184 height 29
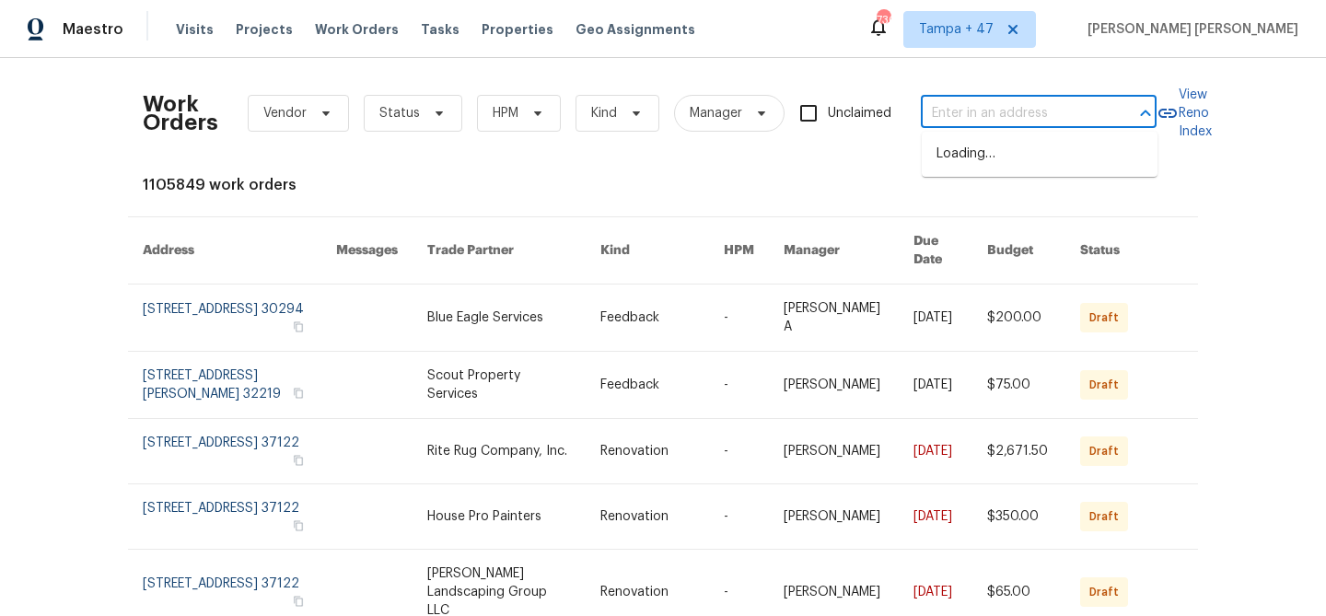
paste input "[STREET_ADDRESS]"
type input "[STREET_ADDRESS]"
click at [972, 143] on li "[STREET_ADDRESS]" at bounding box center [1040, 154] width 236 height 30
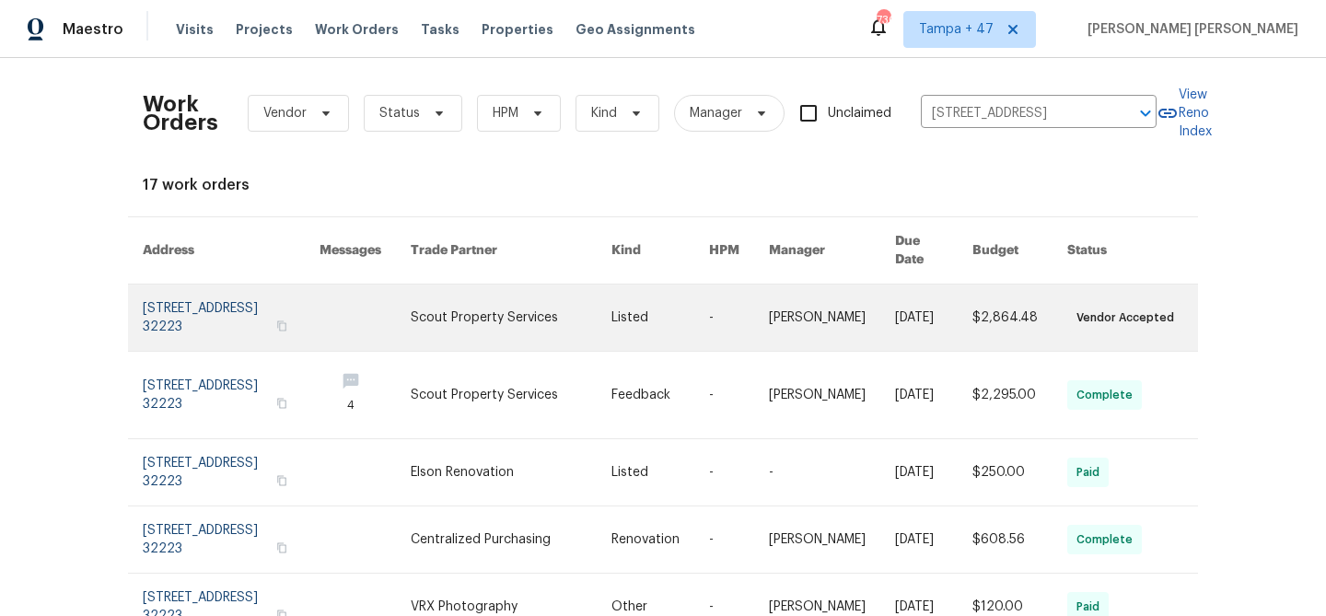
click at [966, 308] on link at bounding box center [933, 318] width 77 height 66
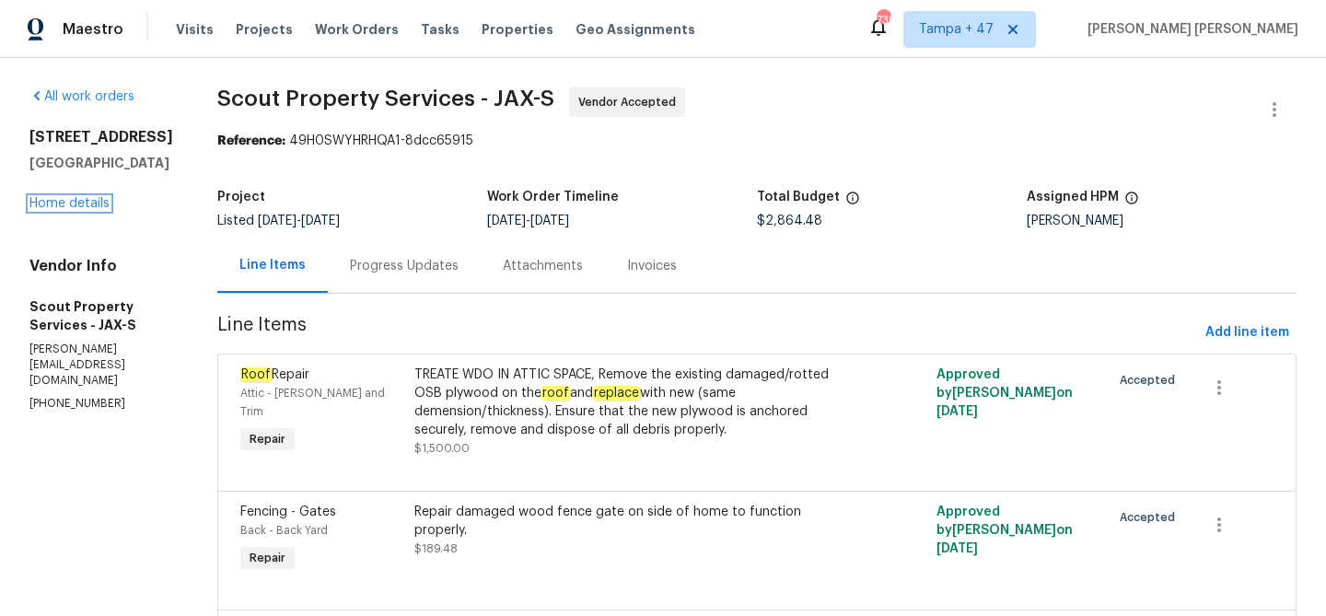
click at [87, 201] on link "Home details" at bounding box center [69, 203] width 80 height 13
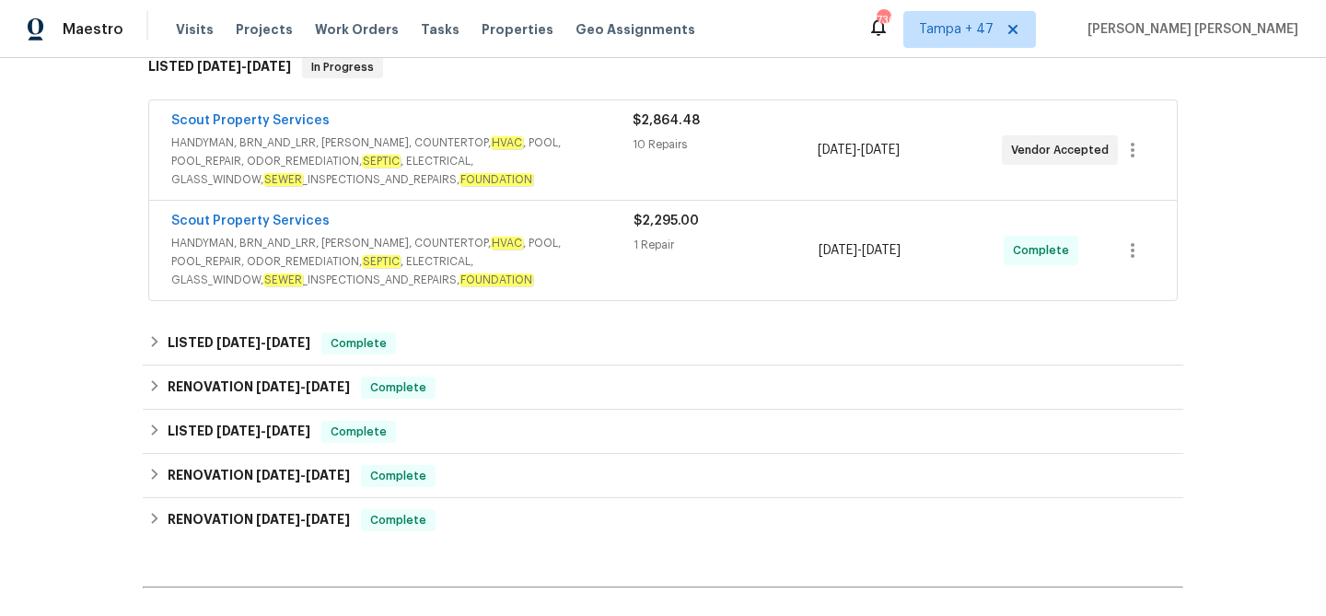
scroll to position [298, 0]
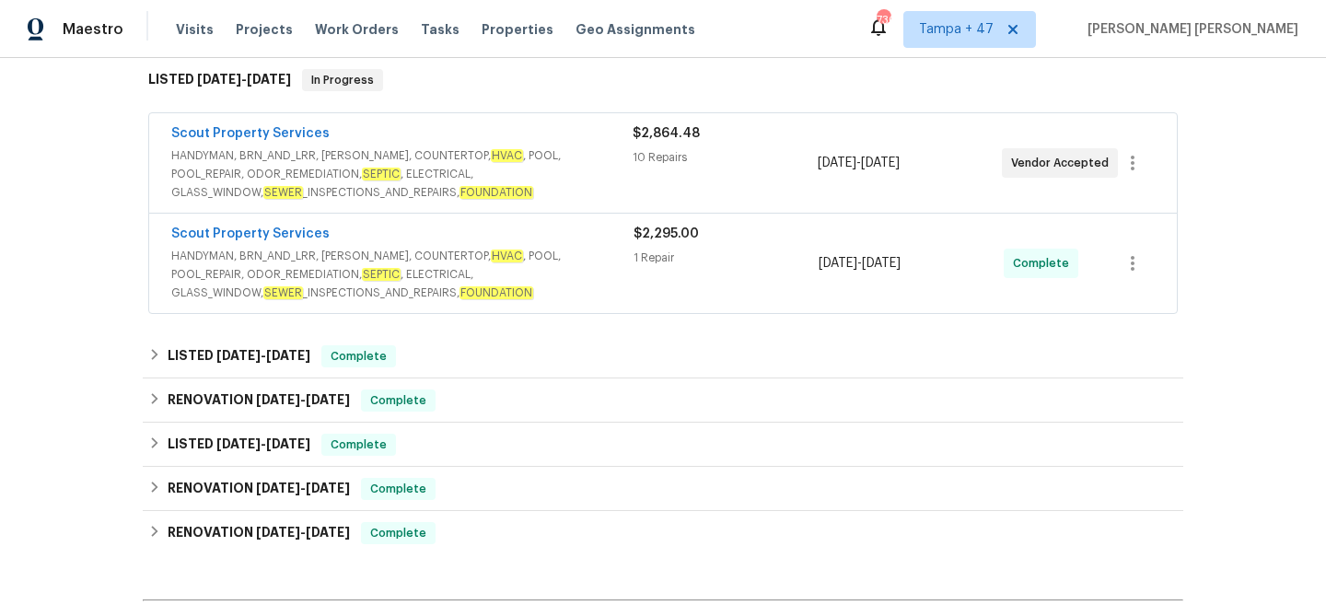
click at [505, 243] on div "Scout Property Services" at bounding box center [402, 236] width 462 height 22
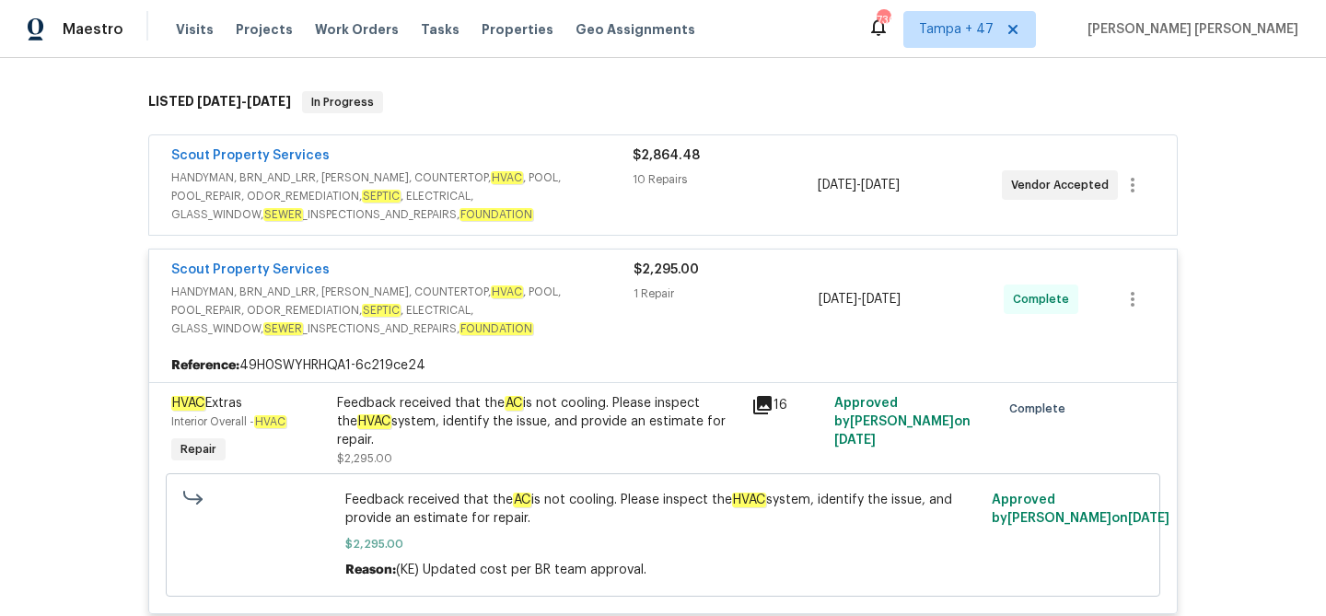
scroll to position [266, 0]
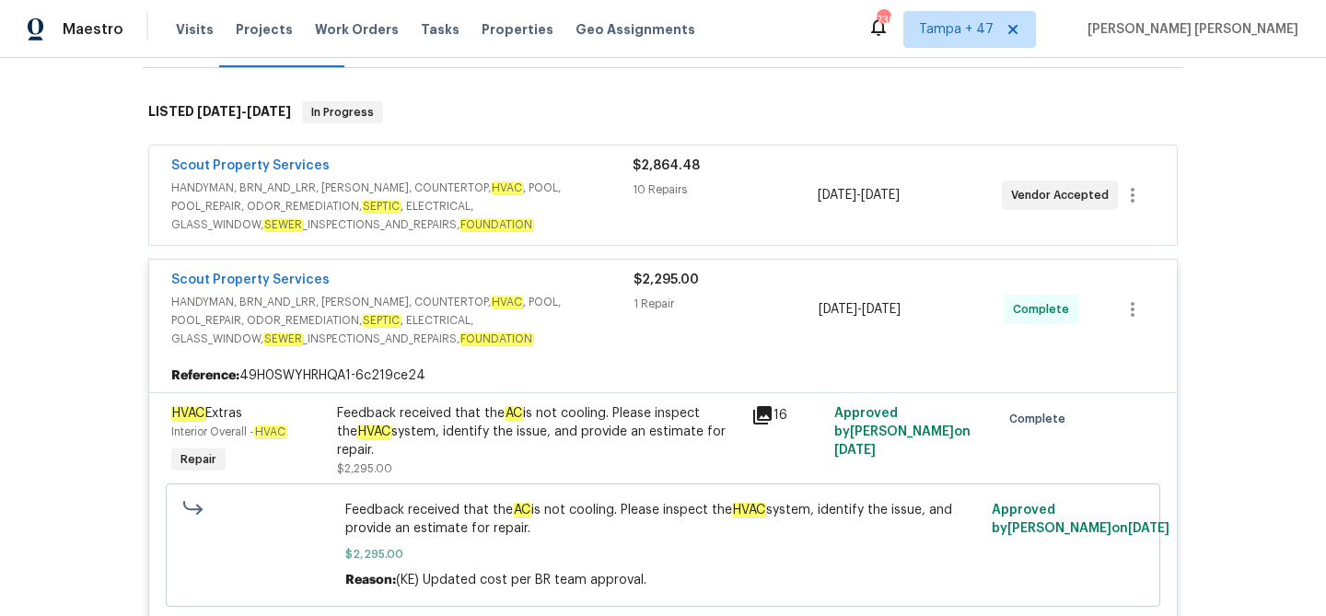
click at [561, 187] on span "HANDYMAN, BRN_AND_LRR, [PERSON_NAME], COUNTERTOP, HVAC , POOL, POOL_REPAIR, ODO…" at bounding box center [401, 206] width 461 height 55
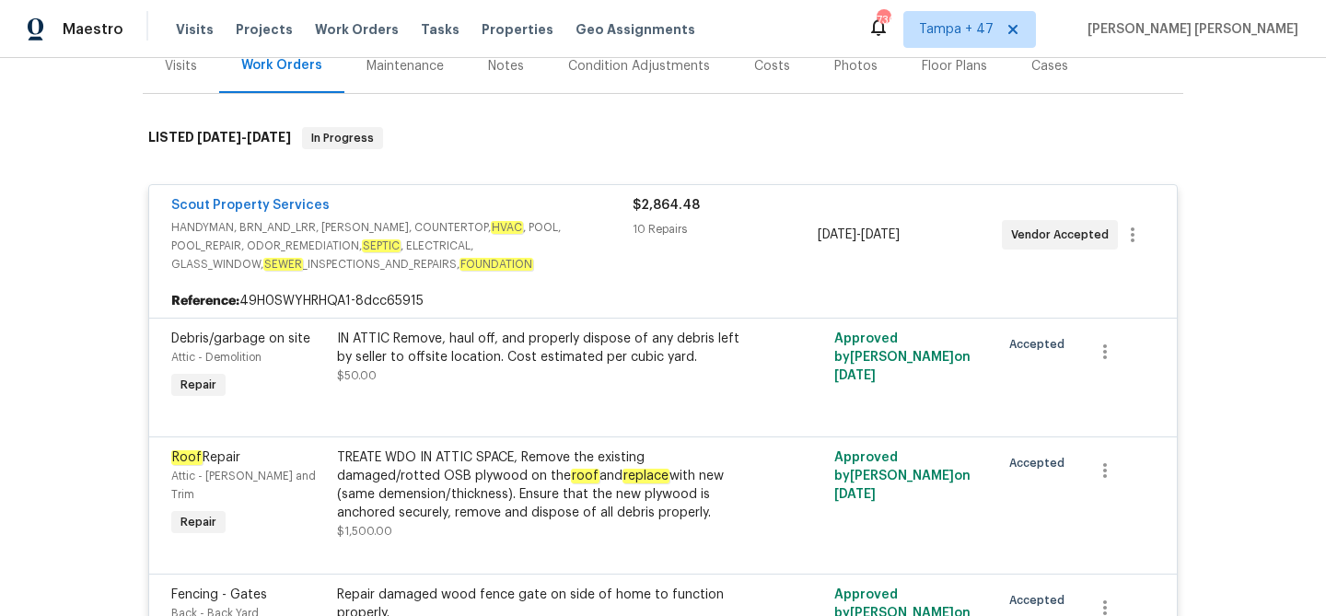
scroll to position [237, 0]
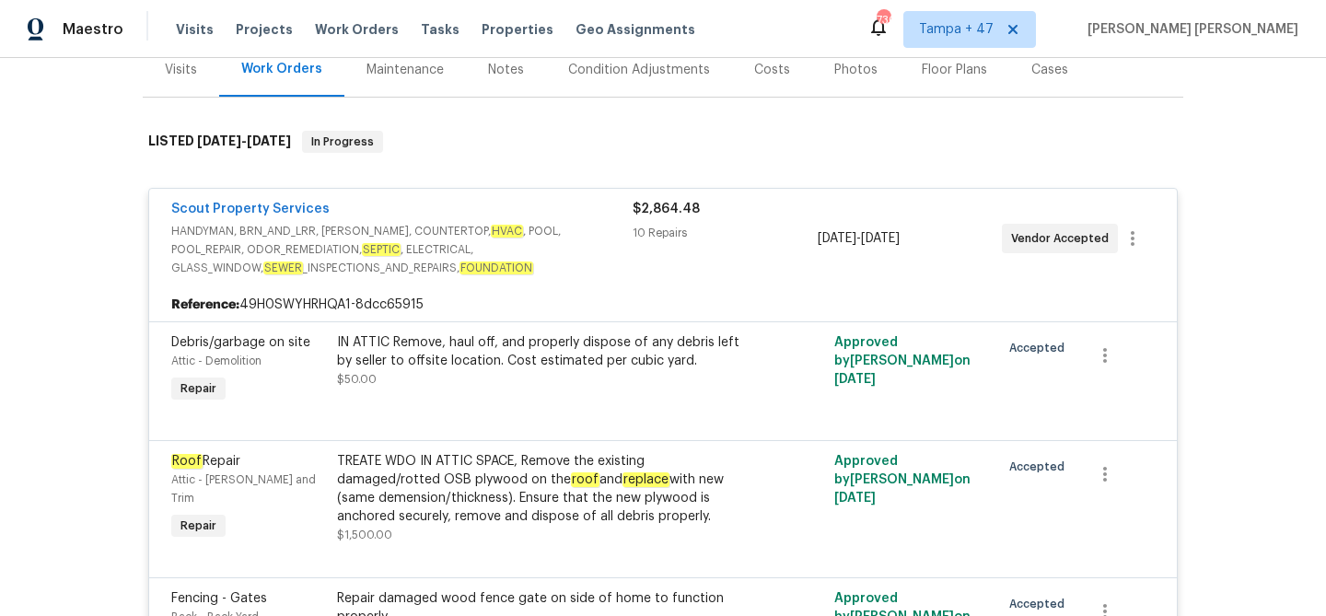
click at [578, 242] on span "HANDYMAN, BRN_AND_LRR, [PERSON_NAME], COUNTERTOP, HVAC , POOL, POOL_REPAIR, ODO…" at bounding box center [401, 249] width 461 height 55
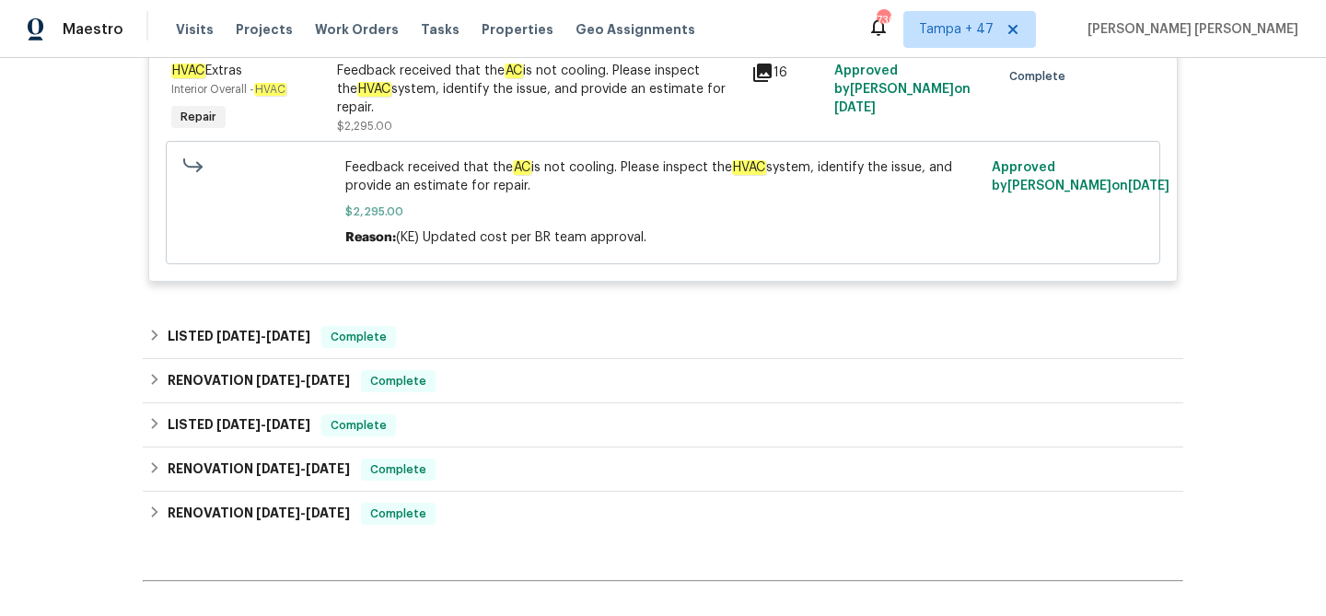
scroll to position [612, 0]
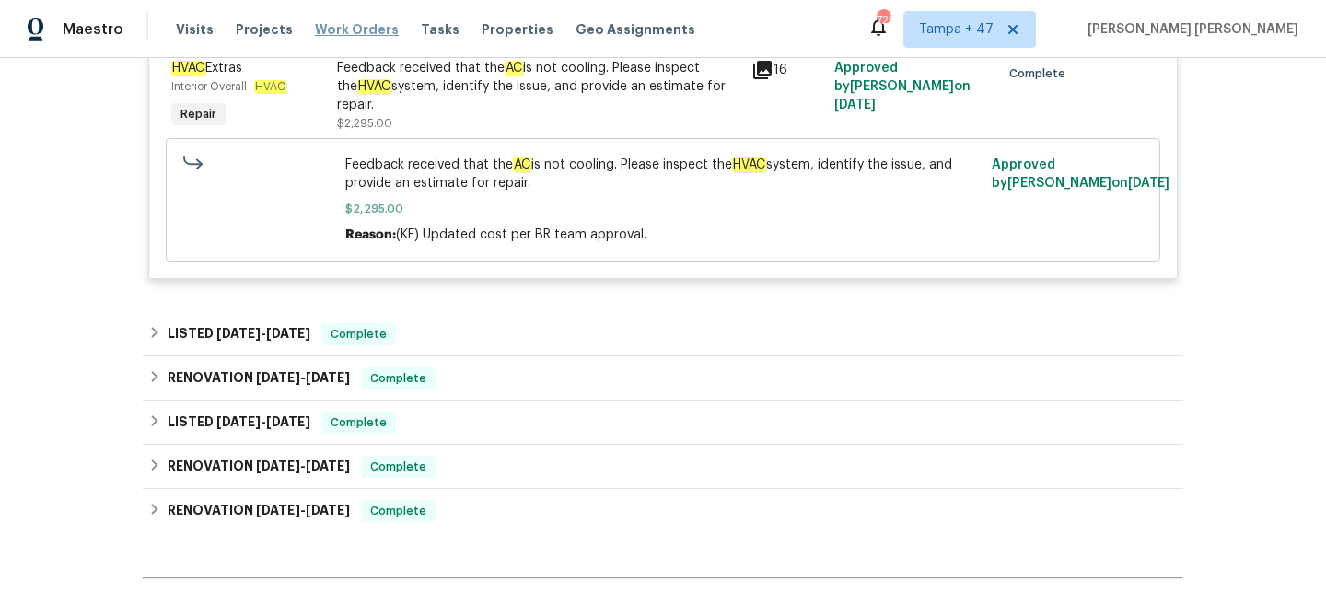
click at [346, 29] on span "Work Orders" at bounding box center [357, 29] width 84 height 18
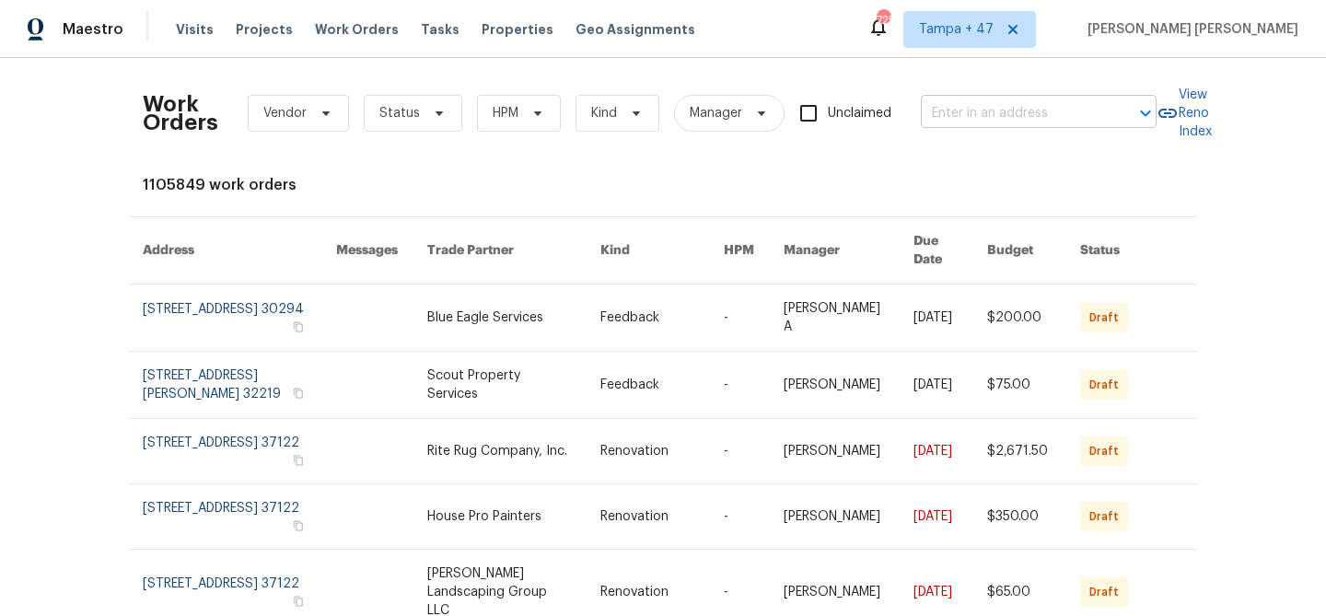
click at [995, 118] on input "text" at bounding box center [1013, 113] width 184 height 29
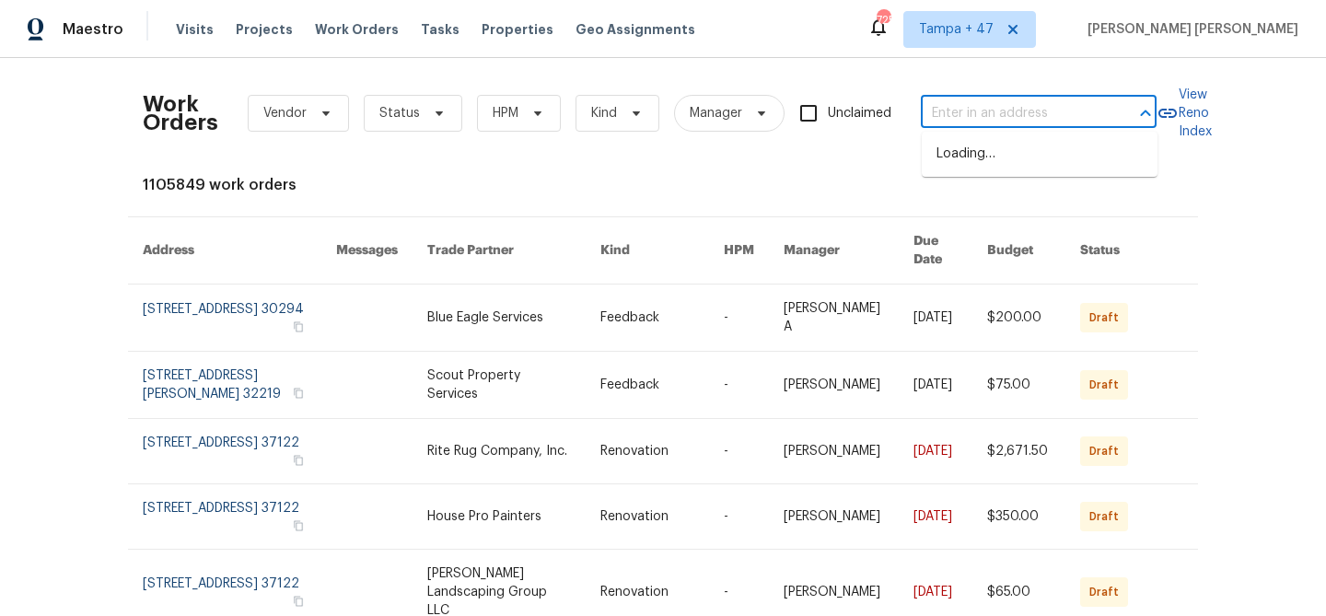
paste input "[STREET_ADDRESS][PERSON_NAME]"
type input "[STREET_ADDRESS][PERSON_NAME]"
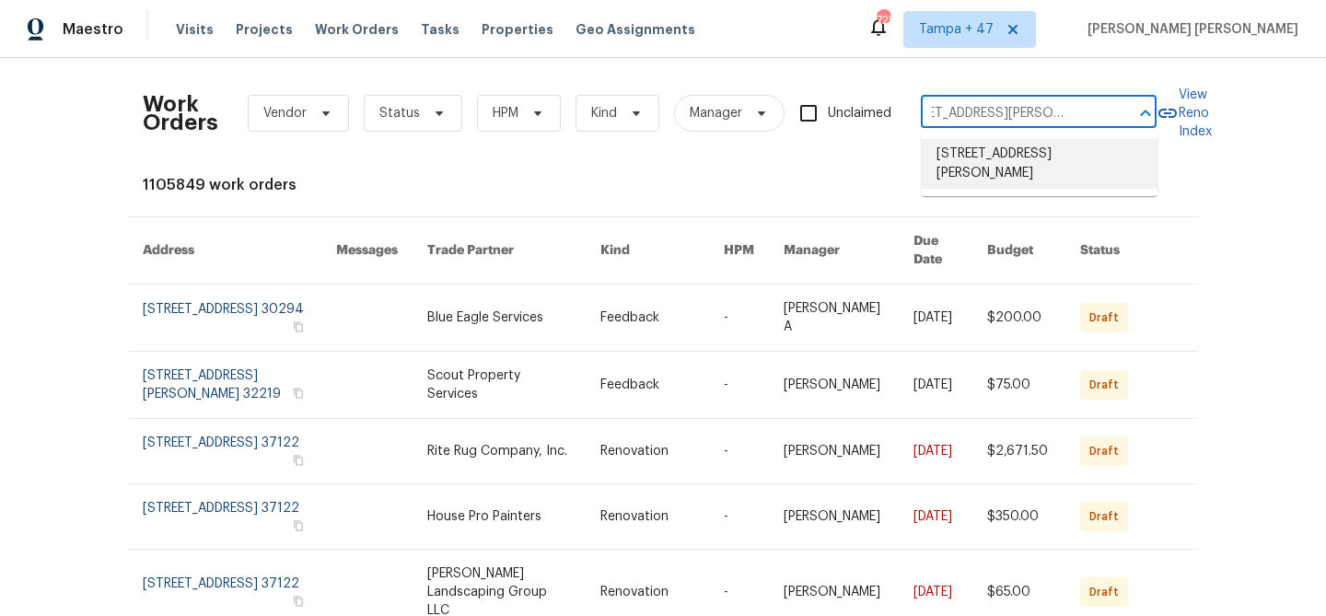
click at [1001, 155] on li "[STREET_ADDRESS][PERSON_NAME]" at bounding box center [1040, 164] width 236 height 50
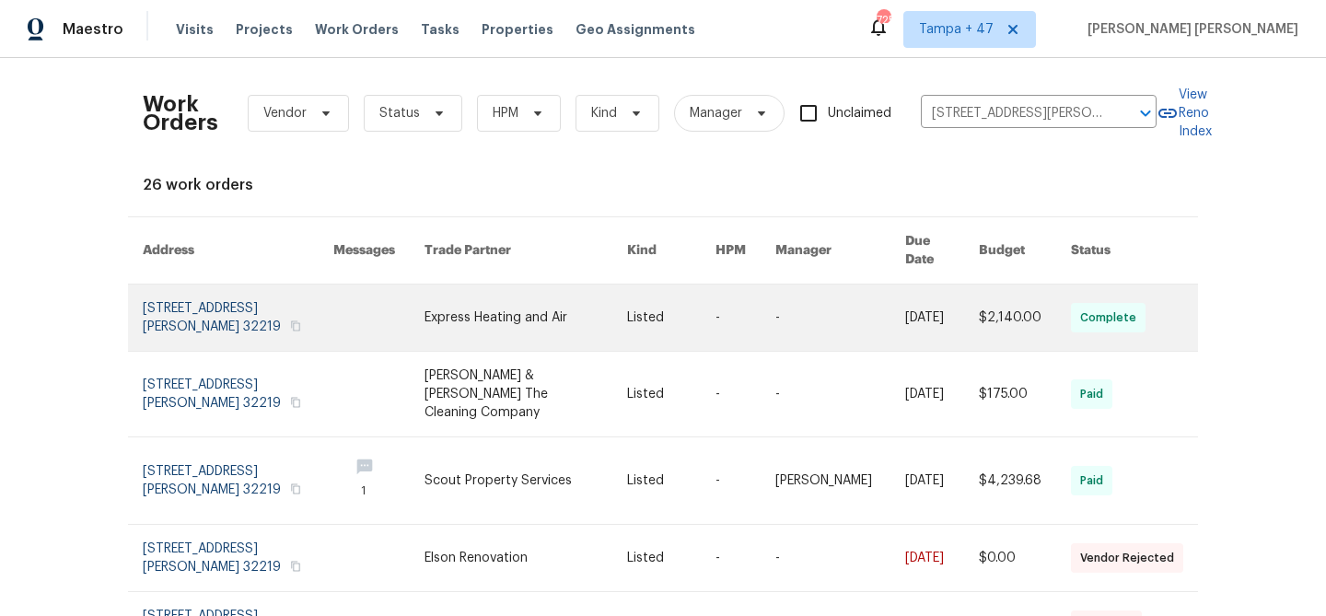
click at [982, 292] on td "$2,140.00" at bounding box center [1010, 318] width 92 height 67
click at [957, 302] on link at bounding box center [942, 318] width 74 height 66
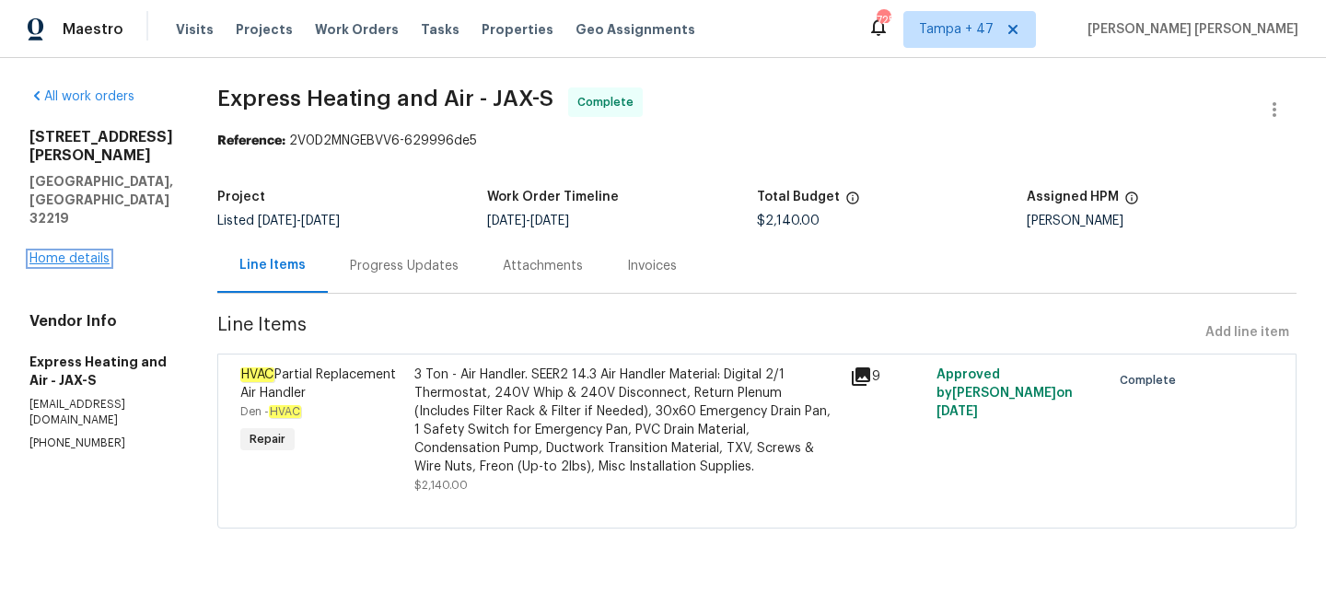
click at [93, 252] on link "Home details" at bounding box center [69, 258] width 80 height 13
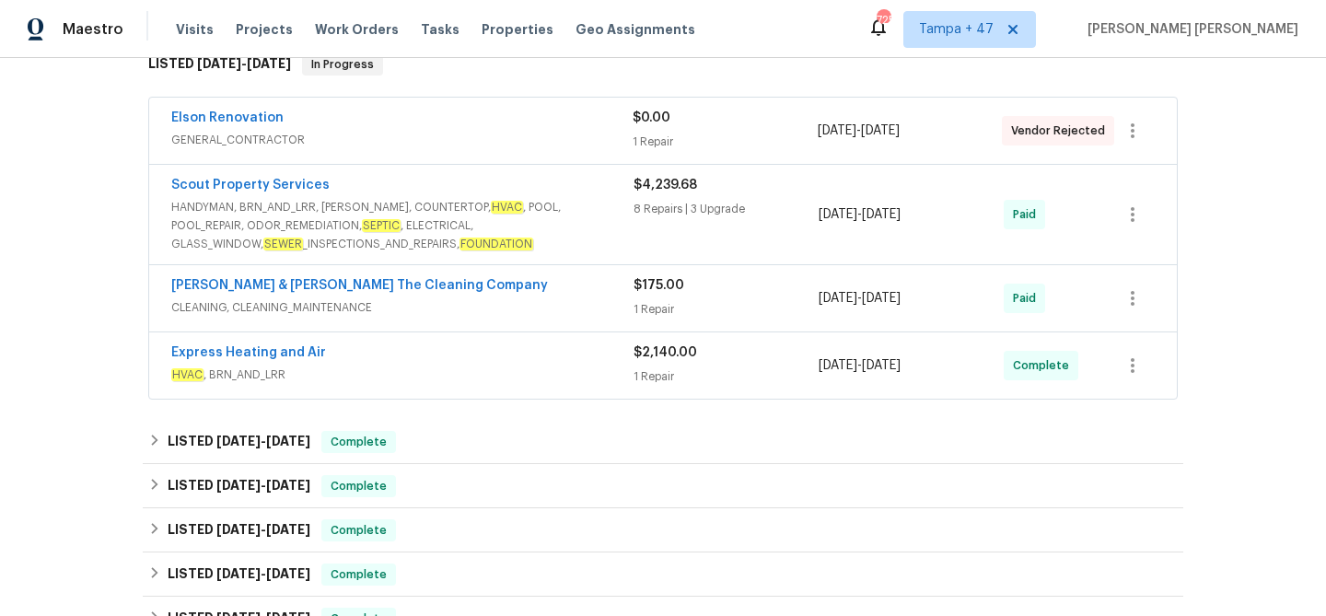
scroll to position [299, 0]
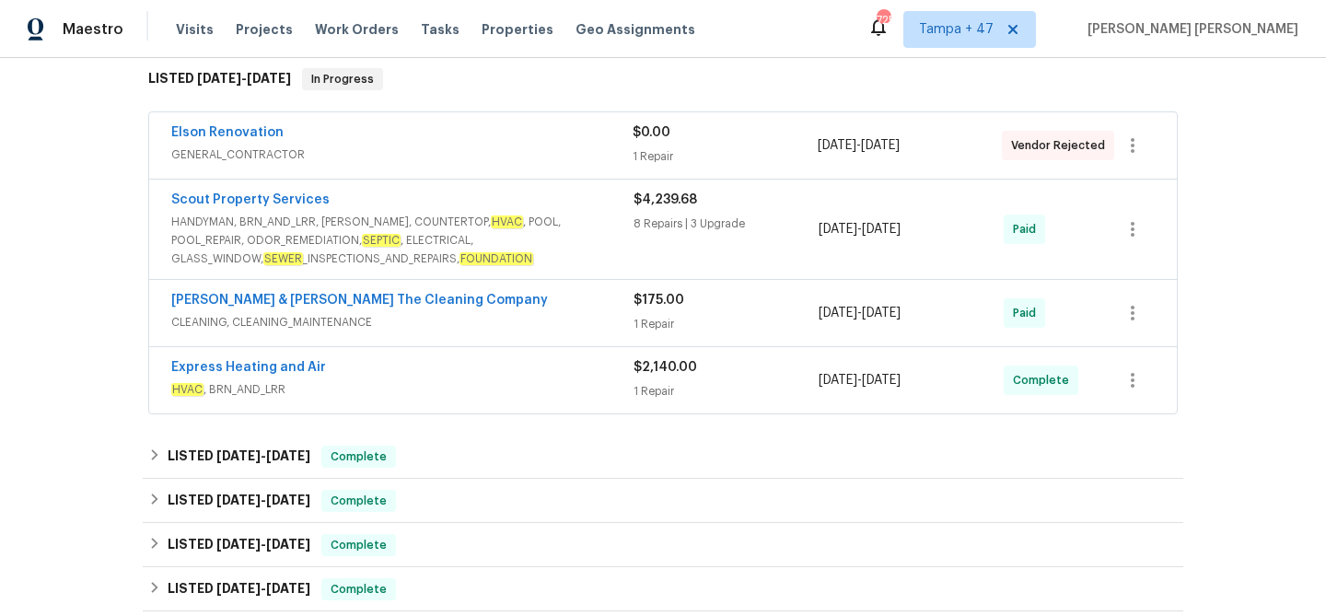
click at [442, 368] on div "Express Heating and Air" at bounding box center [402, 369] width 462 height 22
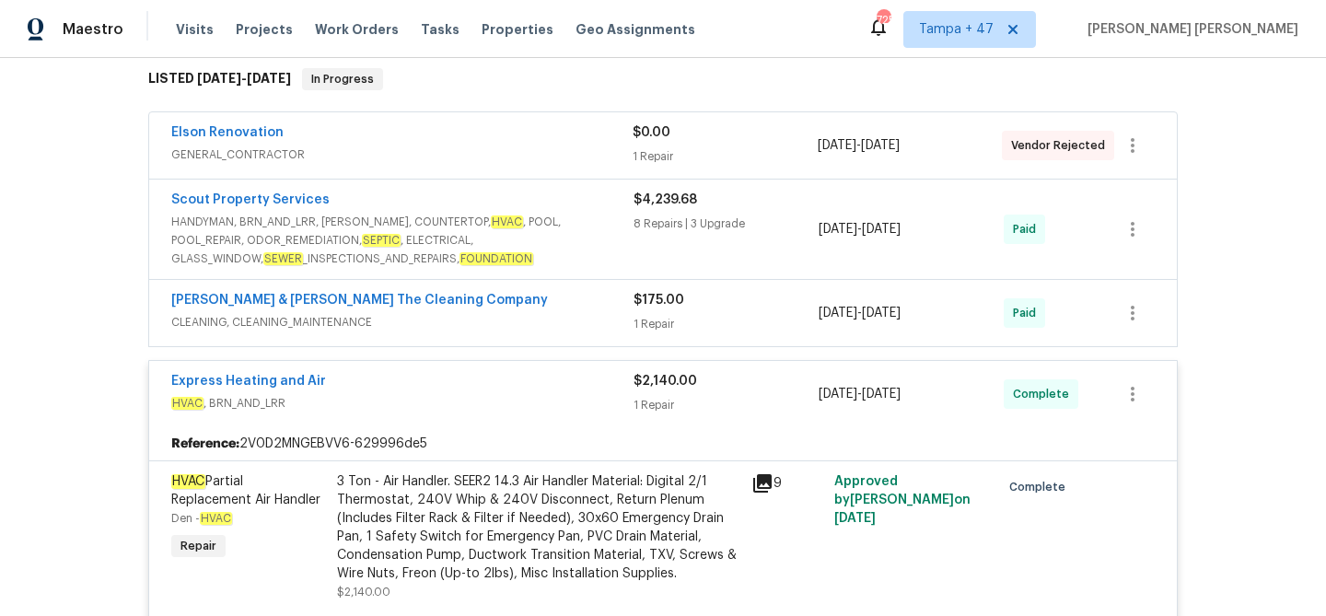
click at [532, 300] on div "[PERSON_NAME] & [PERSON_NAME] The Cleaning Company" at bounding box center [402, 302] width 462 height 22
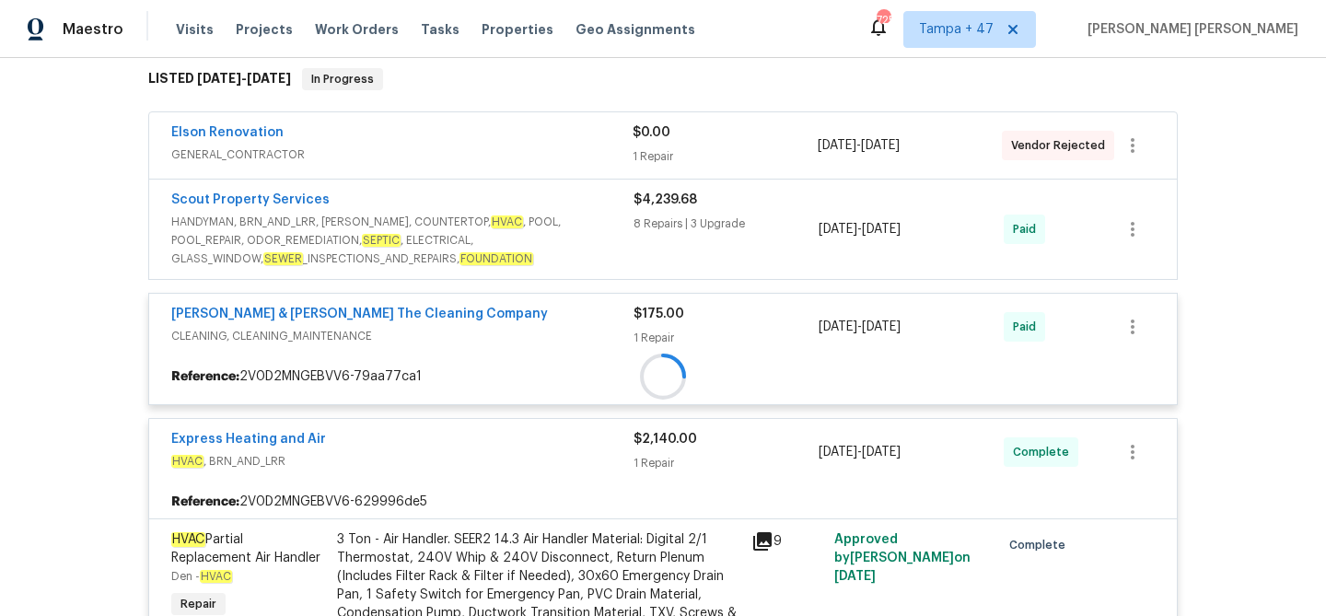
scroll to position [263, 0]
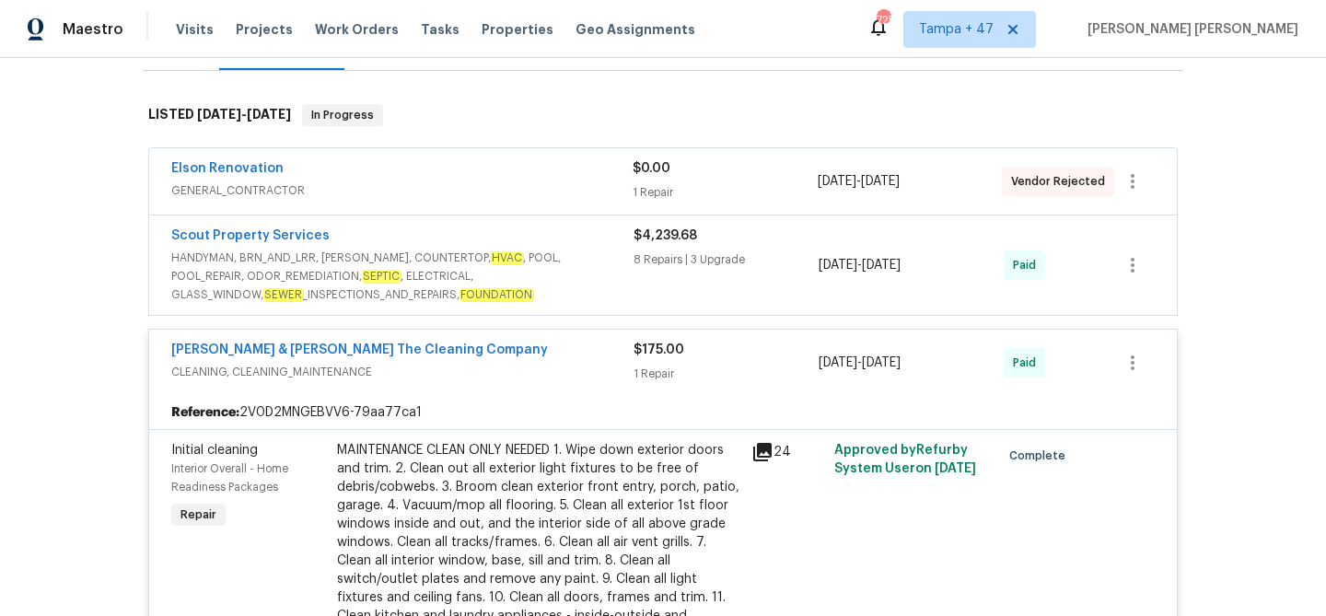
click at [606, 278] on span "HANDYMAN, BRN_AND_LRR, [PERSON_NAME], COUNTERTOP, HVAC , POOL, POOL_REPAIR, ODO…" at bounding box center [402, 276] width 462 height 55
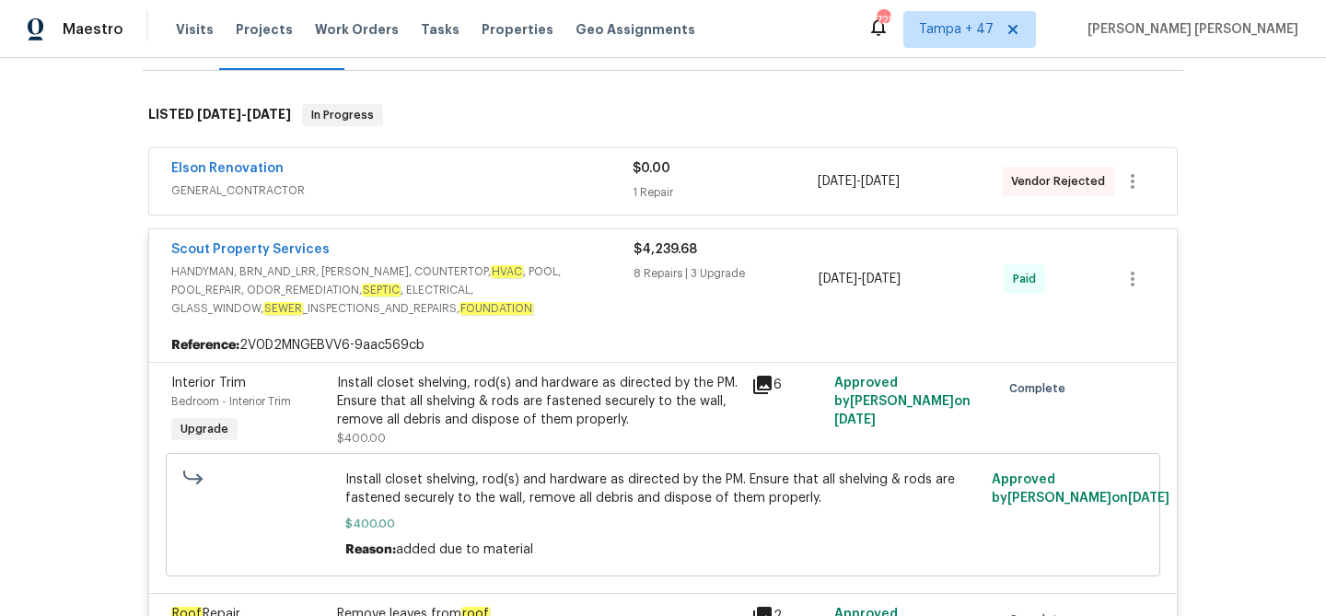
click at [626, 185] on span "GENERAL_CONTRACTOR" at bounding box center [401, 190] width 461 height 18
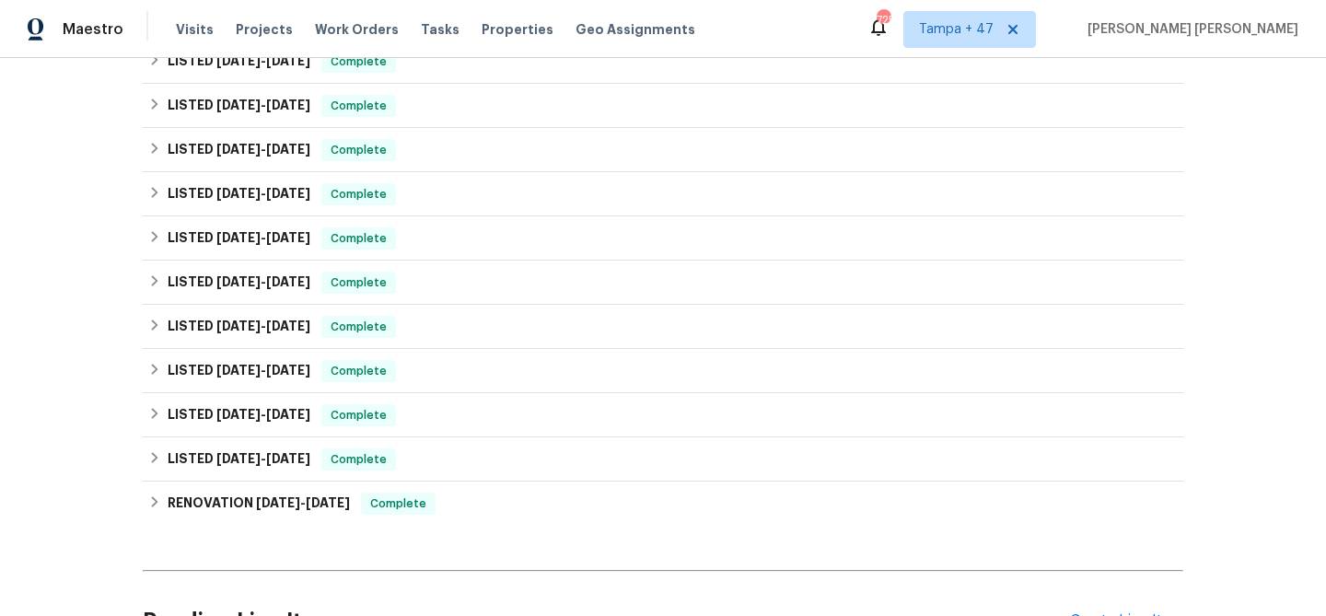
scroll to position [3637, 0]
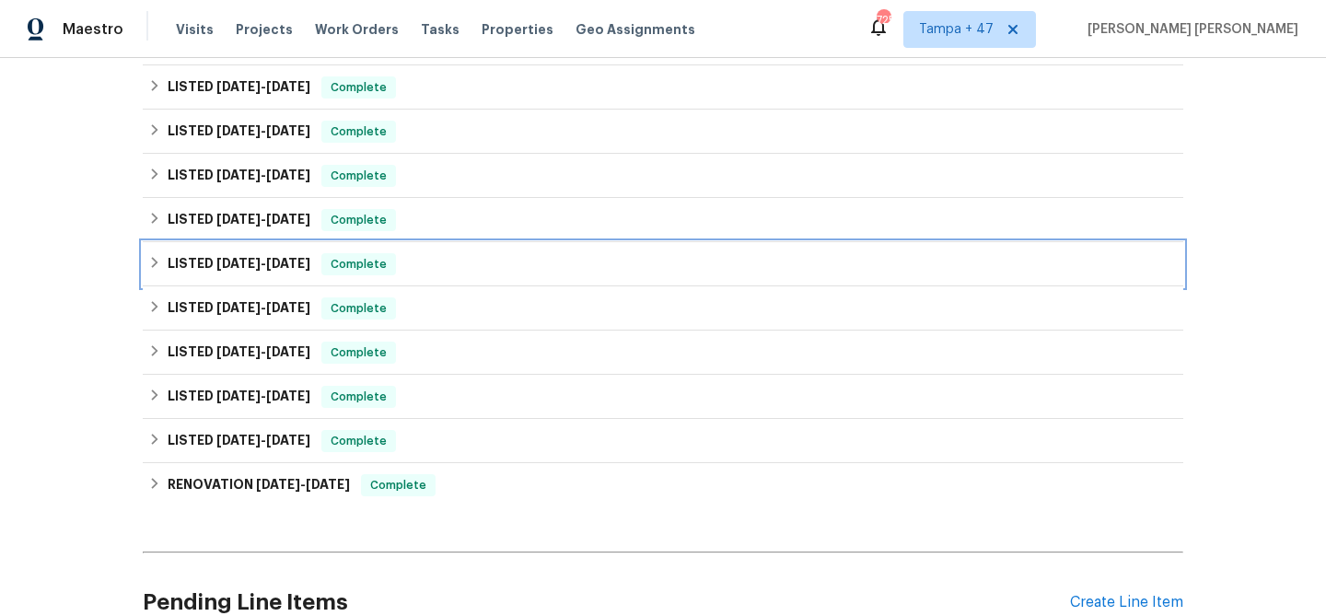
click at [321, 275] on div "Complete" at bounding box center [358, 264] width 75 height 22
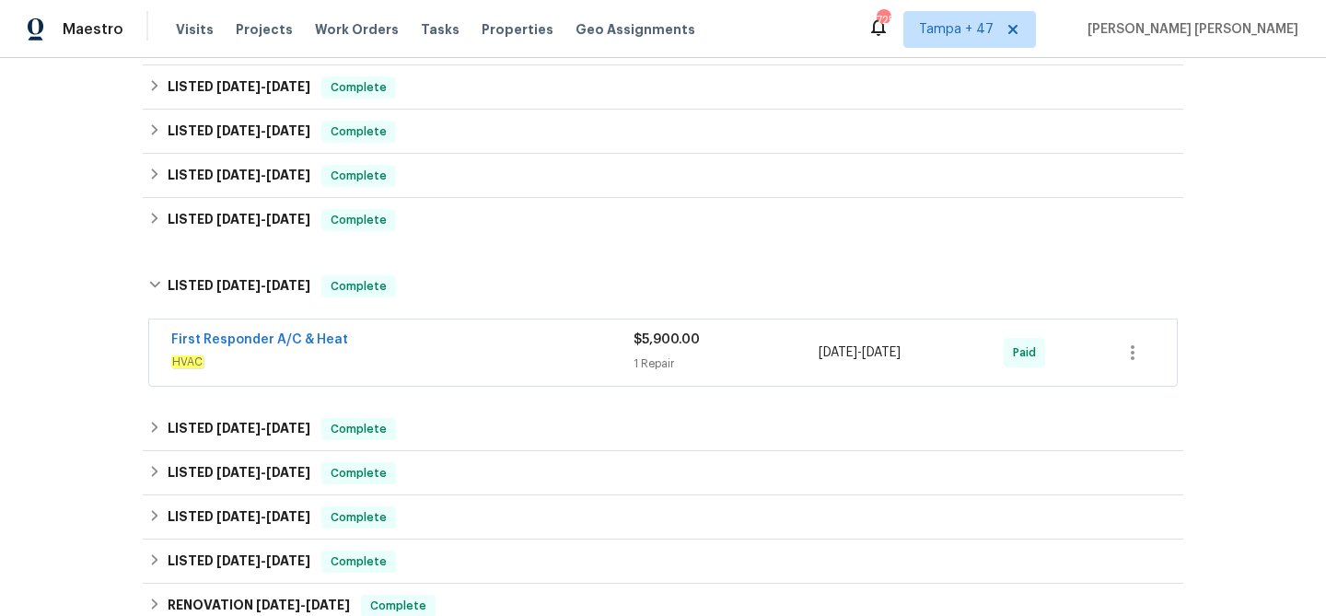
click at [334, 242] on div "LISTED [DATE] - [DATE] Complete" at bounding box center [663, 220] width 1041 height 44
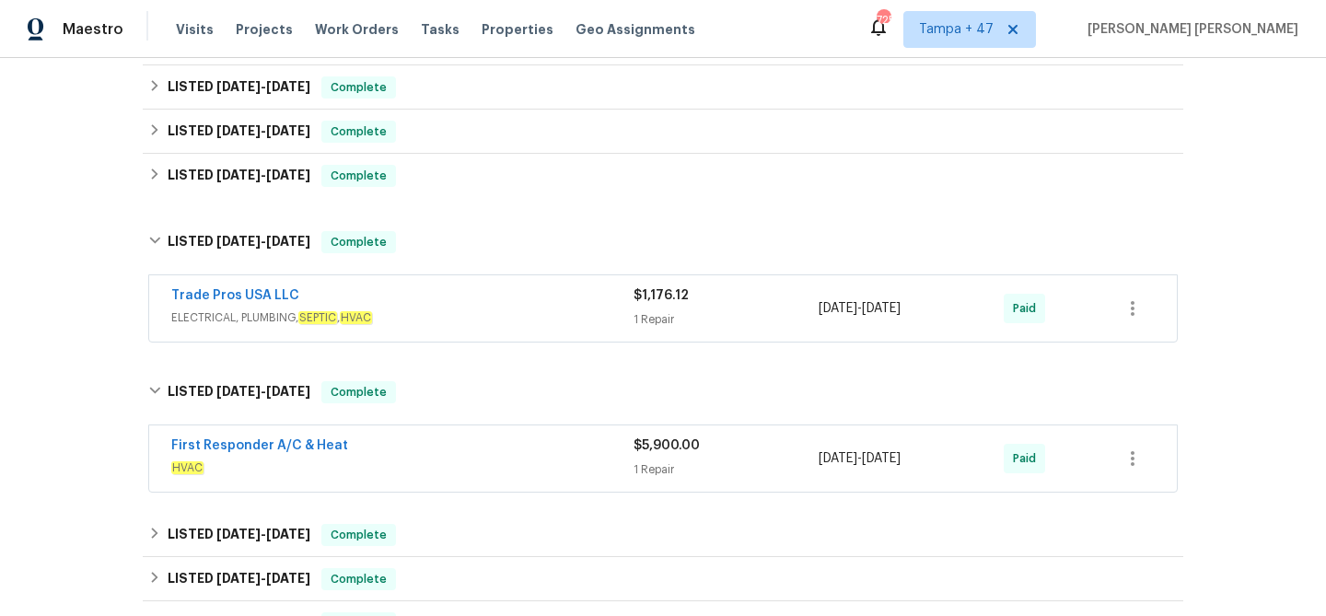
click at [531, 459] on div "First Responder A/C & Heat" at bounding box center [402, 448] width 462 height 22
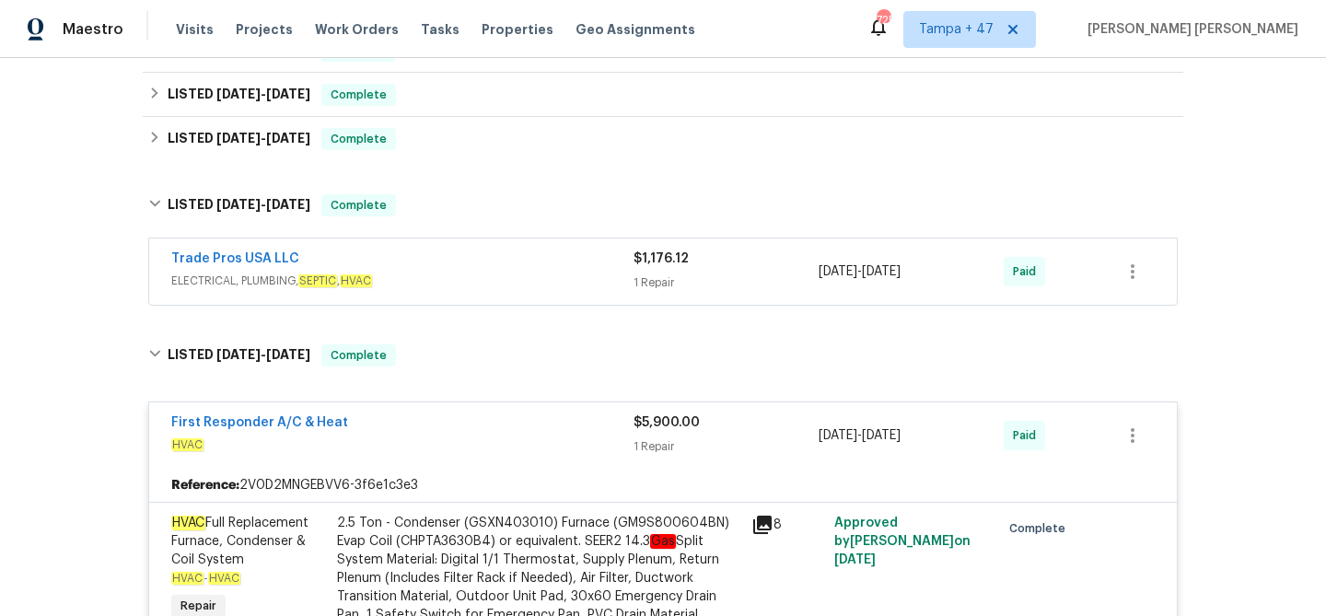
scroll to position [3670, 0]
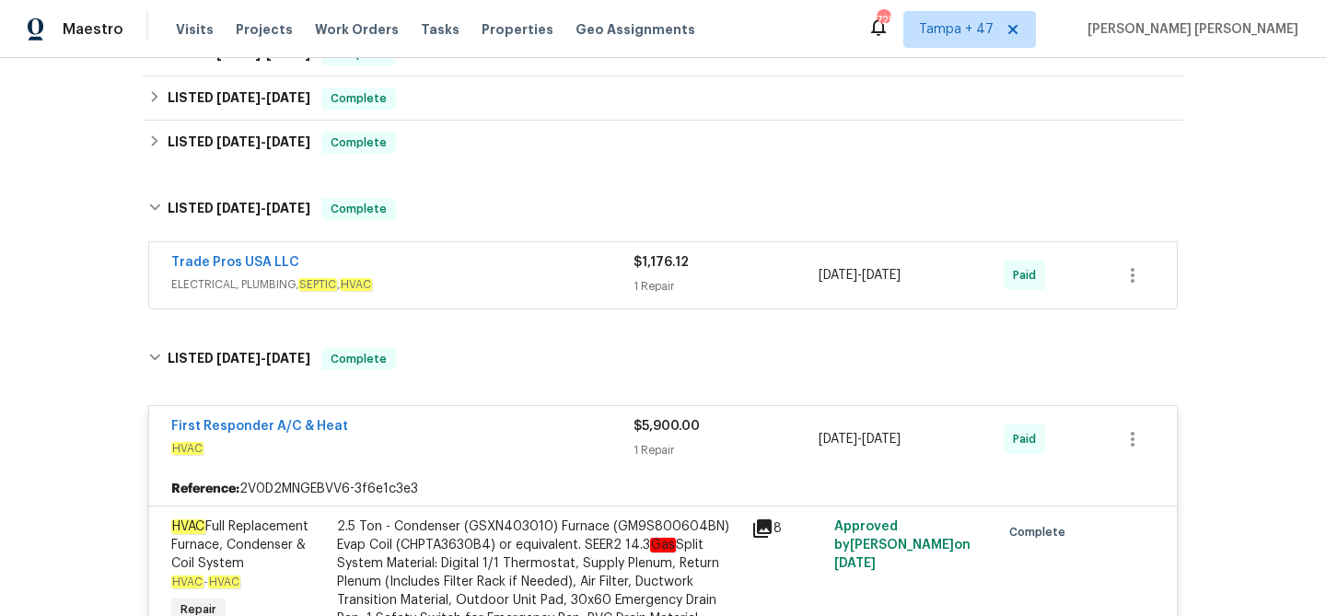
click at [539, 439] on div "First Responder A/C & Heat" at bounding box center [402, 428] width 462 height 22
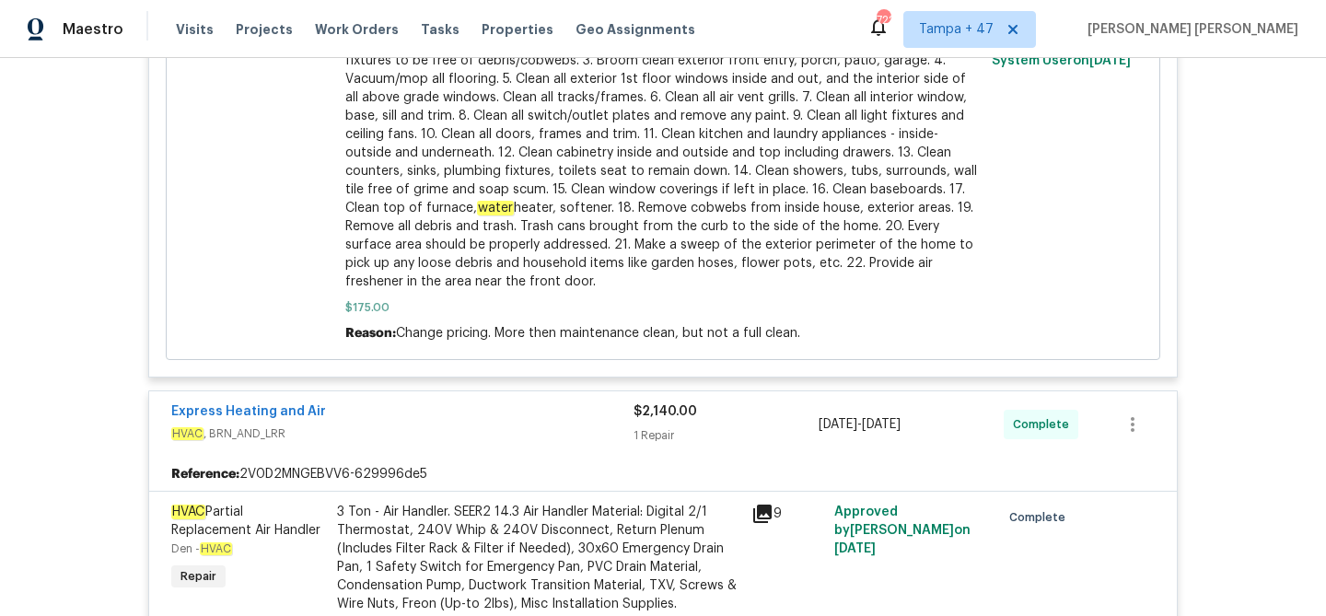
scroll to position [3081, 0]
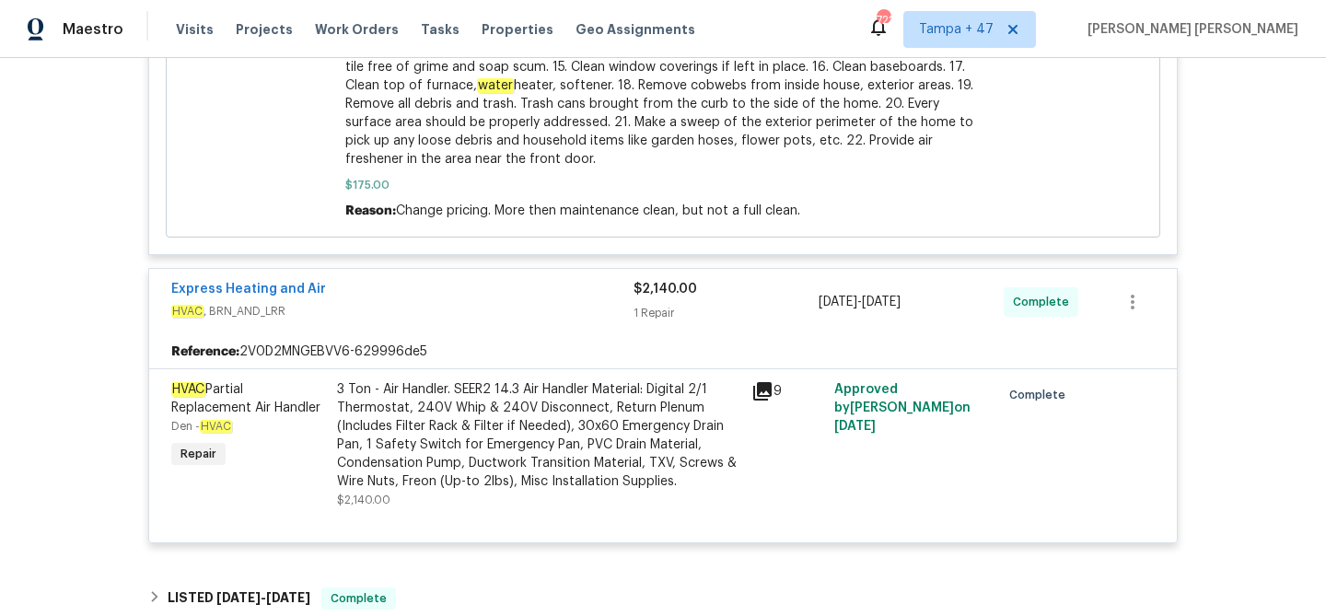
click at [416, 431] on div "3 Ton - Air Handler. SEER2 14.3 Air Handler Material: Digital 2/1 Thermostat, 2…" at bounding box center [538, 435] width 403 height 111
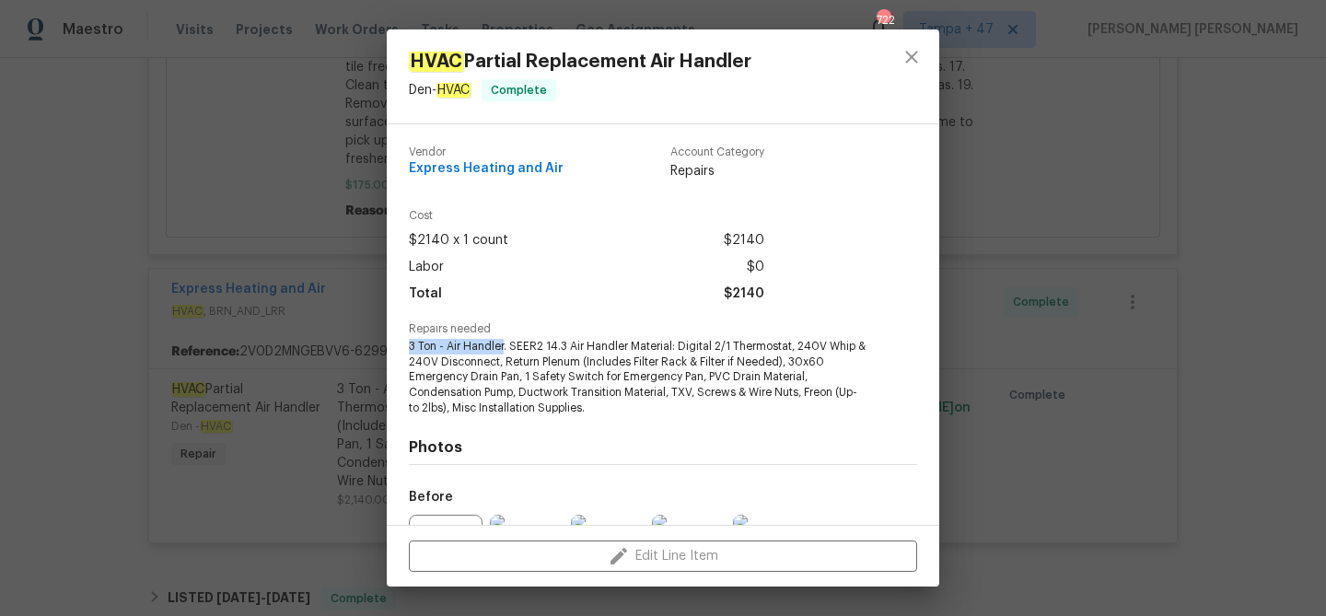
drag, startPoint x: 408, startPoint y: 349, endPoint x: 504, endPoint y: 349, distance: 95.8
click at [504, 349] on span "3 Ton - Air Handler. SEER2 14.3 Air Handler Material: Digital 2/1 Thermostat, 2…" at bounding box center [638, 377] width 458 height 77
copy span "3 Ton - Air Handler"
click at [1092, 419] on div "HVAC Partial Replacement Air Handler Den - HVAC Complete Vendor Express Heating…" at bounding box center [663, 308] width 1326 height 616
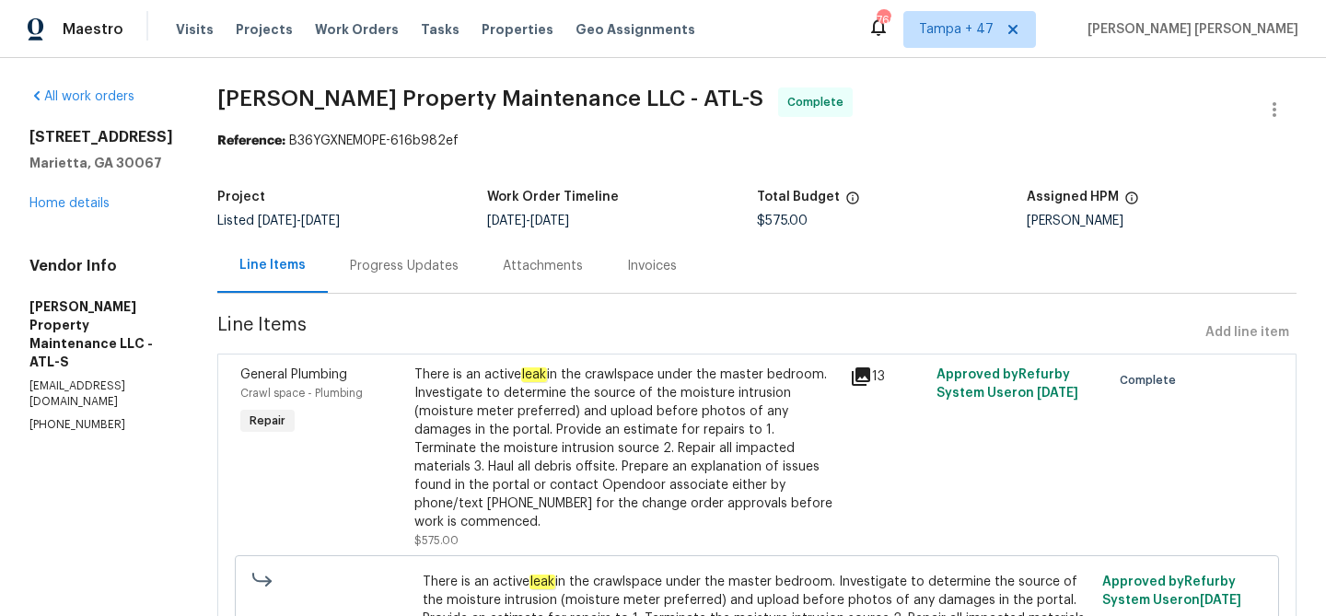
click at [408, 282] on div "Progress Updates" at bounding box center [404, 266] width 153 height 54
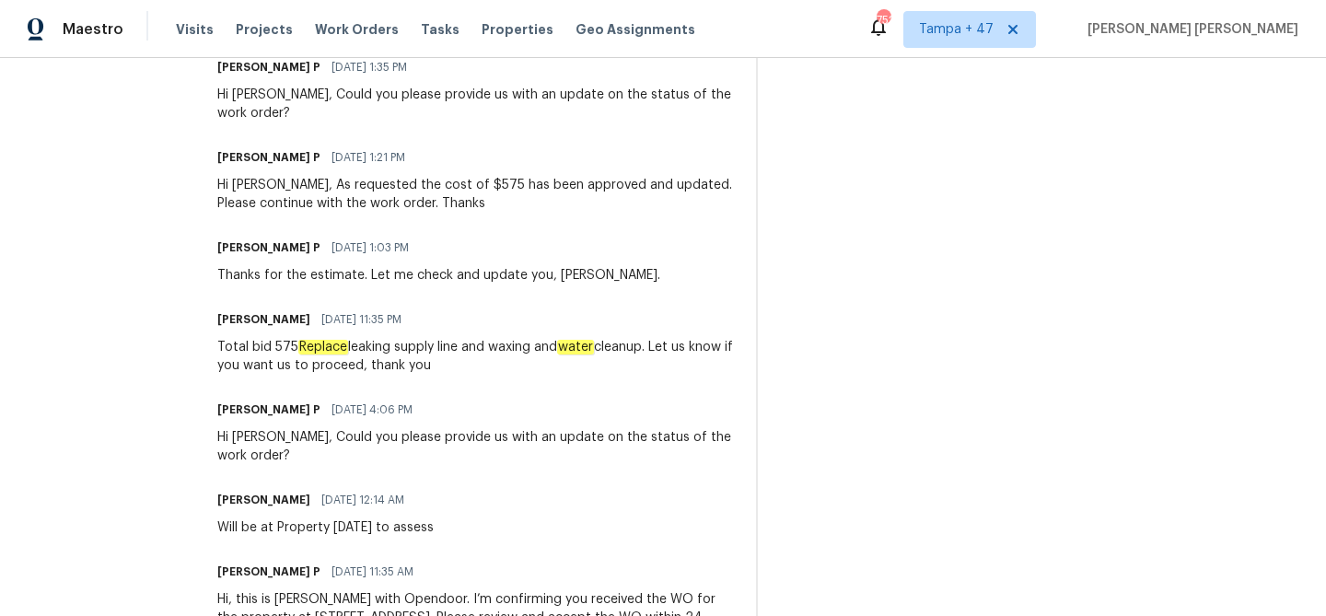
scroll to position [1665, 0]
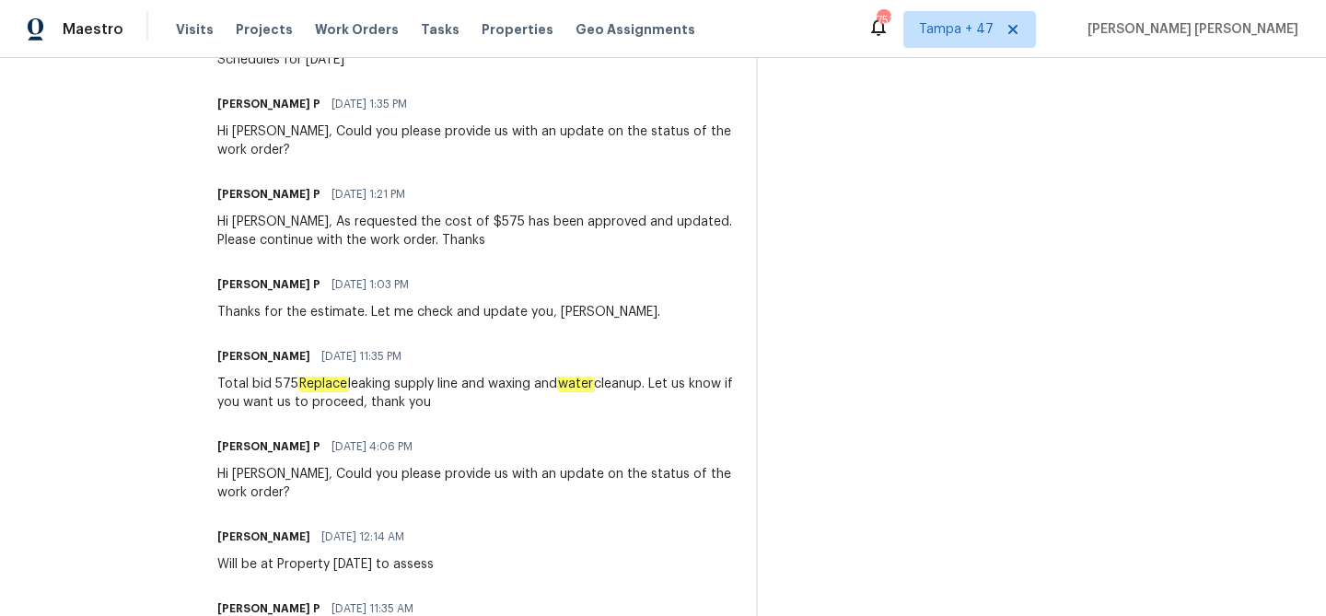
click at [422, 375] on div "Total bid 575 Replace leaking supply line and waxing and water cleanup. Let us …" at bounding box center [475, 393] width 517 height 37
click at [517, 375] on div "Total bid 575 Replace leaking supply line and waxing and water cleanup. Let us …" at bounding box center [475, 393] width 517 height 37
copy div "supply line and waxing"
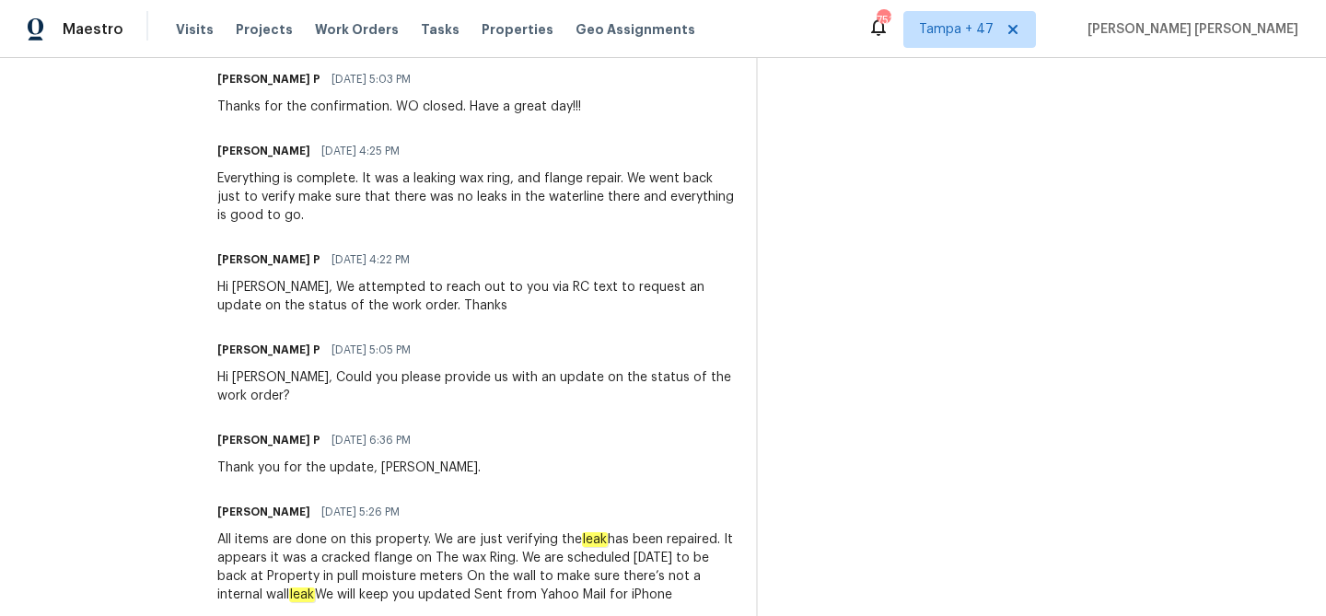
scroll to position [0, 0]
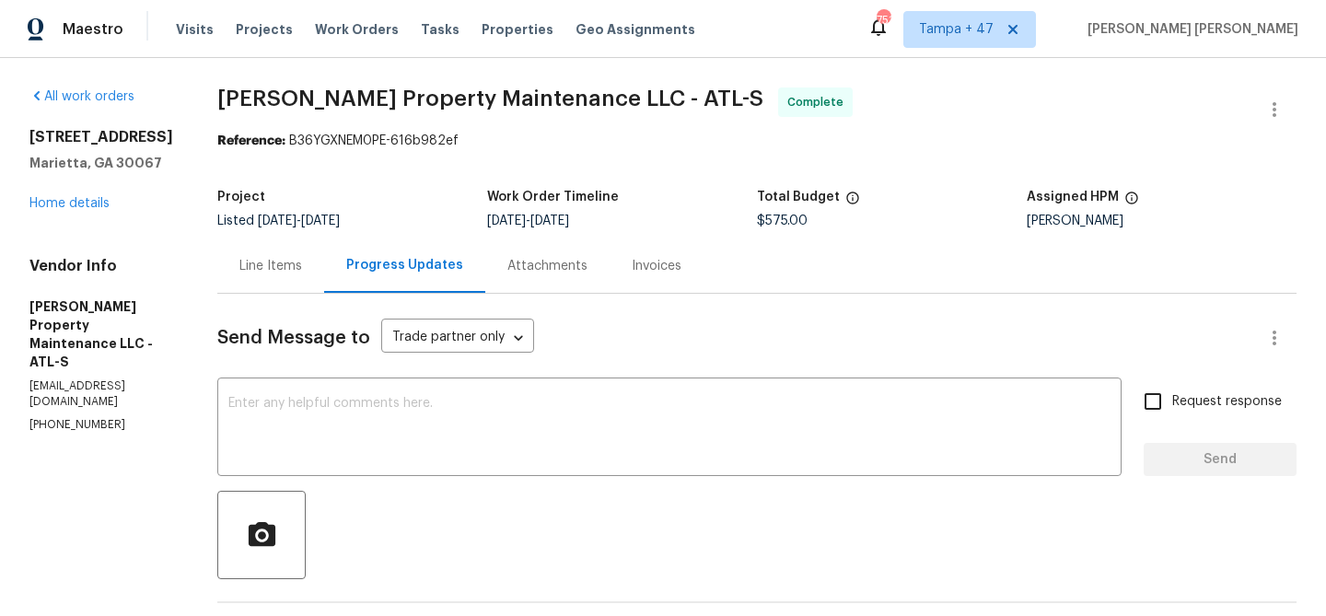
click at [263, 286] on div "Line Items" at bounding box center [270, 266] width 107 height 54
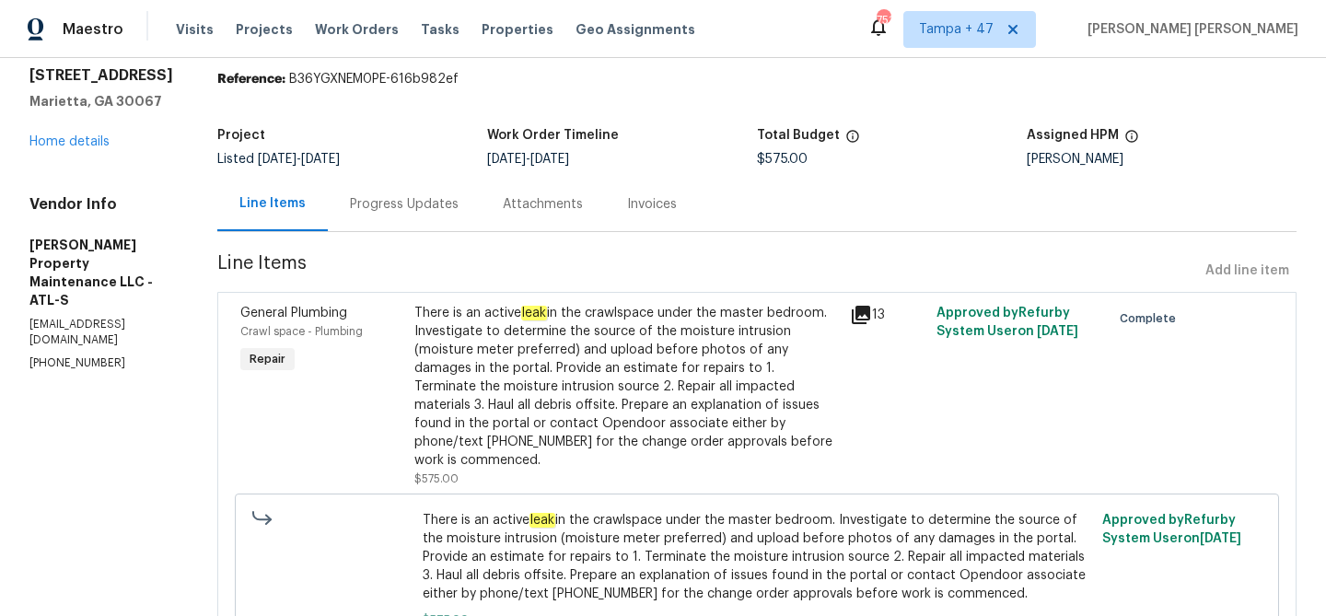
scroll to position [86, 0]
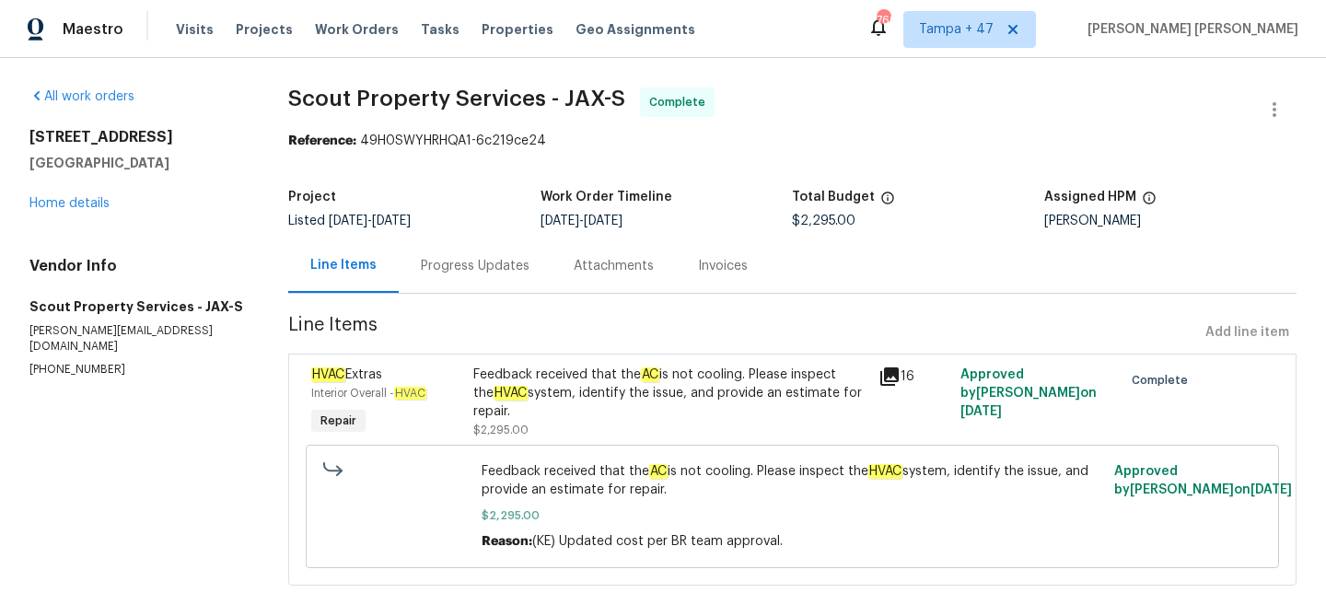
click at [447, 253] on div "Progress Updates" at bounding box center [475, 266] width 153 height 54
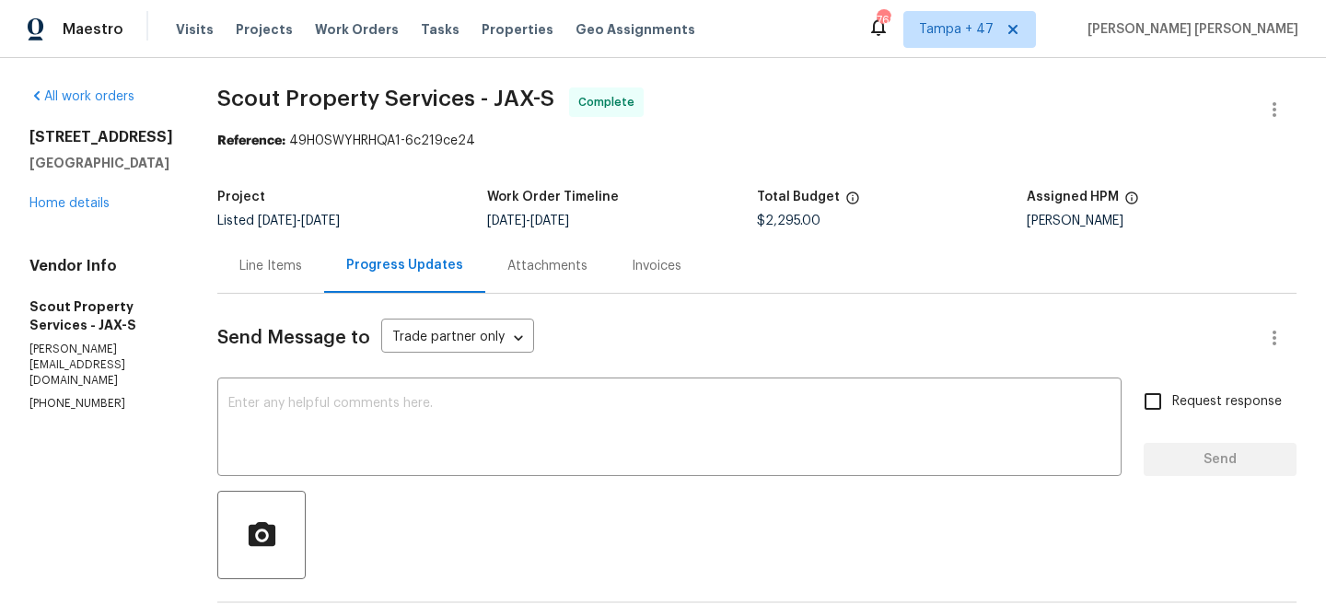
click at [239, 273] on div "Line Items" at bounding box center [270, 266] width 63 height 18
